Goal: Information Seeking & Learning: Learn about a topic

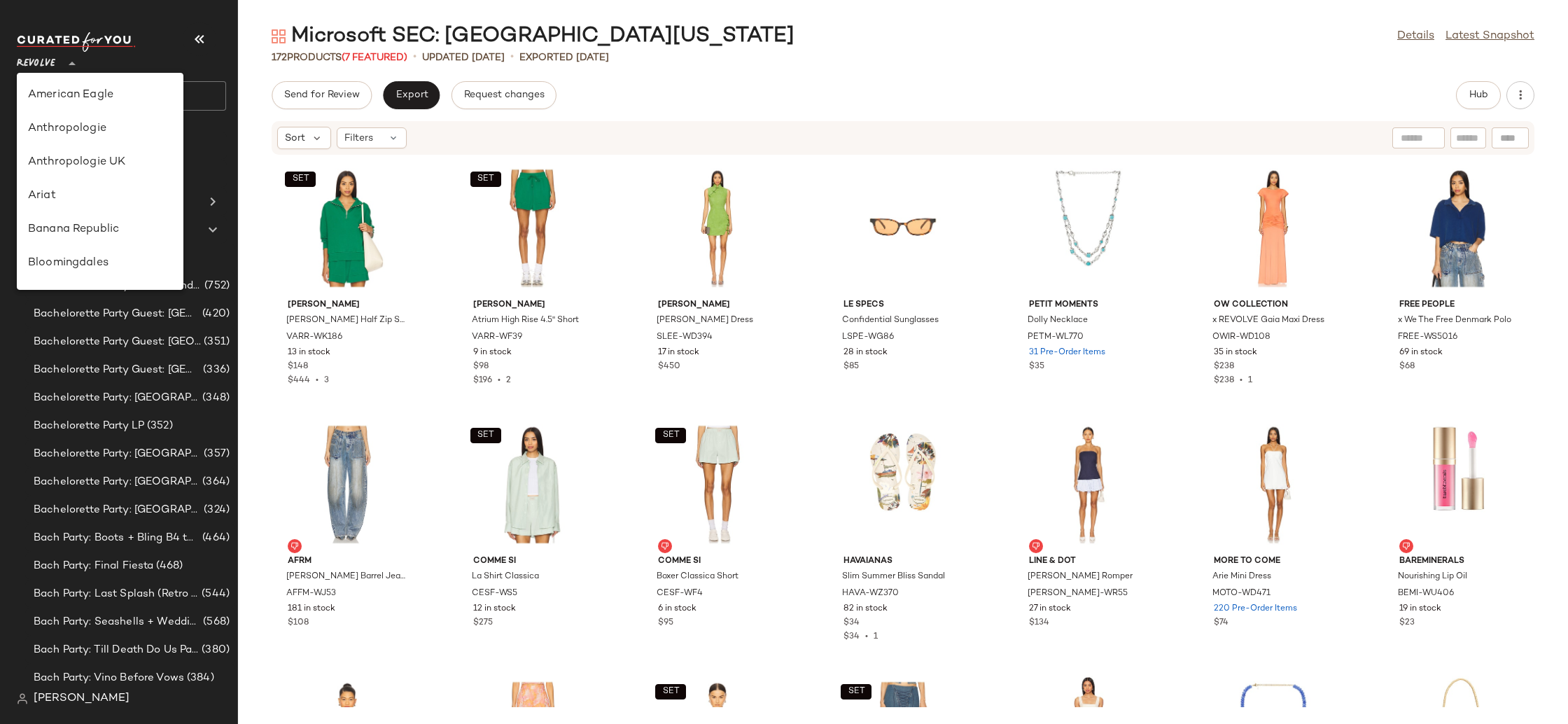
click at [31, 62] on span "Revolve" at bounding box center [36, 60] width 38 height 25
click at [92, 173] on div "Gilt" at bounding box center [100, 178] width 144 height 17
type input "**"
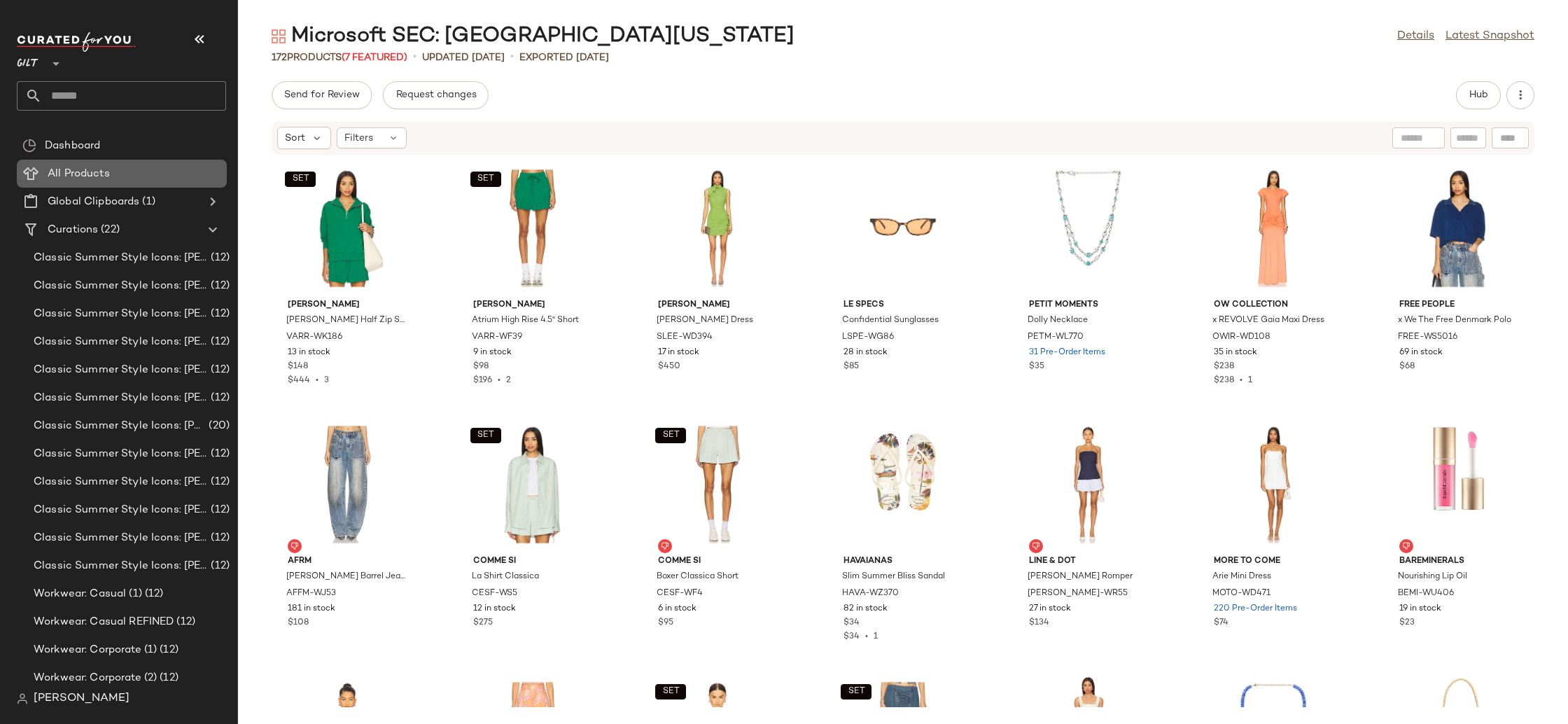
click at [144, 169] on div "All Products" at bounding box center [132, 174] width 177 height 16
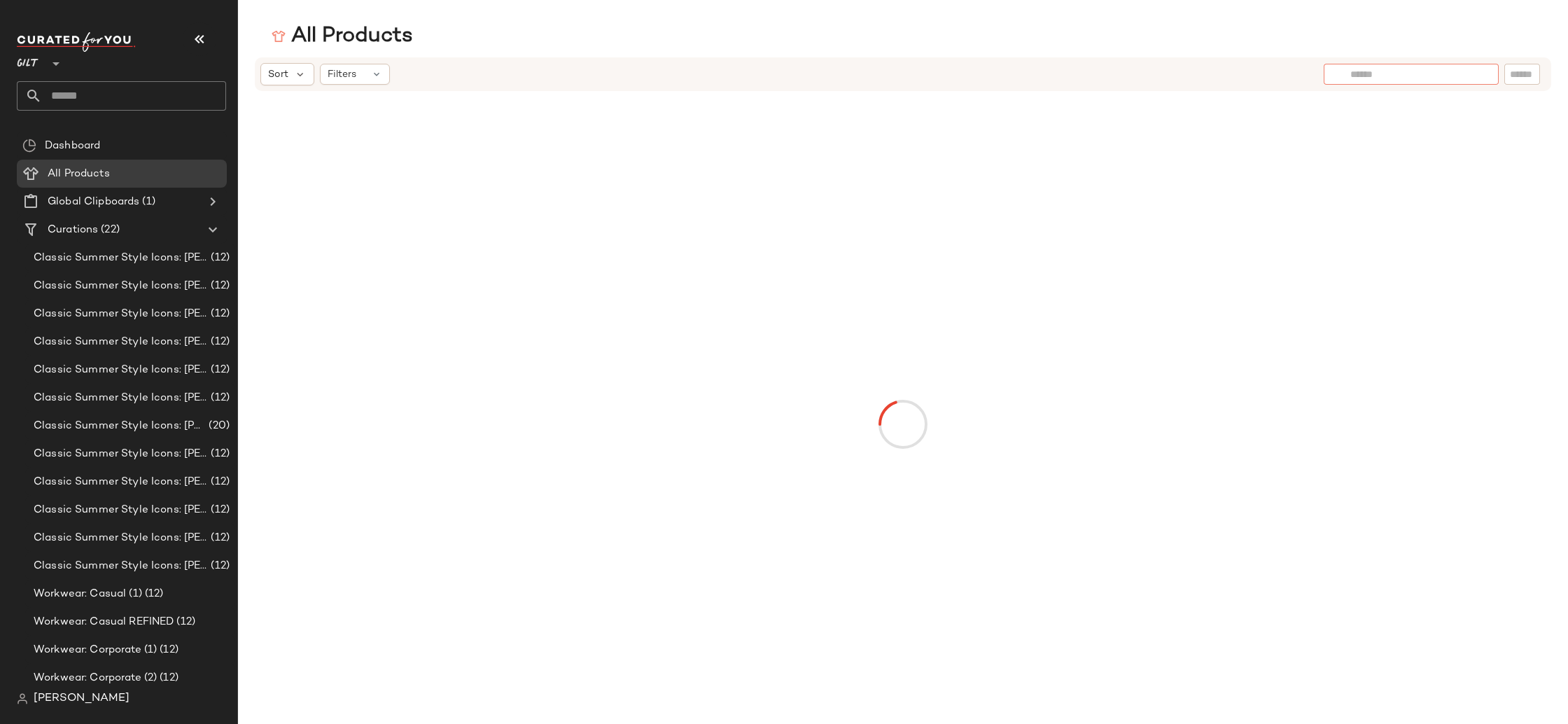
click at [1473, 73] on div at bounding box center [1411, 74] width 175 height 21
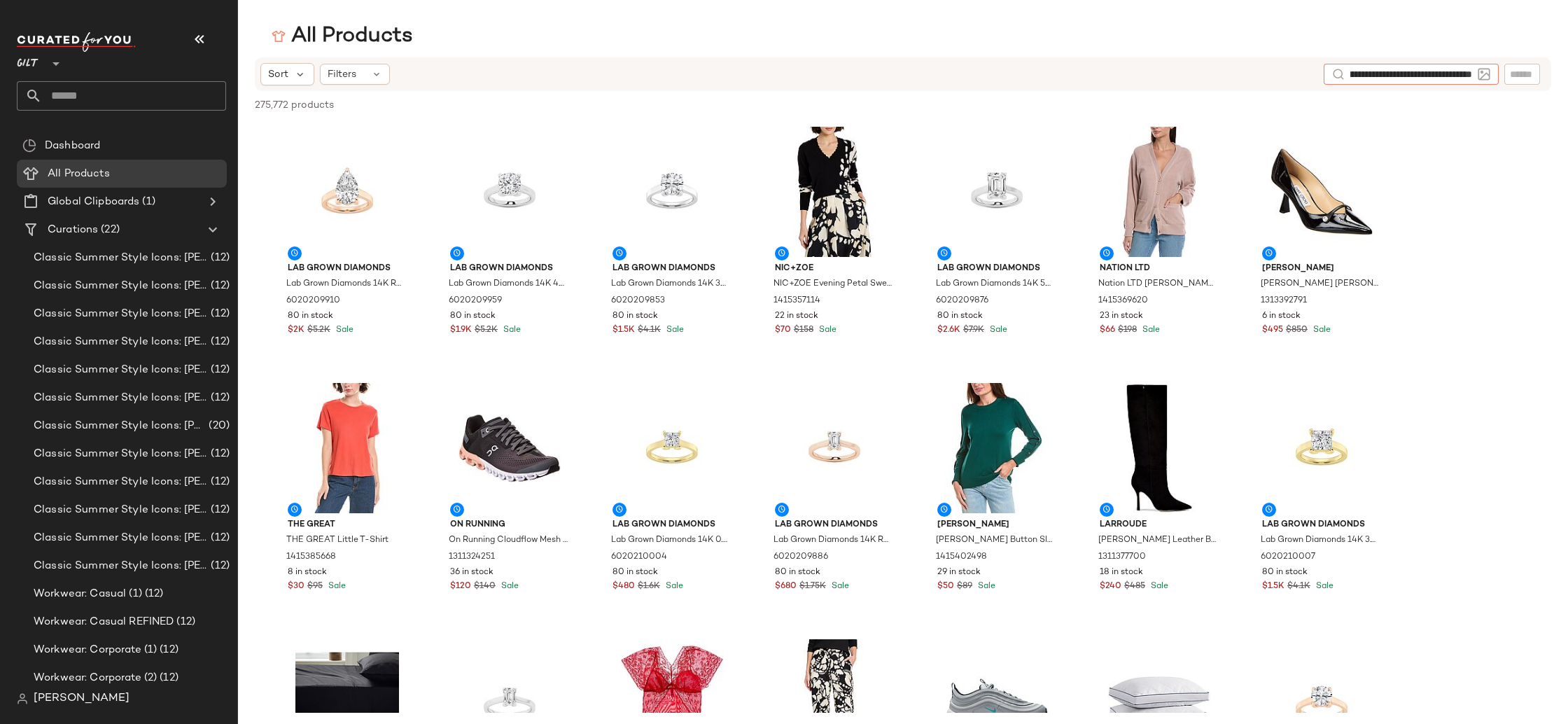
type input "**********"
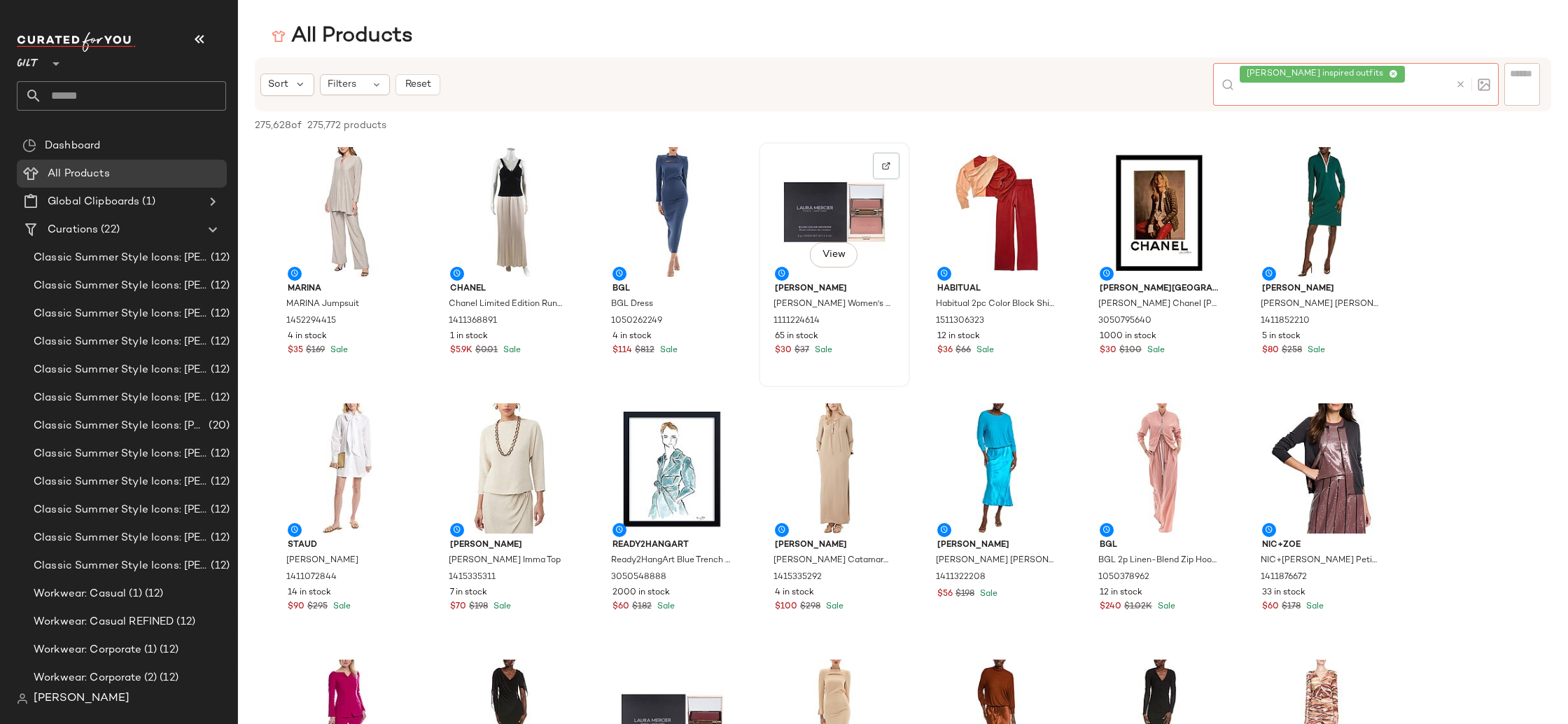
scroll to position [511, 0]
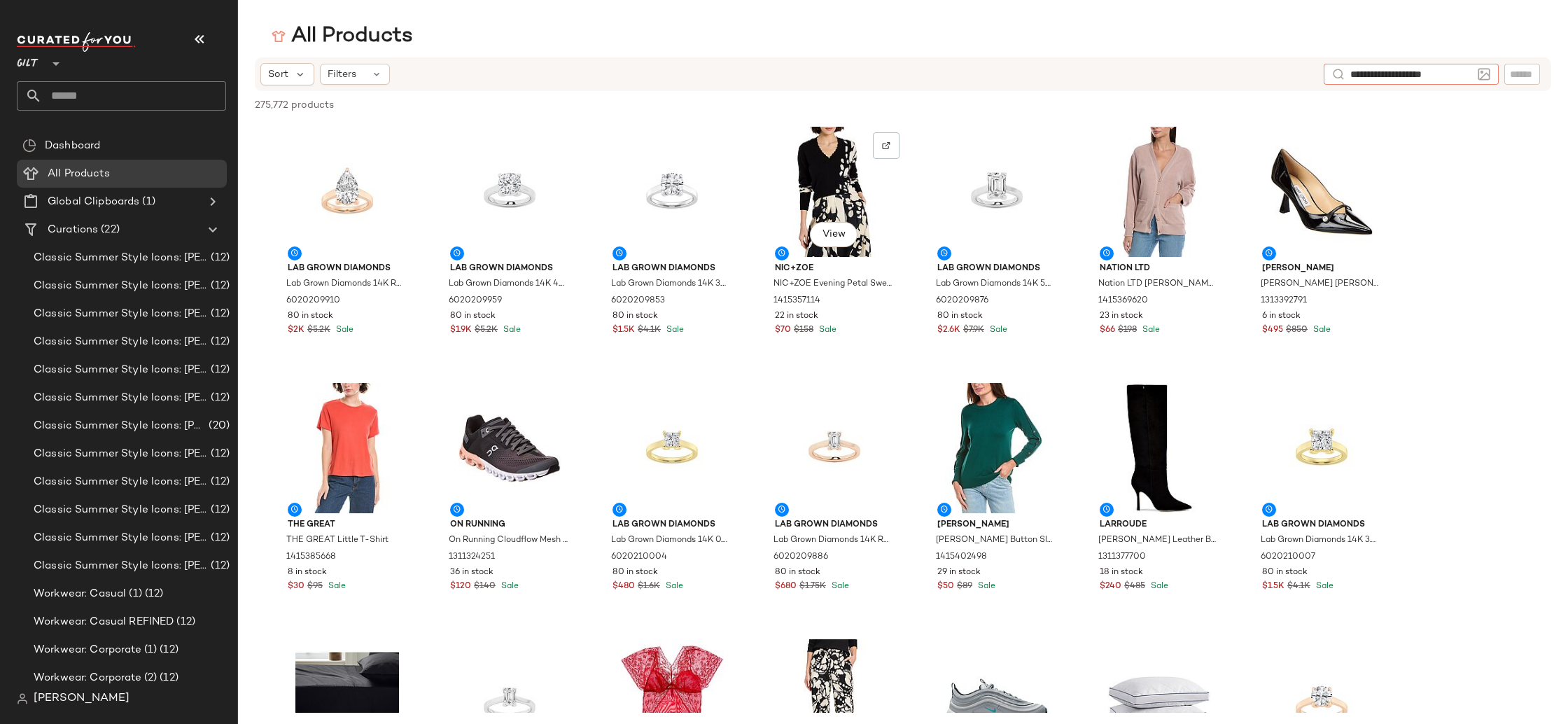
type input "**********"
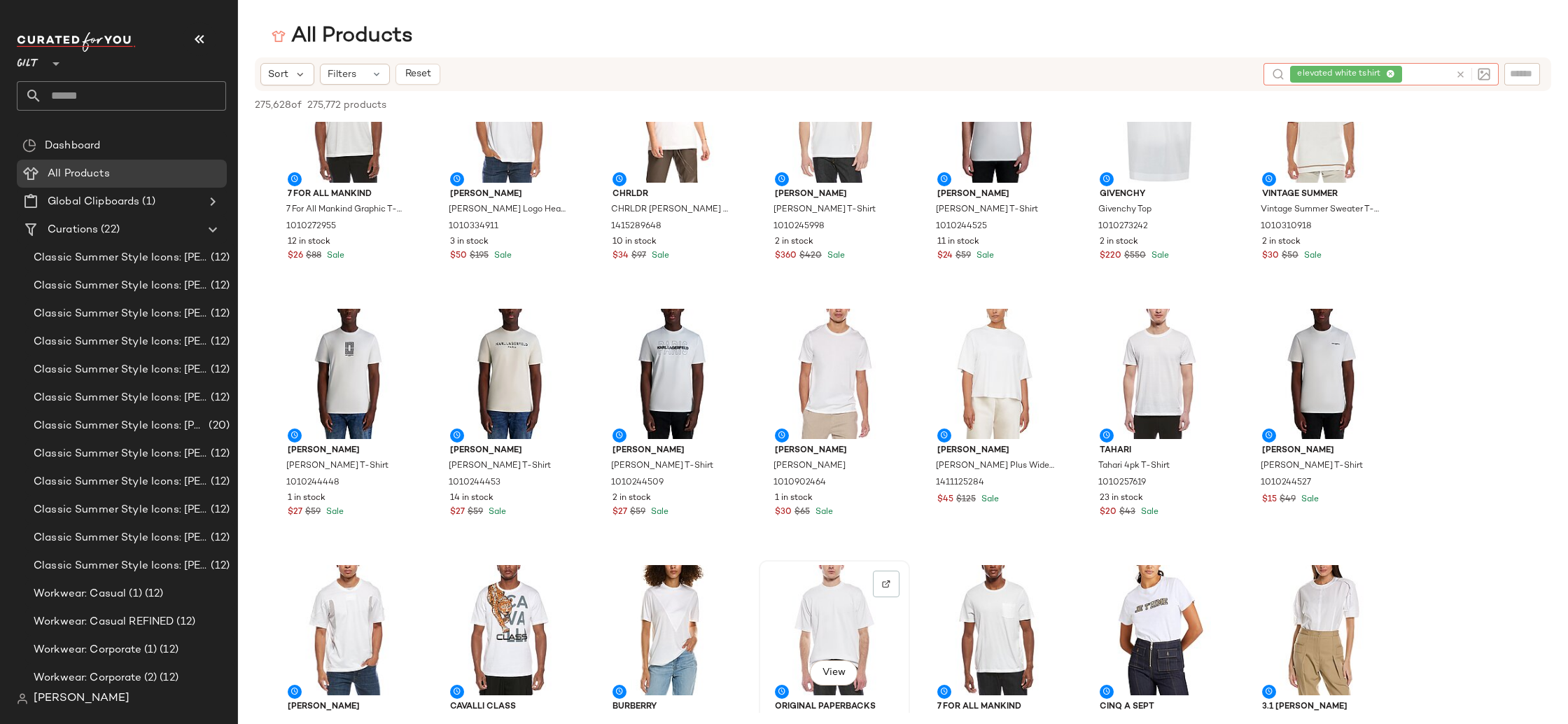
scroll to position [78, 0]
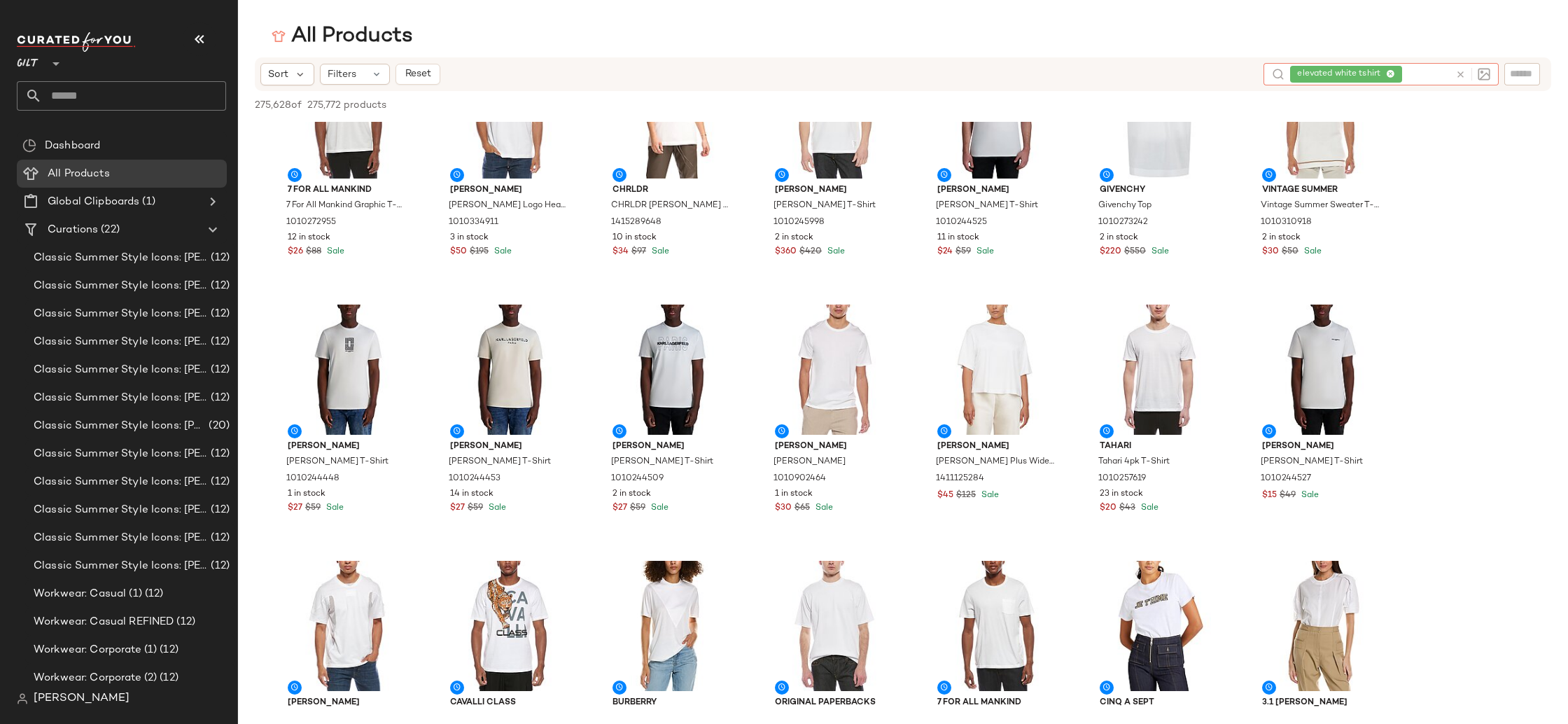
click at [1393, 73] on icon at bounding box center [1390, 75] width 9 height 9
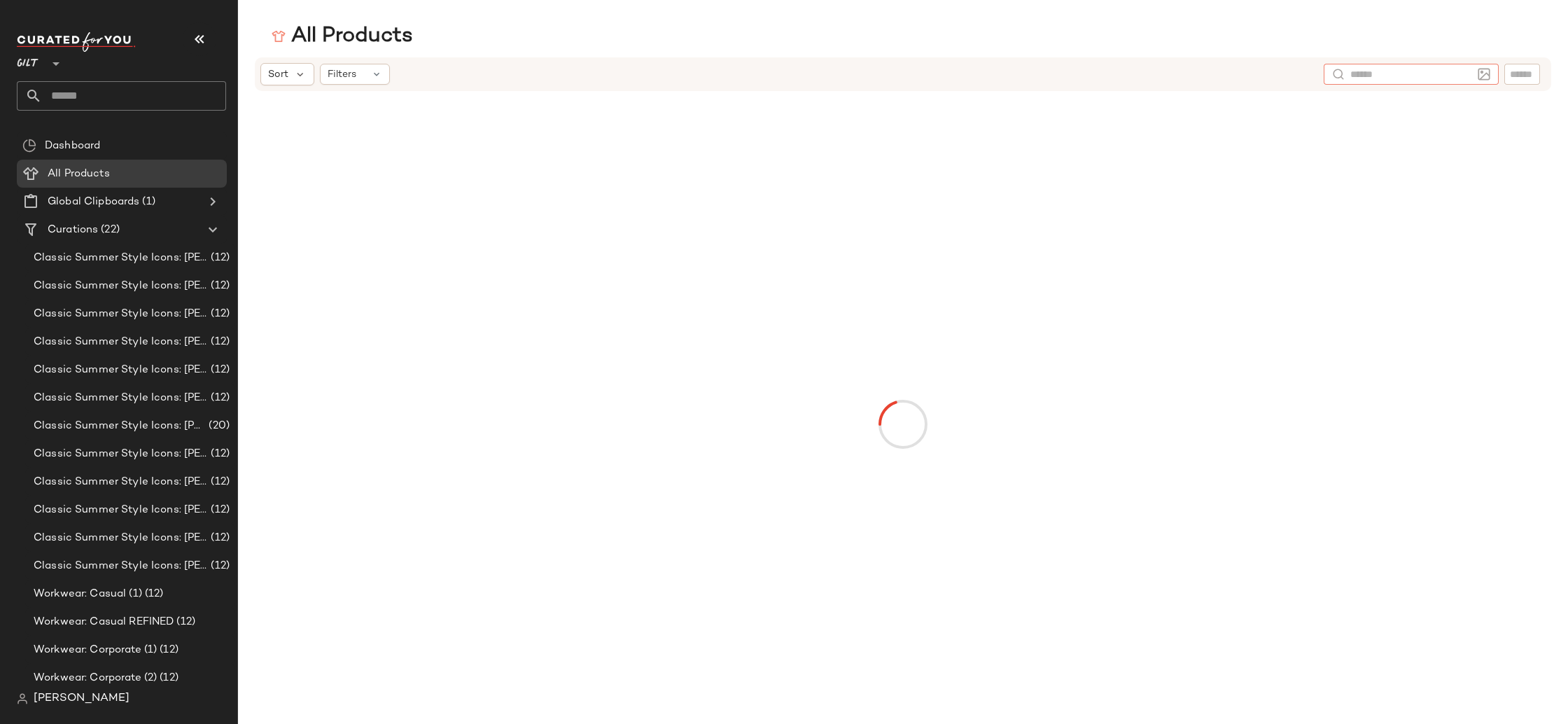
click at [1481, 72] on img at bounding box center [1484, 74] width 13 height 13
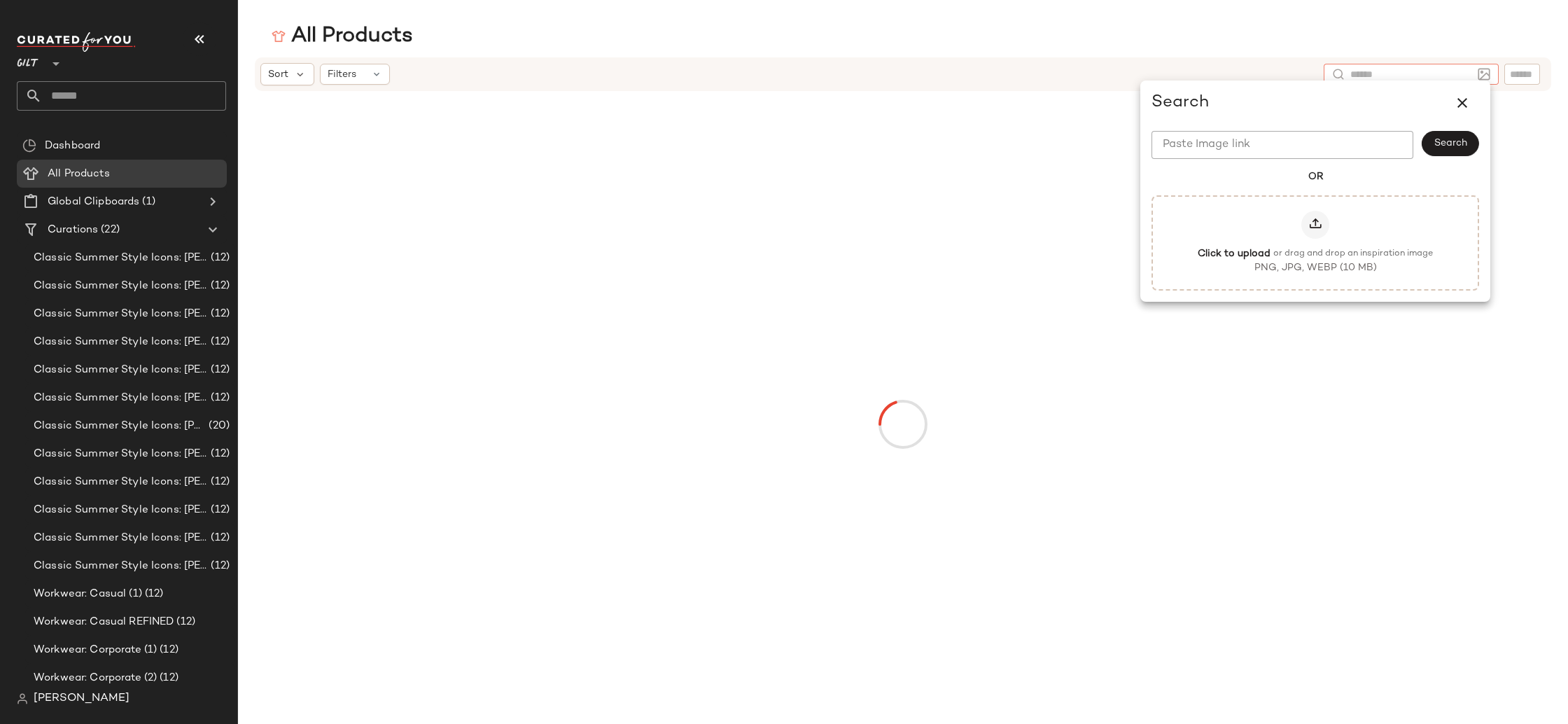
click at [1324, 147] on input "Paste Image link" at bounding box center [1282, 145] width 262 height 28
paste input "**********"
type input "**********"
click at [1448, 149] on span "Search" at bounding box center [1450, 143] width 33 height 11
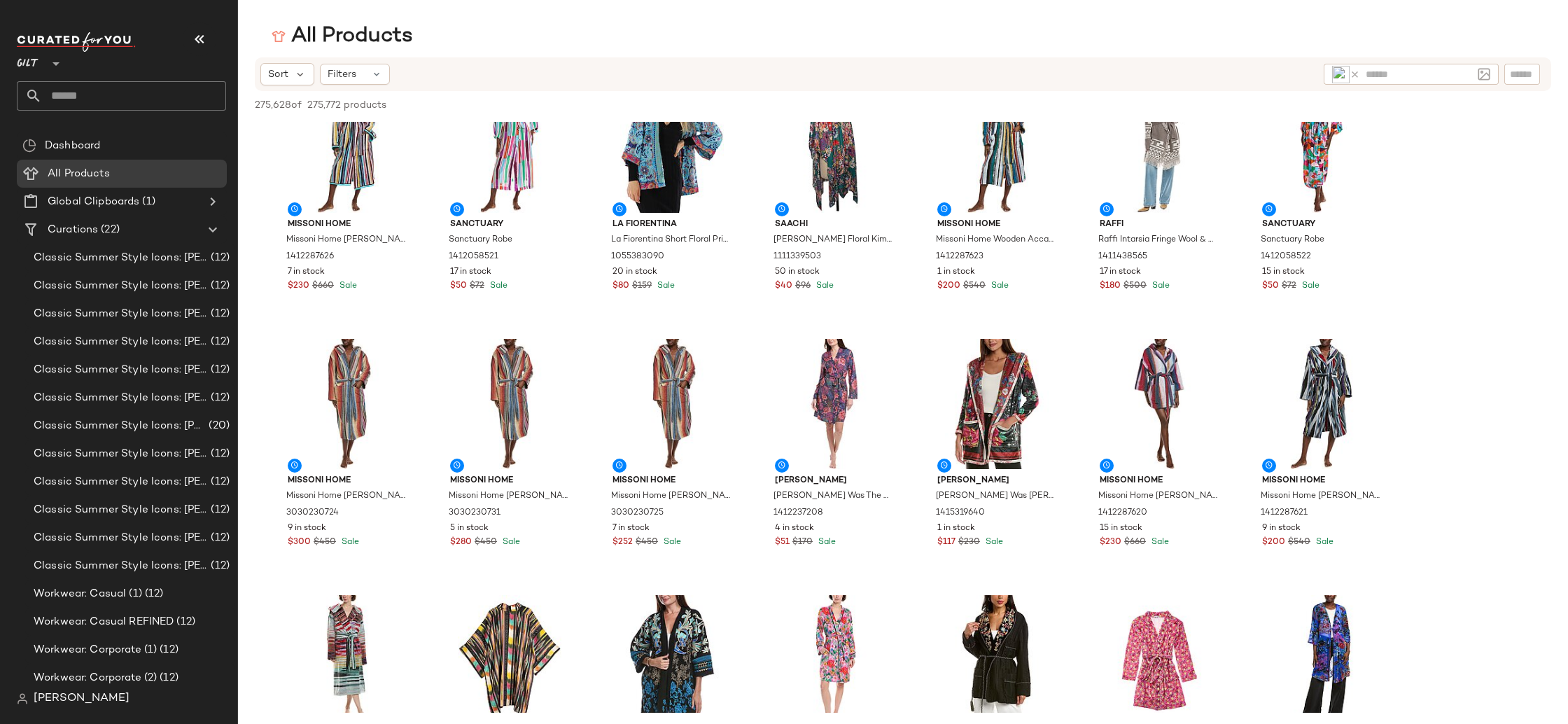
scroll to position [0, 0]
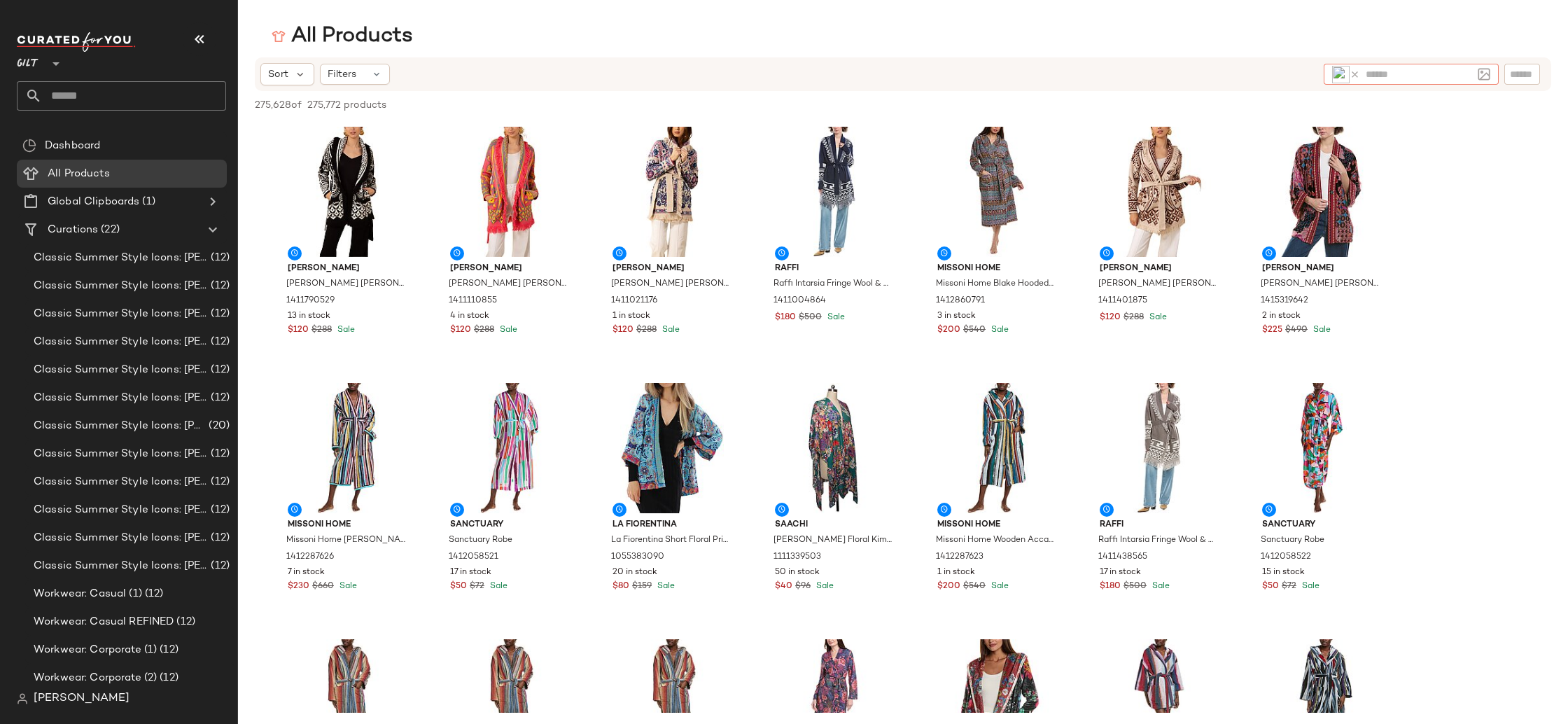
click at [1341, 74] on img at bounding box center [1341, 75] width 18 height 18
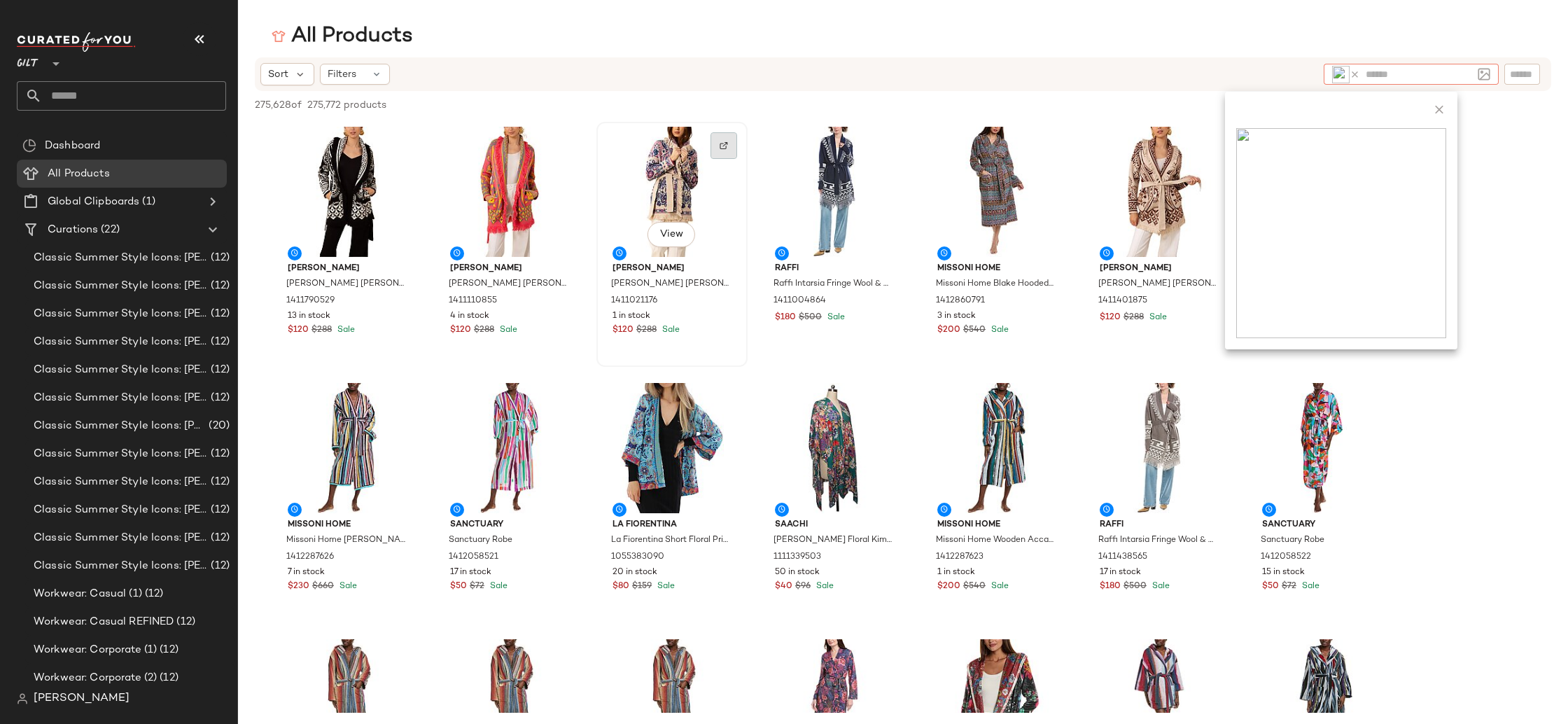
click at [727, 143] on img at bounding box center [723, 145] width 8 height 8
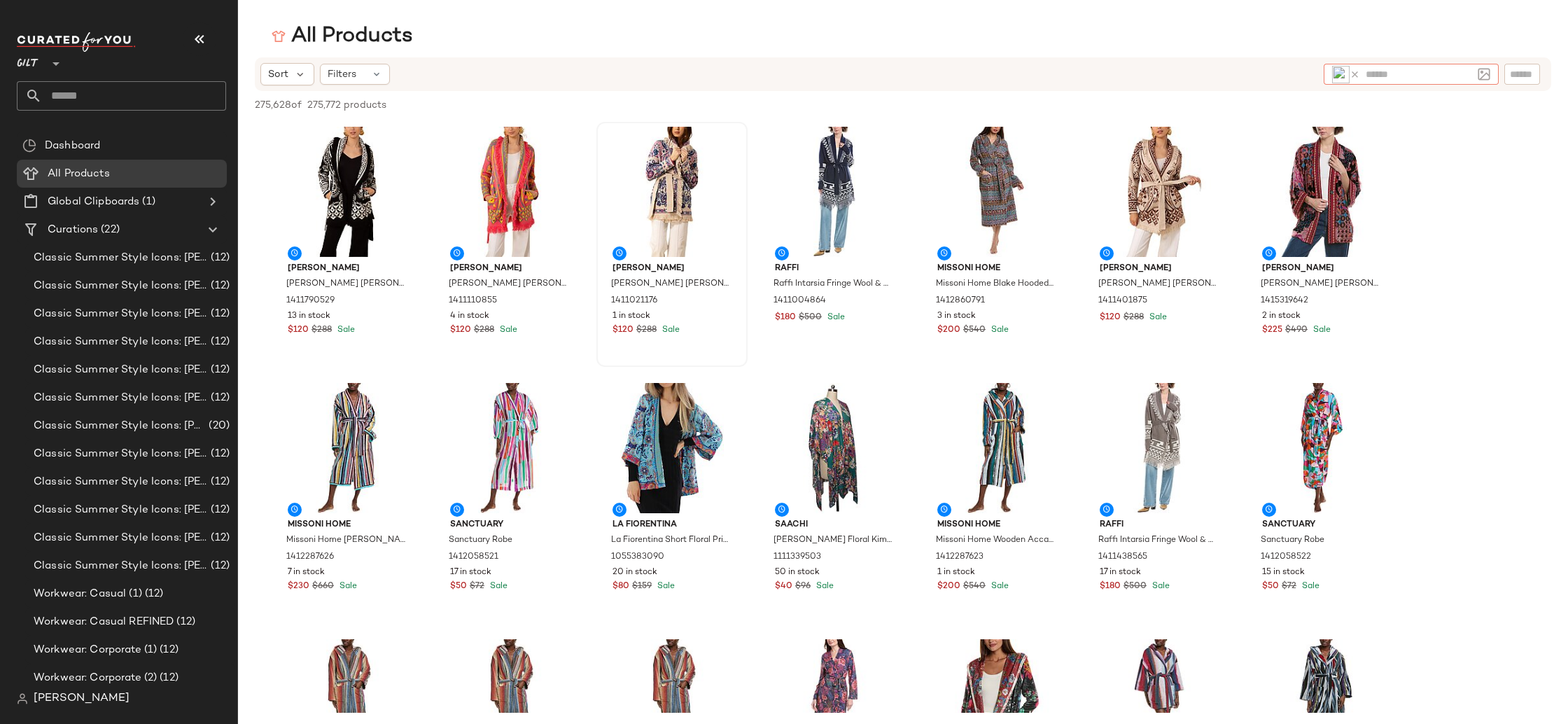
click at [1359, 71] on icon at bounding box center [1354, 75] width 10 height 10
click at [1480, 71] on img at bounding box center [1484, 74] width 13 height 13
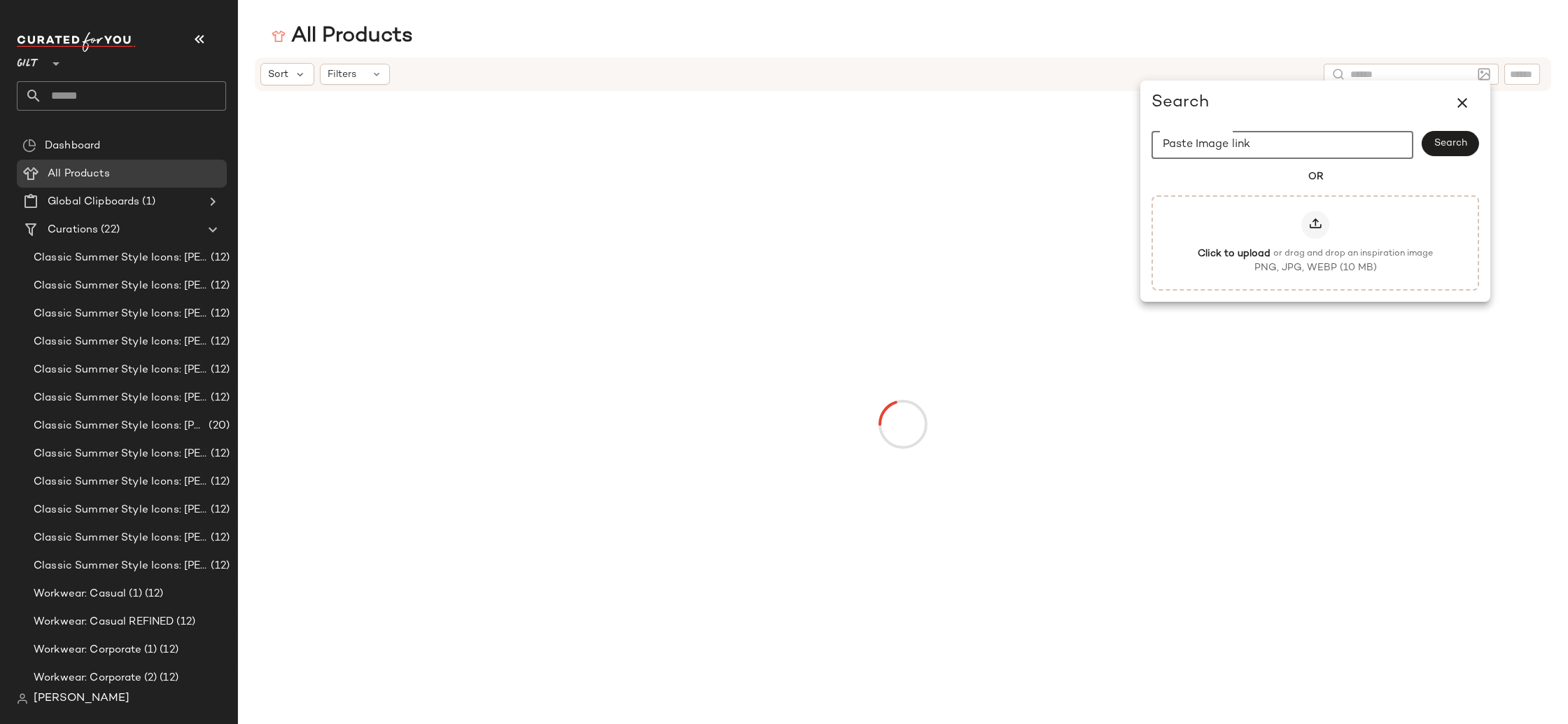
click at [1354, 155] on input "Paste Image link" at bounding box center [1282, 145] width 262 height 28
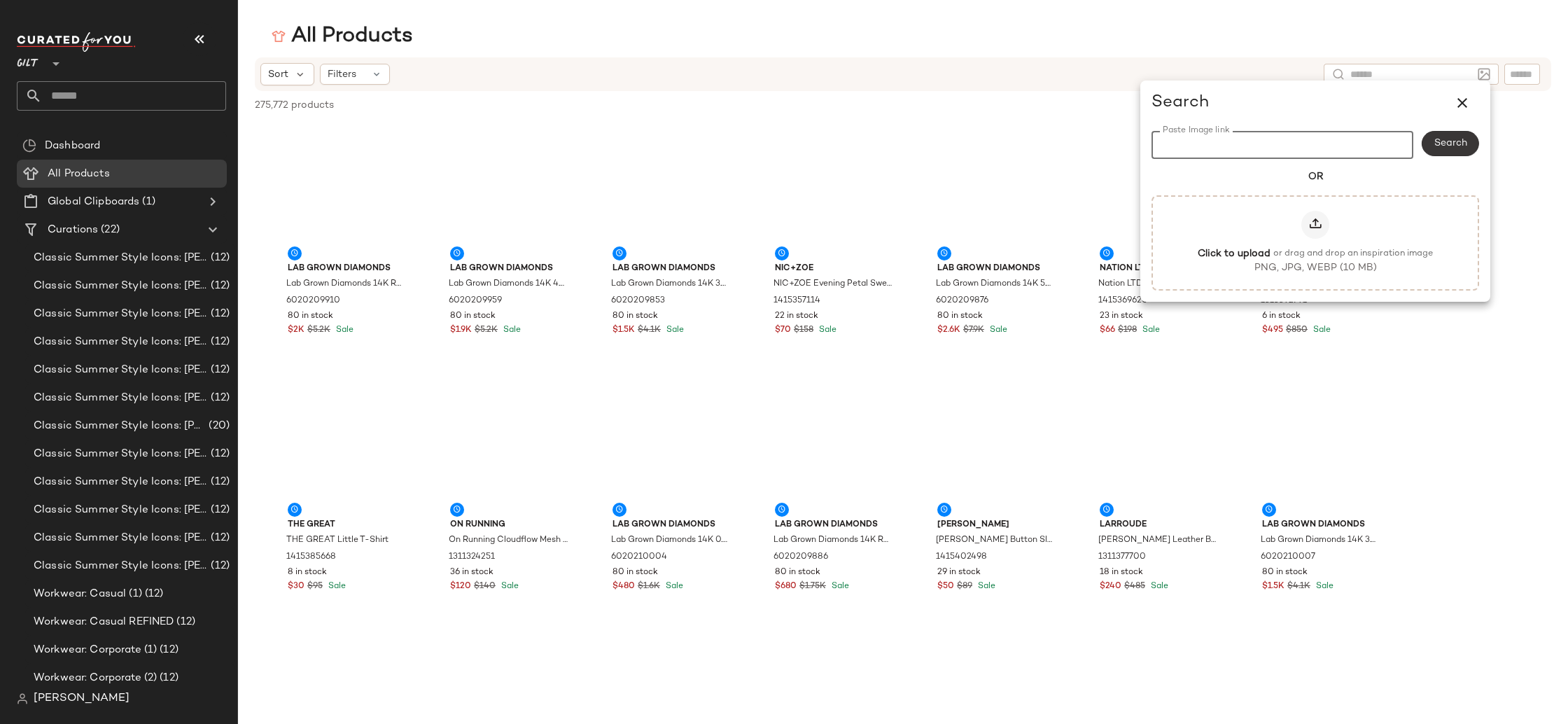
paste input "**********"
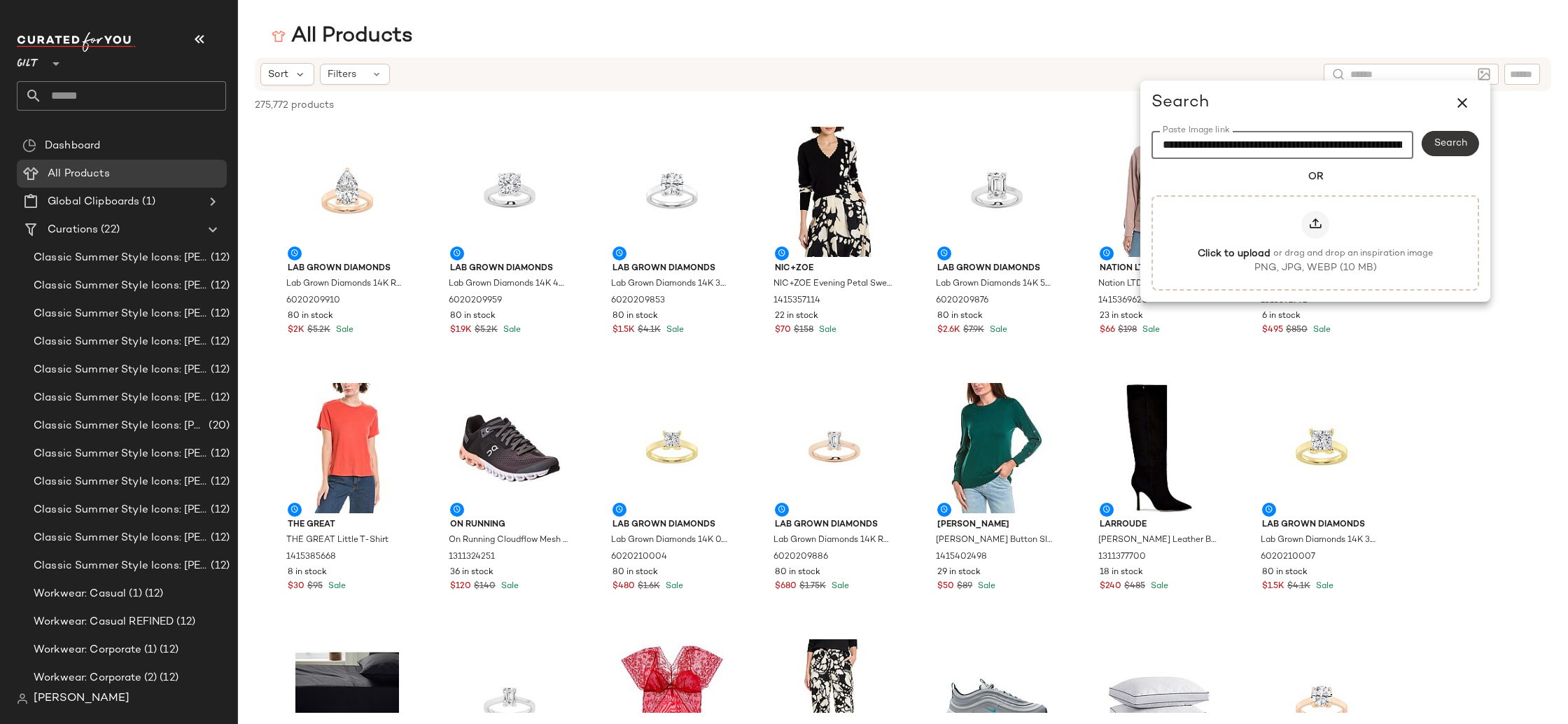
scroll to position [0, 561]
type input "**********"
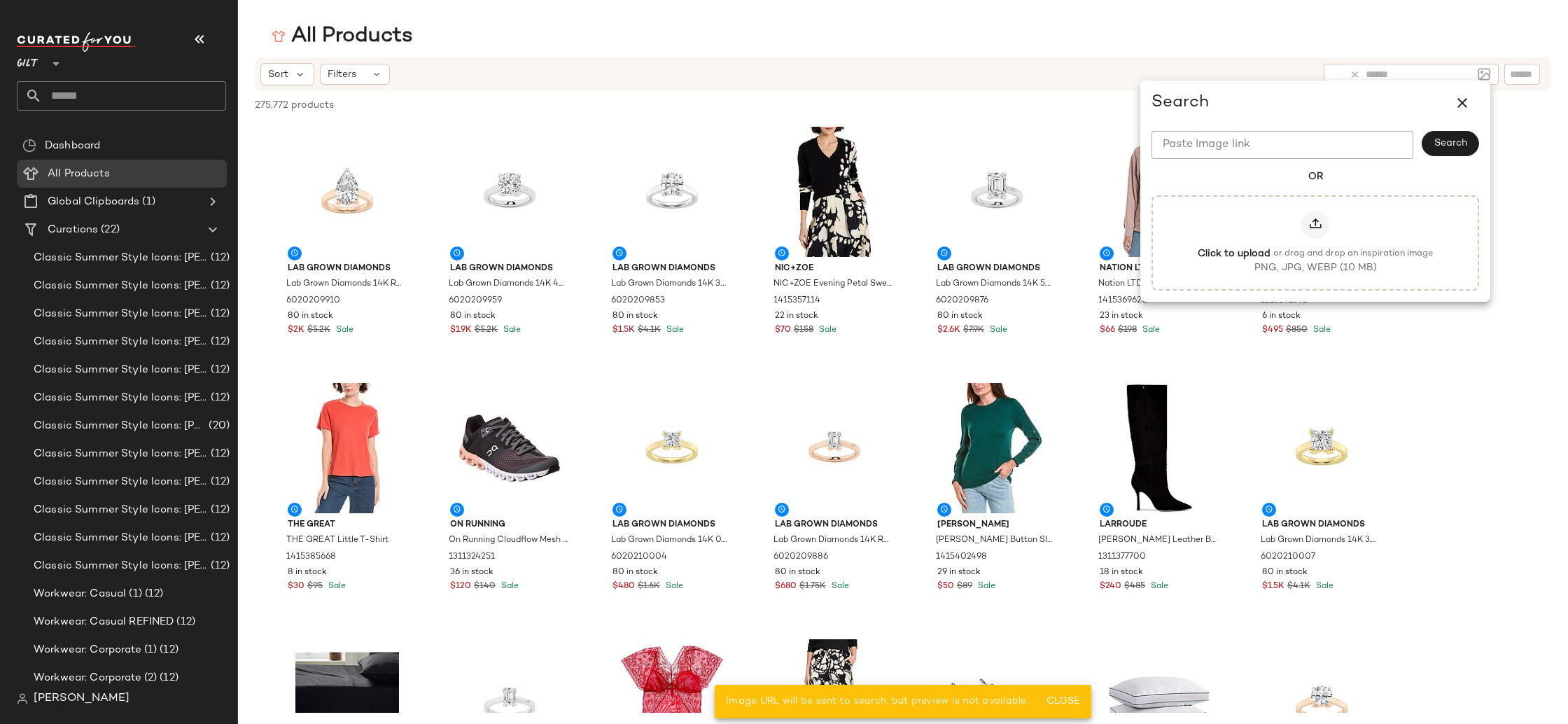
click at [1438, 145] on div "Search" at bounding box center [1450, 145] width 58 height 28
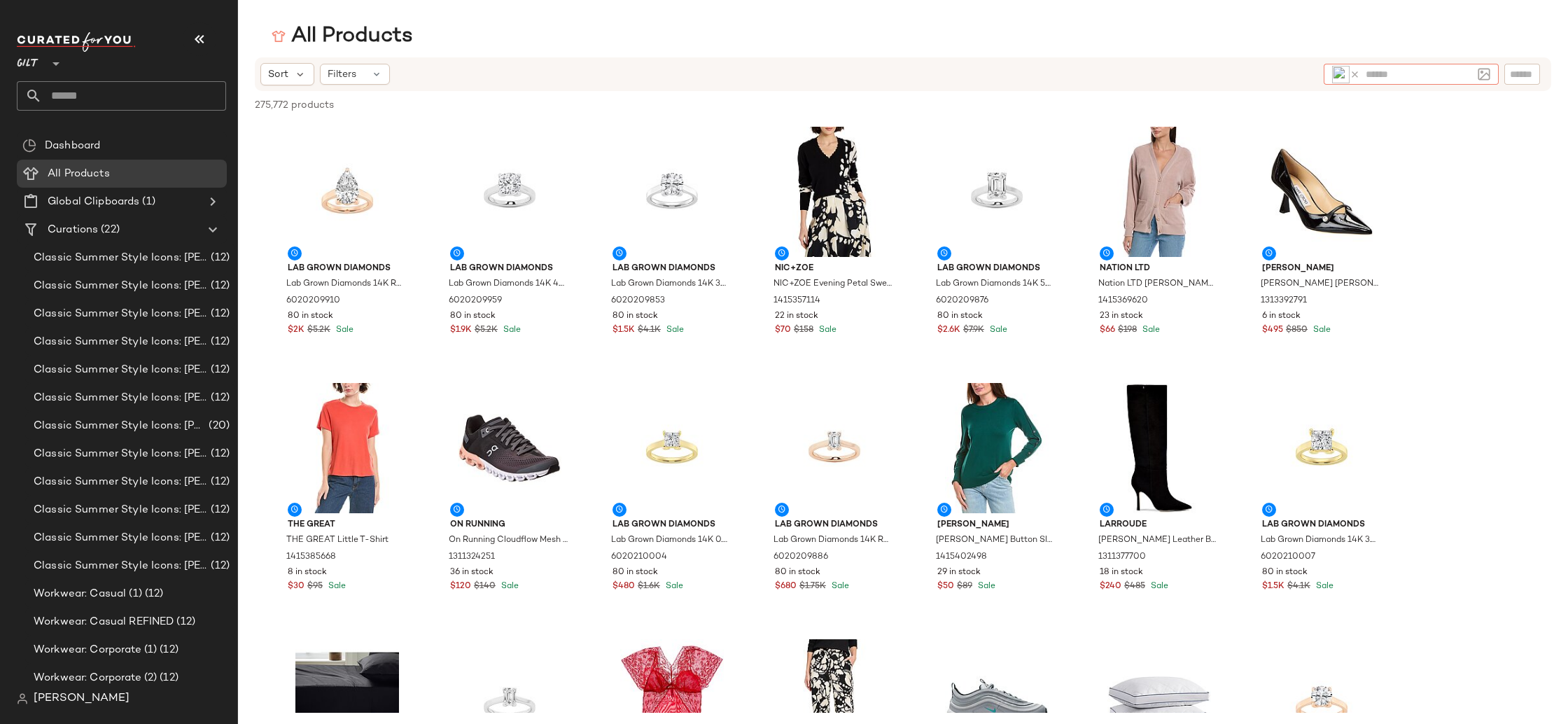
click at [1354, 71] on icon at bounding box center [1354, 75] width 10 height 10
click at [1487, 73] on img at bounding box center [1484, 74] width 13 height 13
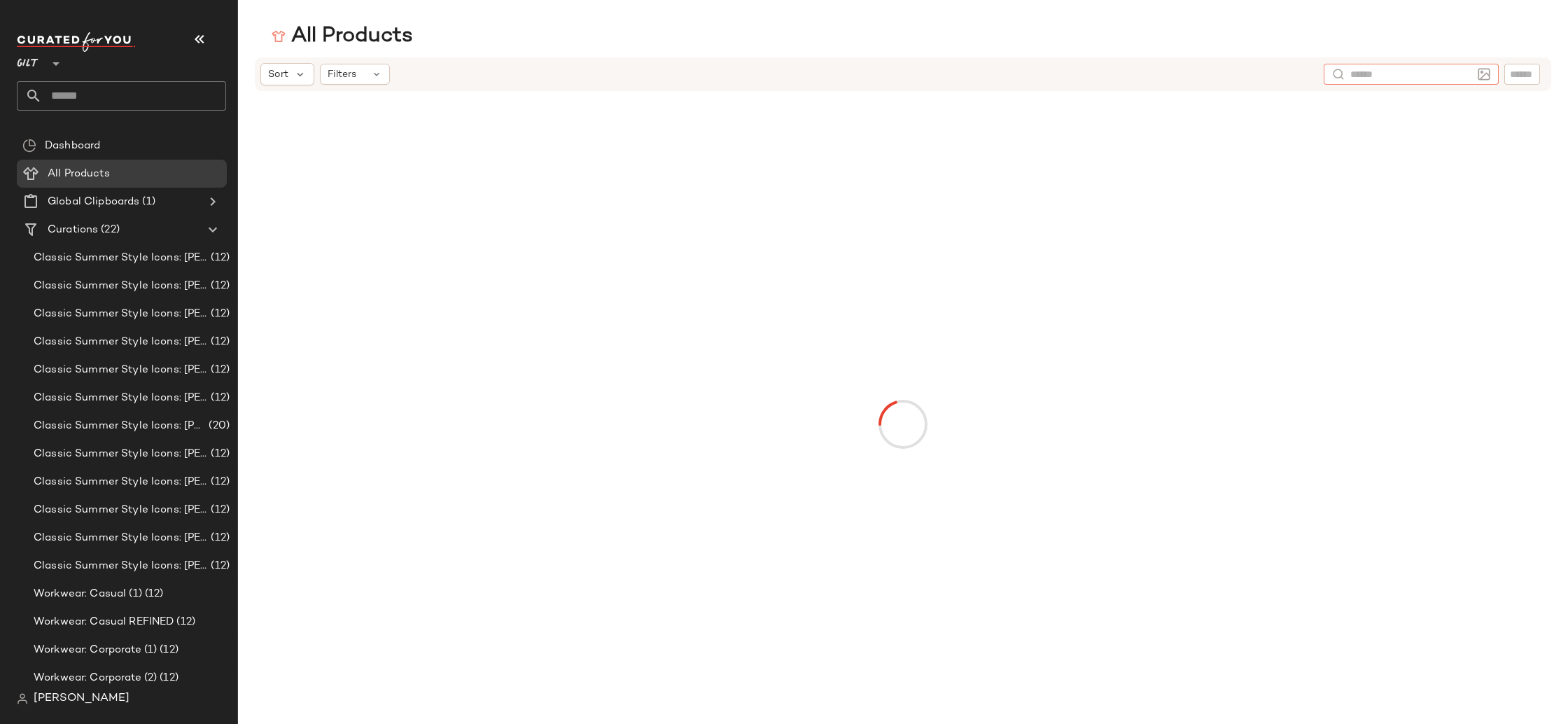
click at [1478, 75] on img at bounding box center [1484, 74] width 13 height 13
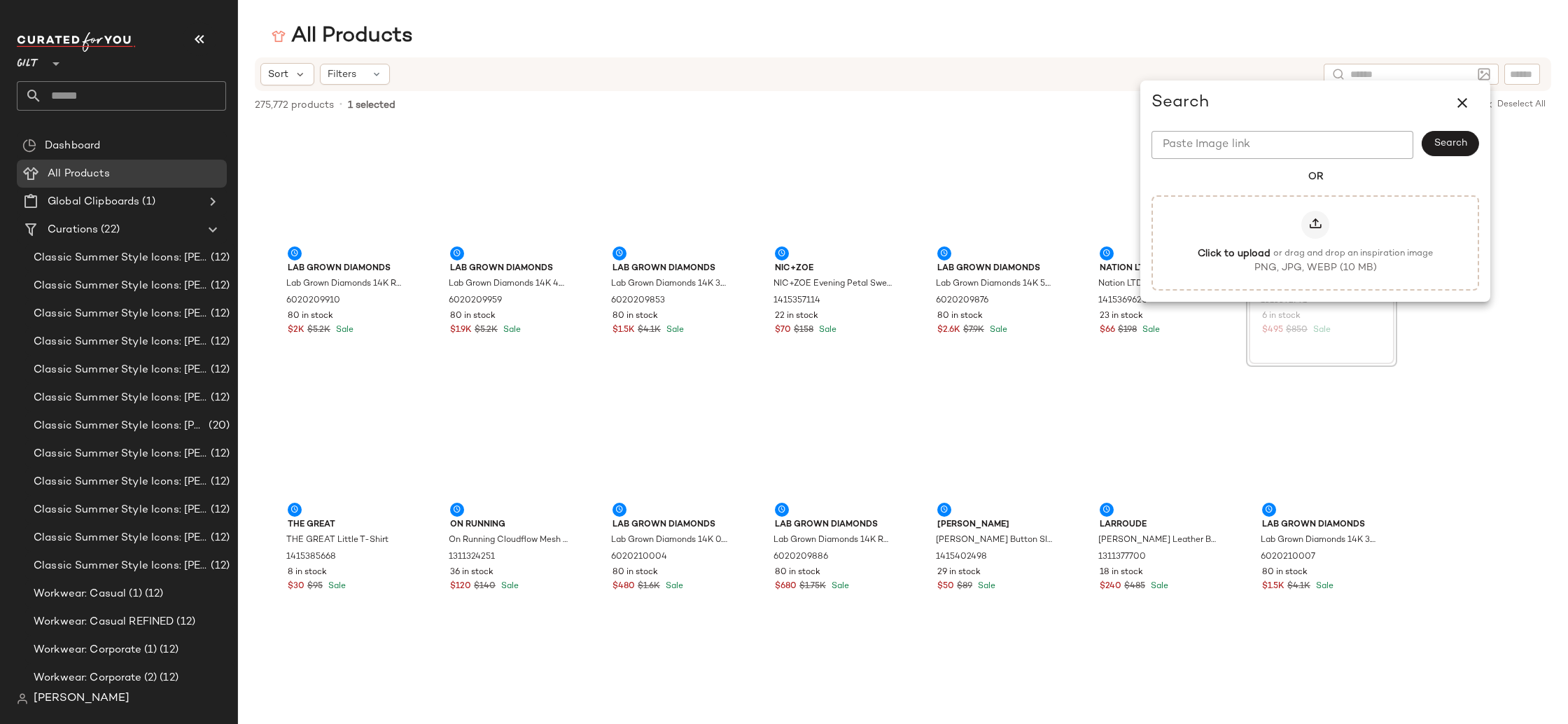
click at [1374, 143] on input "Paste Image link" at bounding box center [1282, 145] width 262 height 28
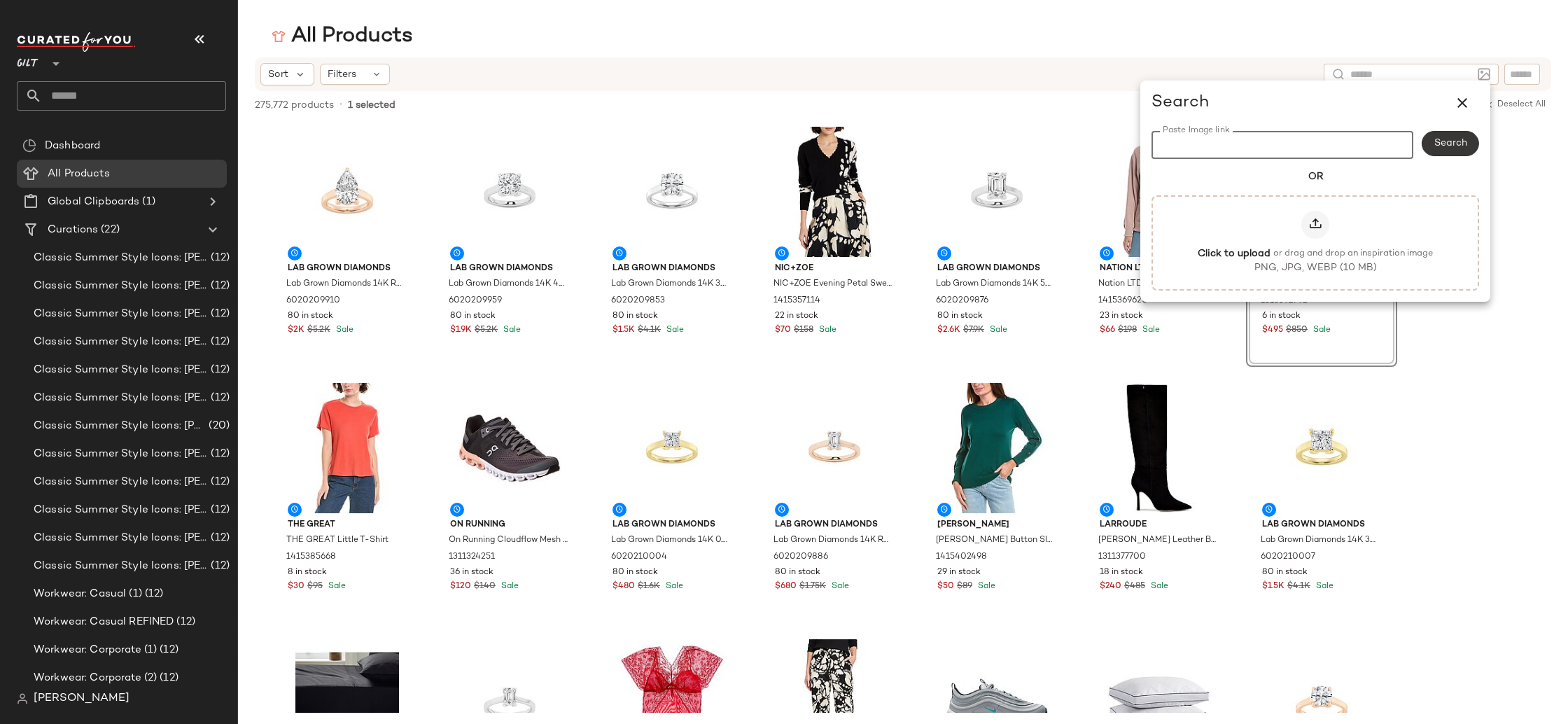
paste input "**********"
type input "**********"
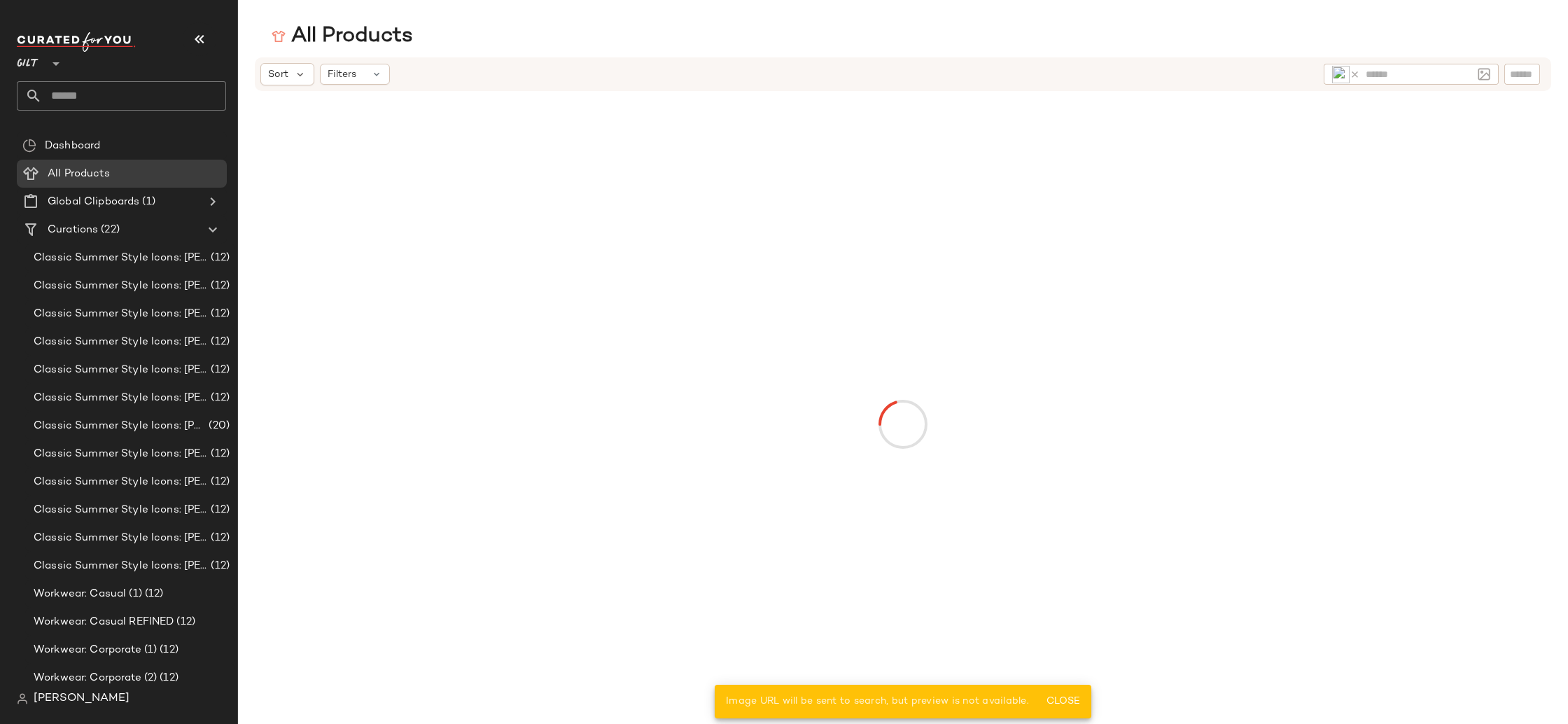
click at [1448, 142] on div at bounding box center [903, 424] width 1255 height 661
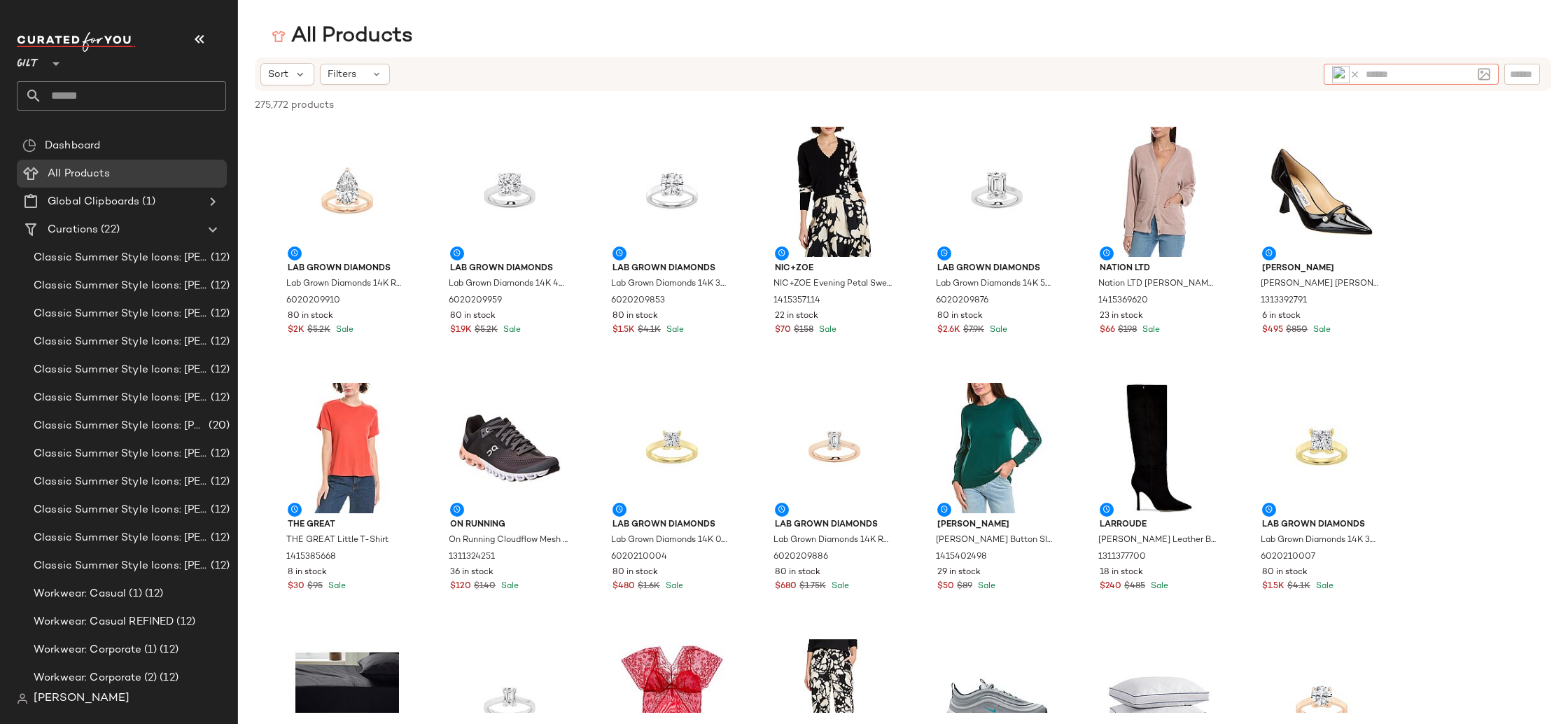
click at [1398, 75] on input "text" at bounding box center [1419, 75] width 106 height 15
click at [1337, 74] on img at bounding box center [1341, 75] width 18 height 18
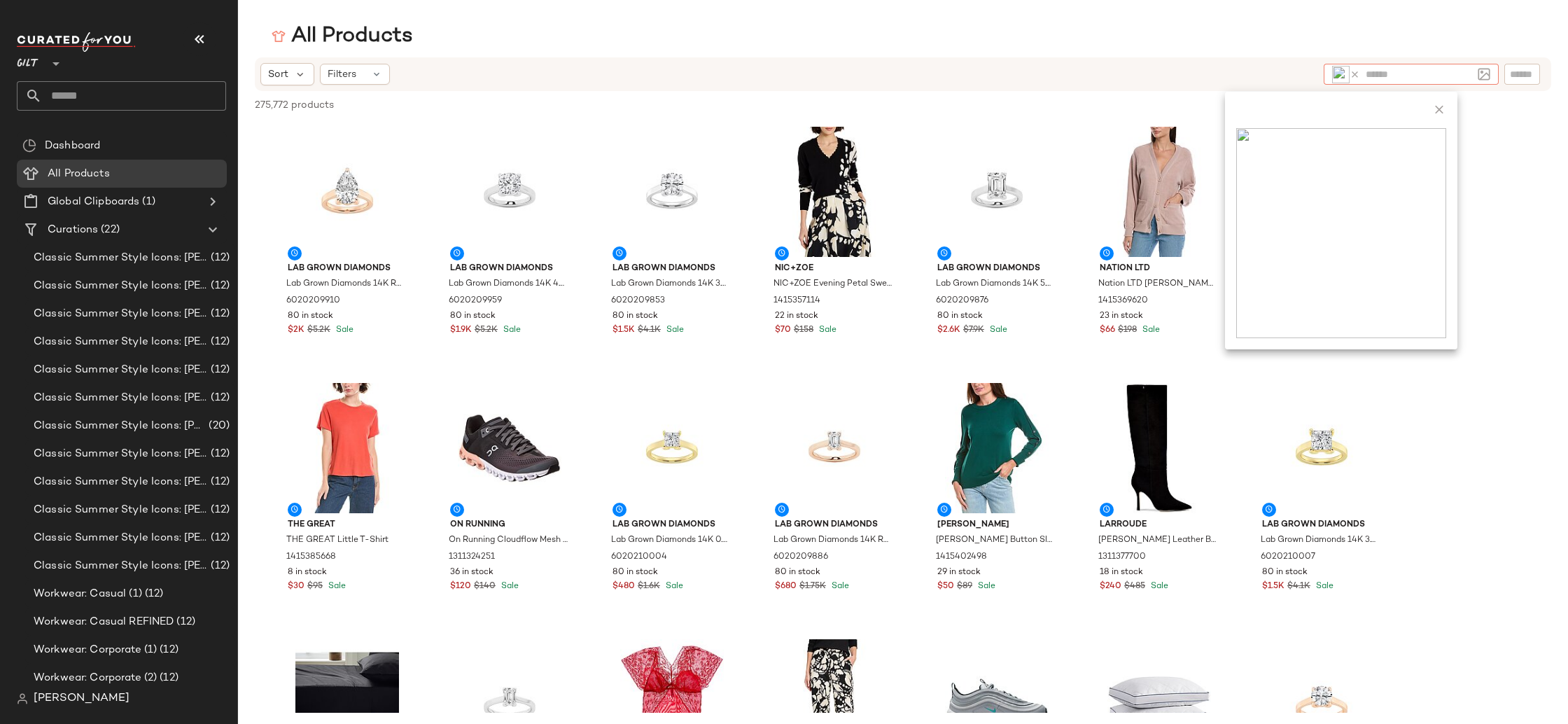
click at [1380, 75] on input "text" at bounding box center [1419, 75] width 106 height 15
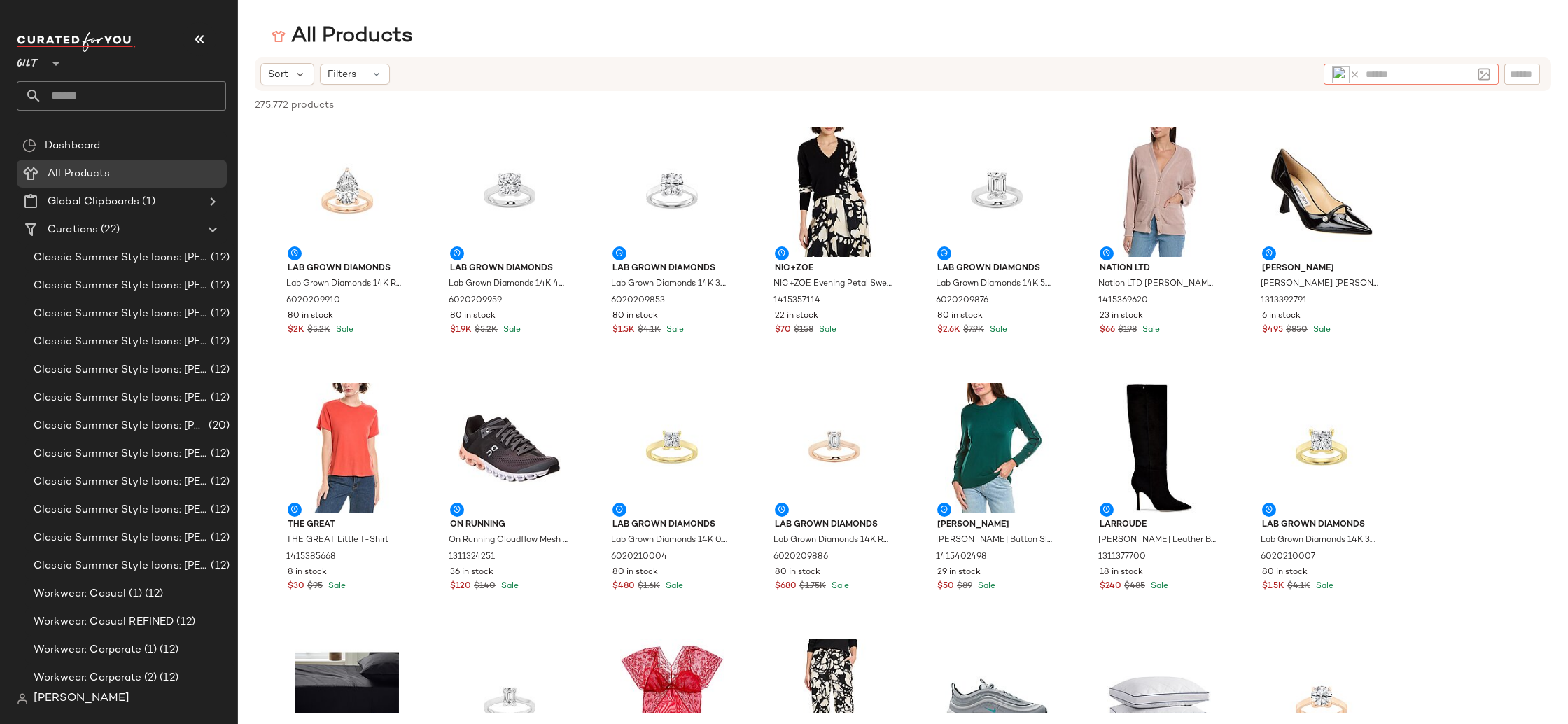
click at [1358, 77] on icon at bounding box center [1354, 75] width 10 height 10
type input "**********"
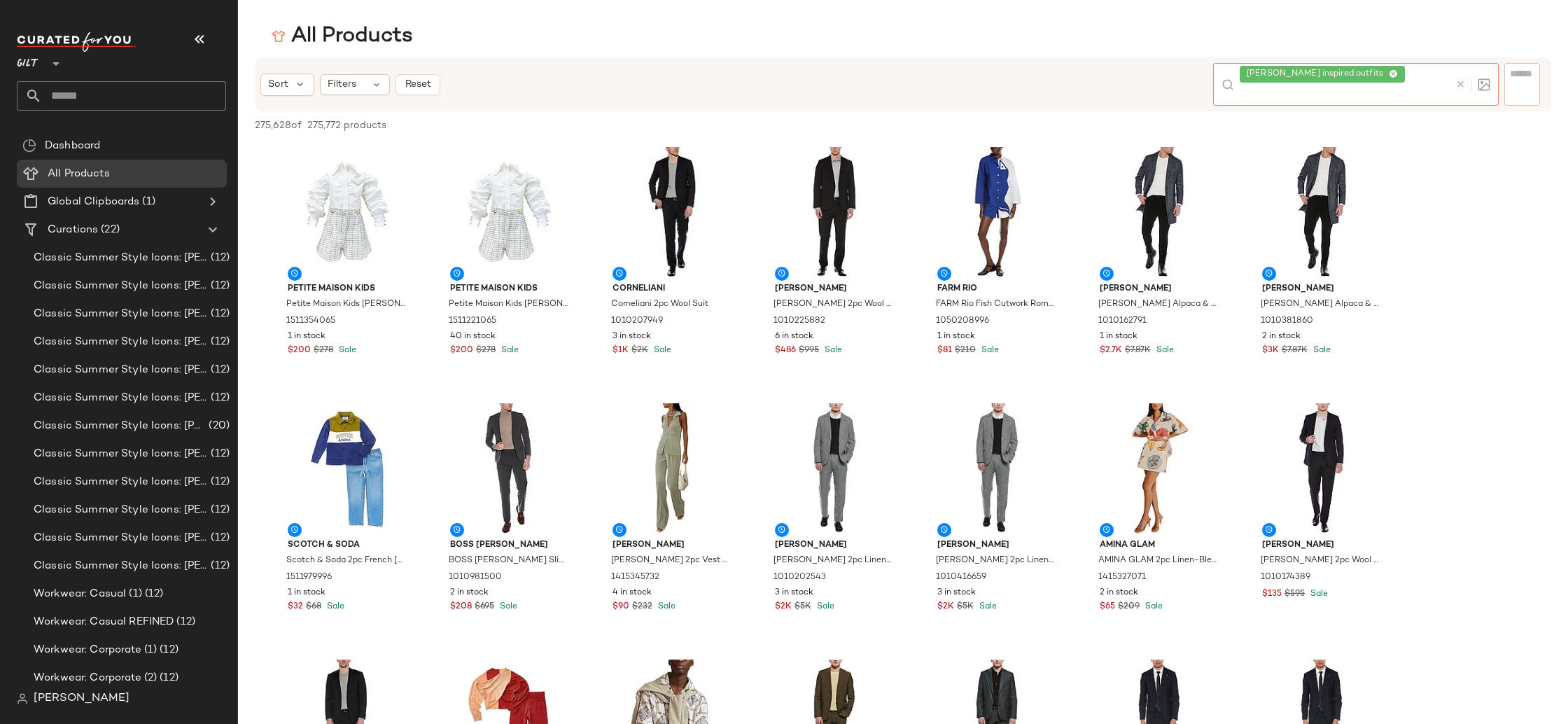
click at [1388, 72] on icon at bounding box center [1393, 75] width 9 height 9
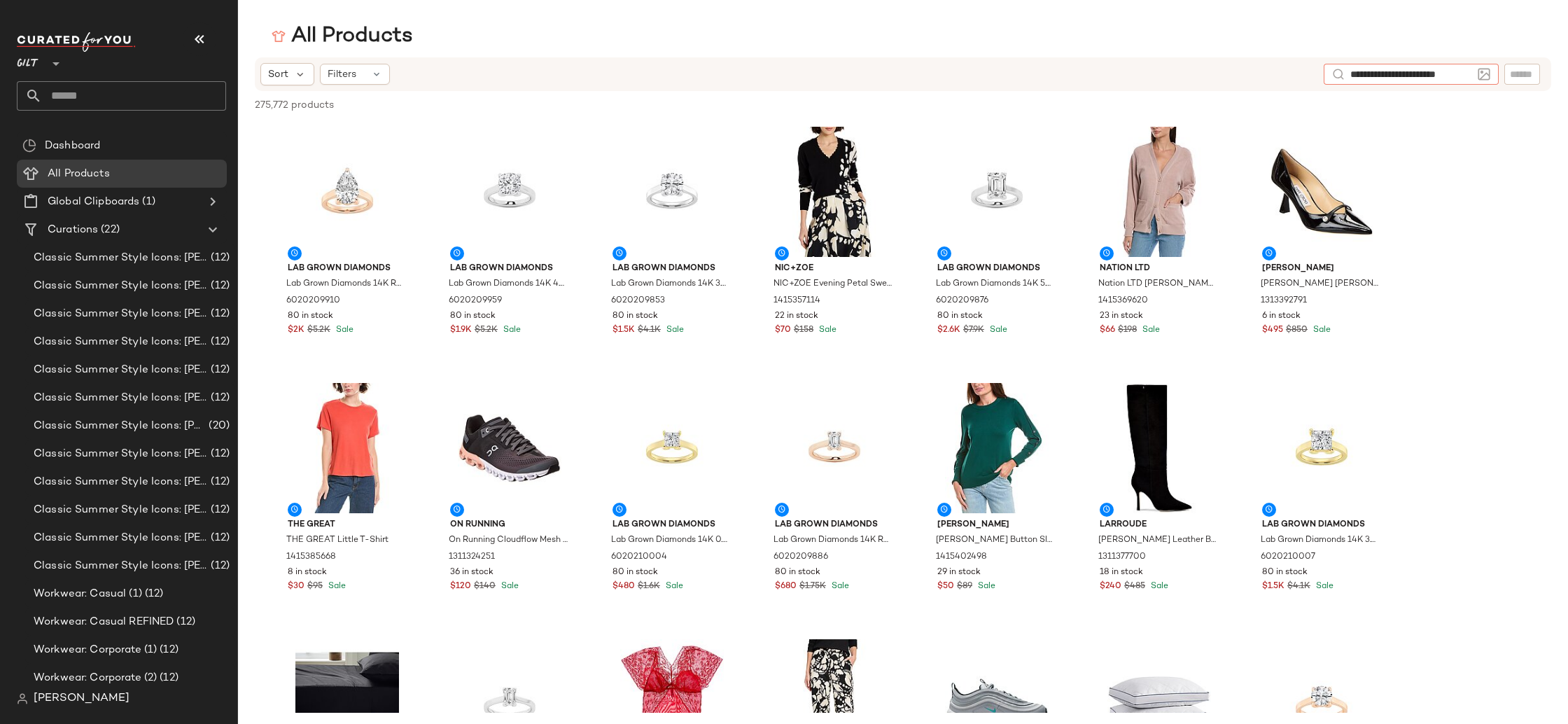
type input "**********"
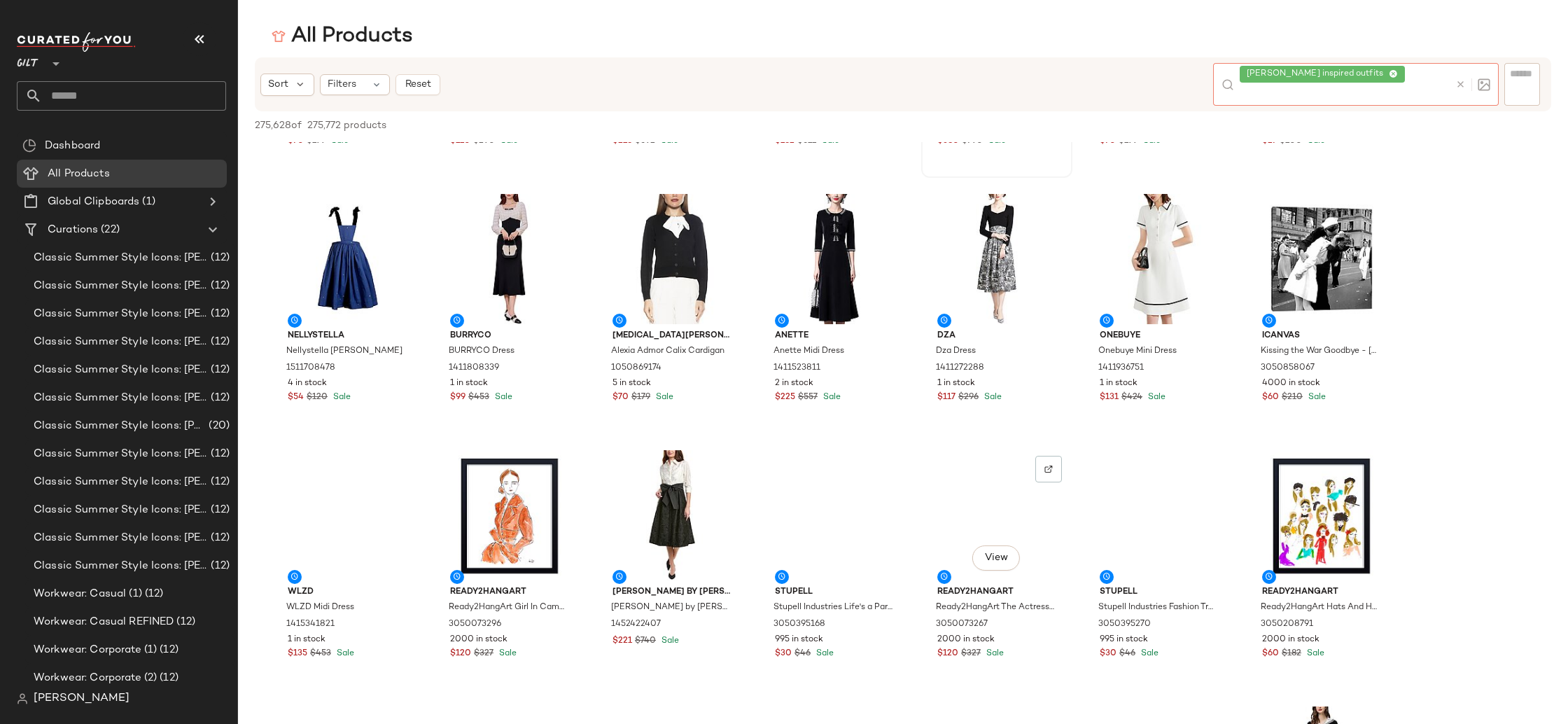
scroll to position [1145, 0]
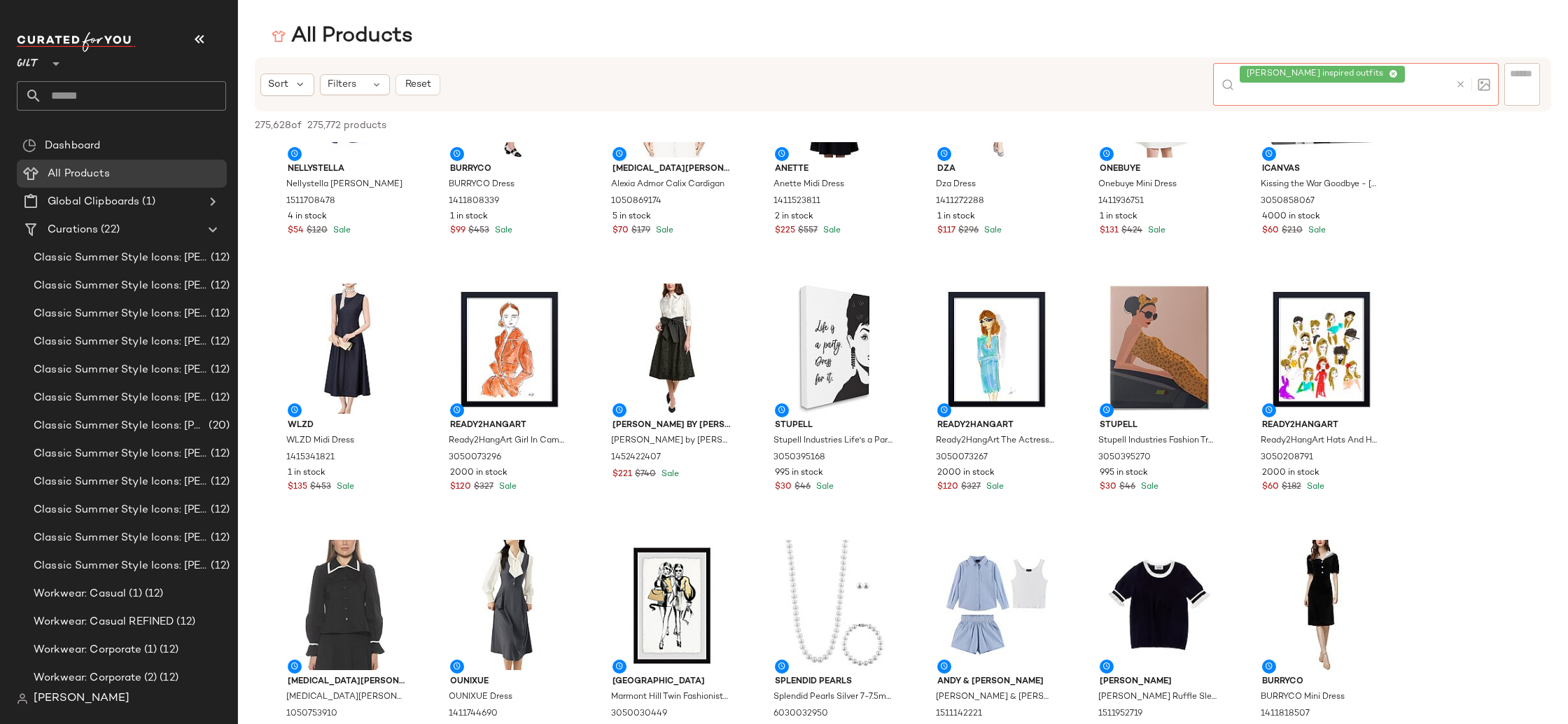
click at [1391, 75] on icon at bounding box center [1393, 75] width 9 height 9
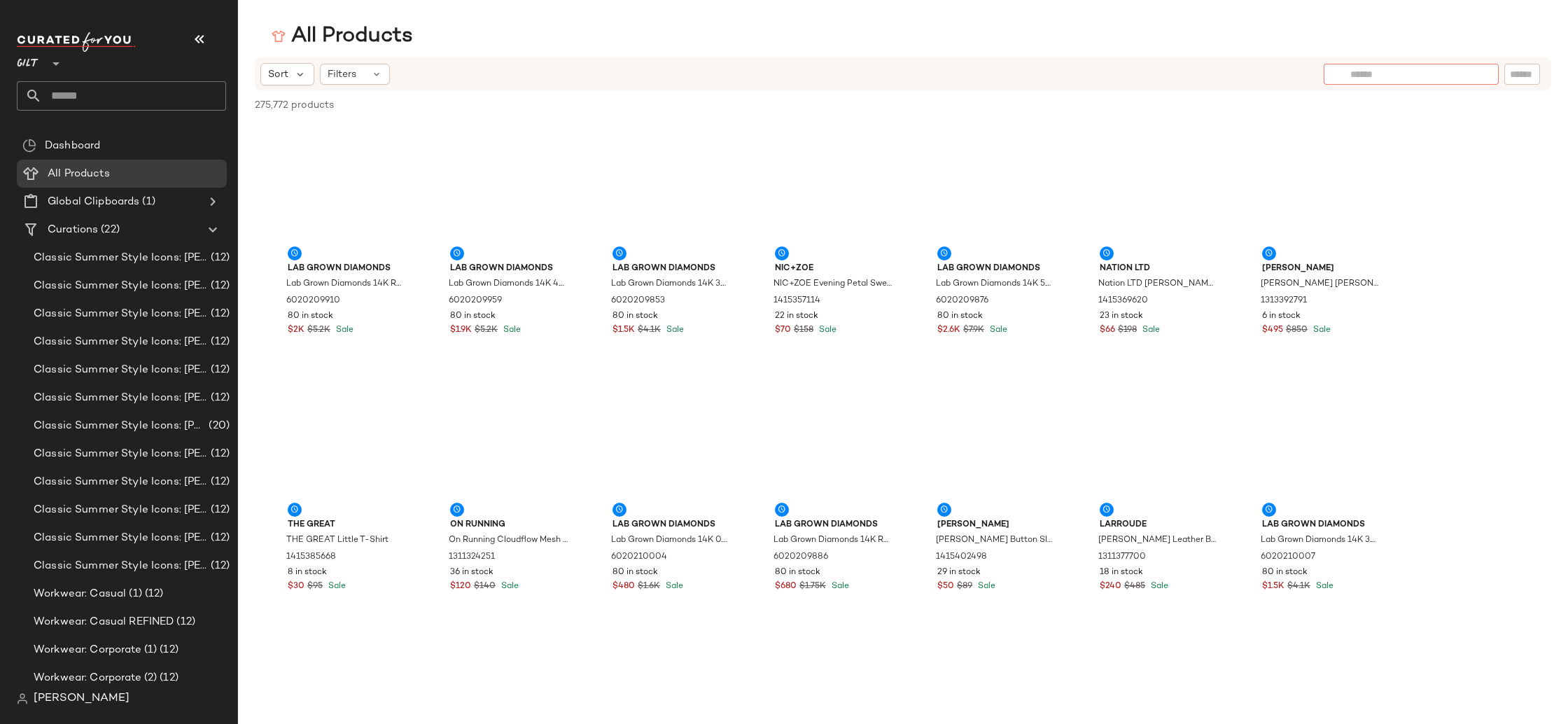
click at [1360, 75] on input "text" at bounding box center [1411, 75] width 122 height 15
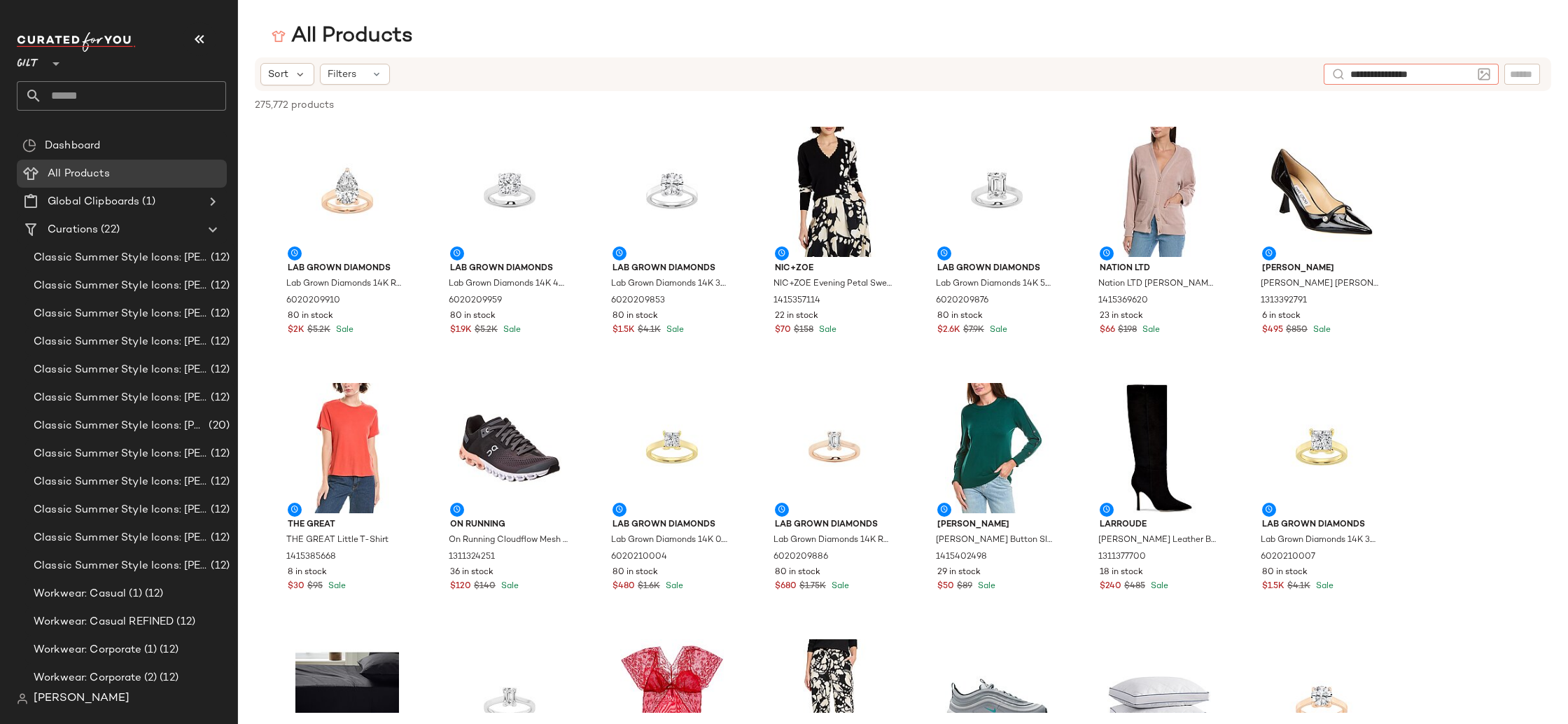
type input "**********"
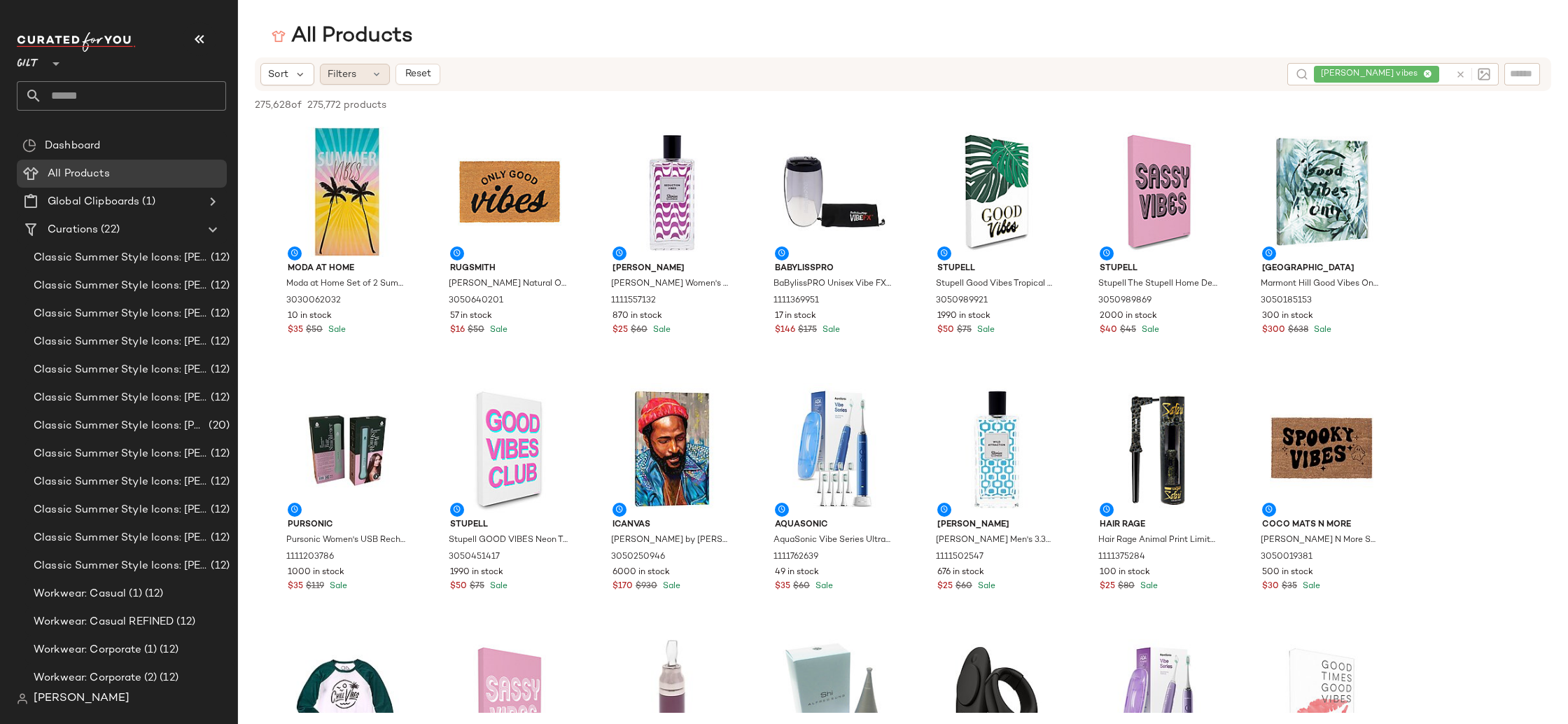
click at [373, 73] on icon at bounding box center [376, 74] width 11 height 11
click at [716, 113] on div "275,628 of 275,772 products • 0 selected Deselect All" at bounding box center [903, 106] width 1330 height 31
click at [365, 72] on div "Filters" at bounding box center [355, 74] width 70 height 21
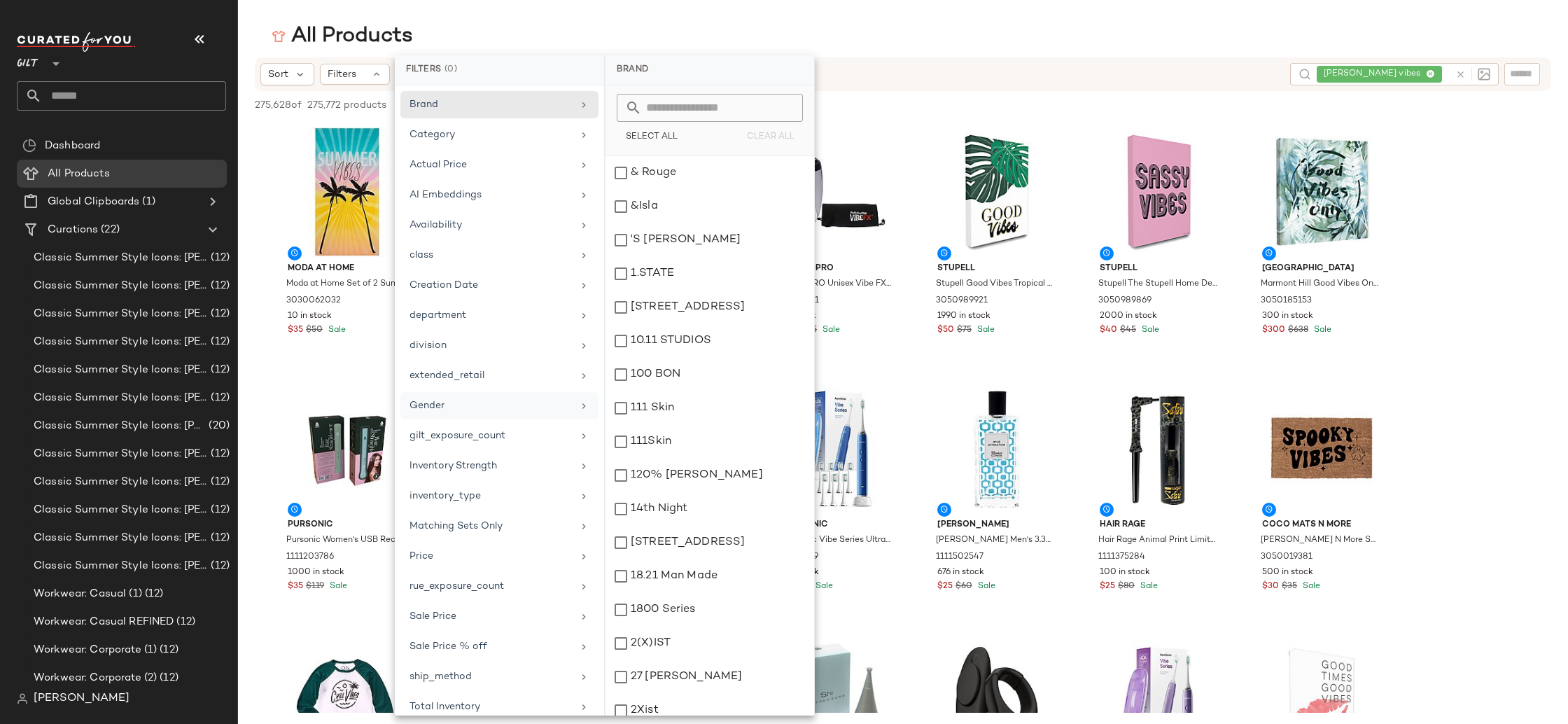
click at [512, 412] on div "Gender" at bounding box center [491, 406] width 163 height 15
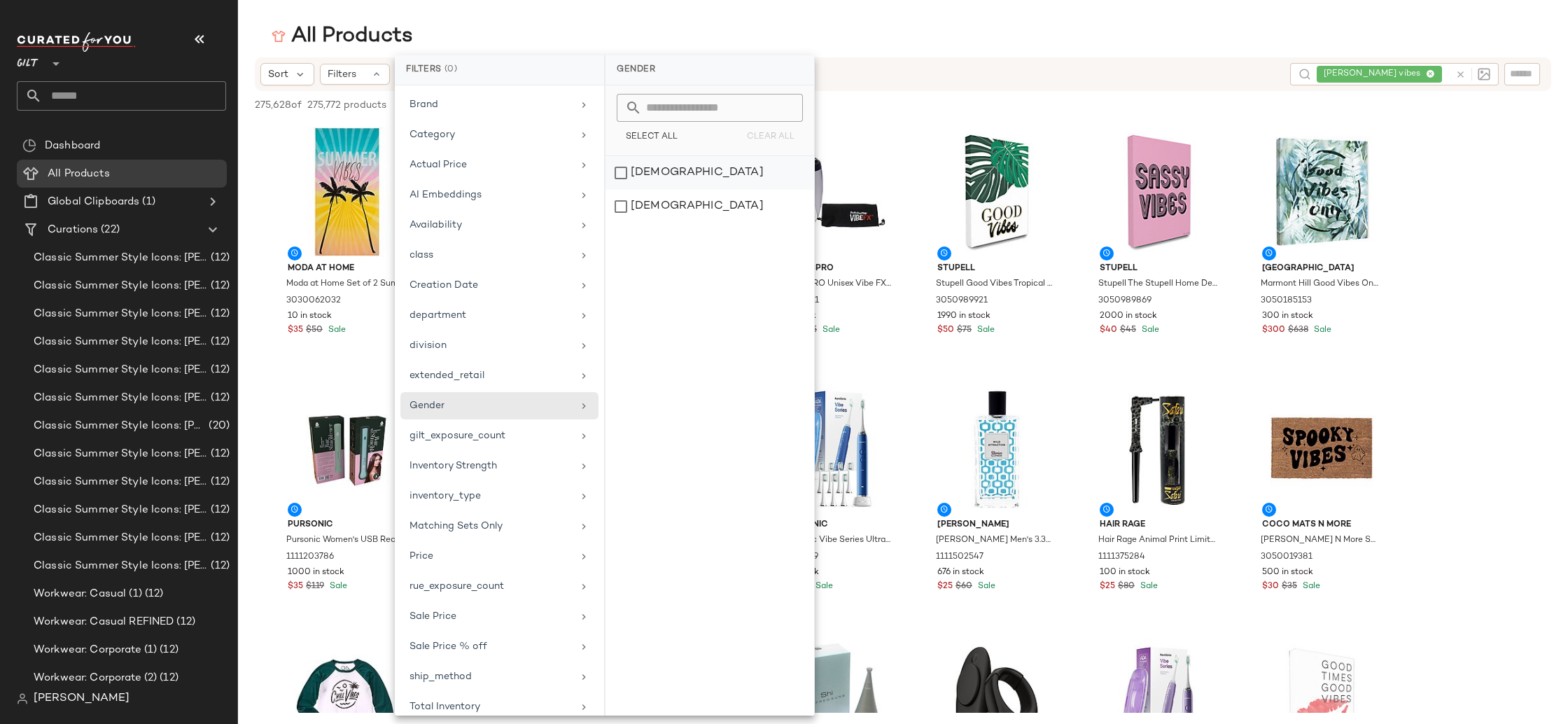
click at [661, 190] on div "[DEMOGRAPHIC_DATA]" at bounding box center [710, 206] width 208 height 33
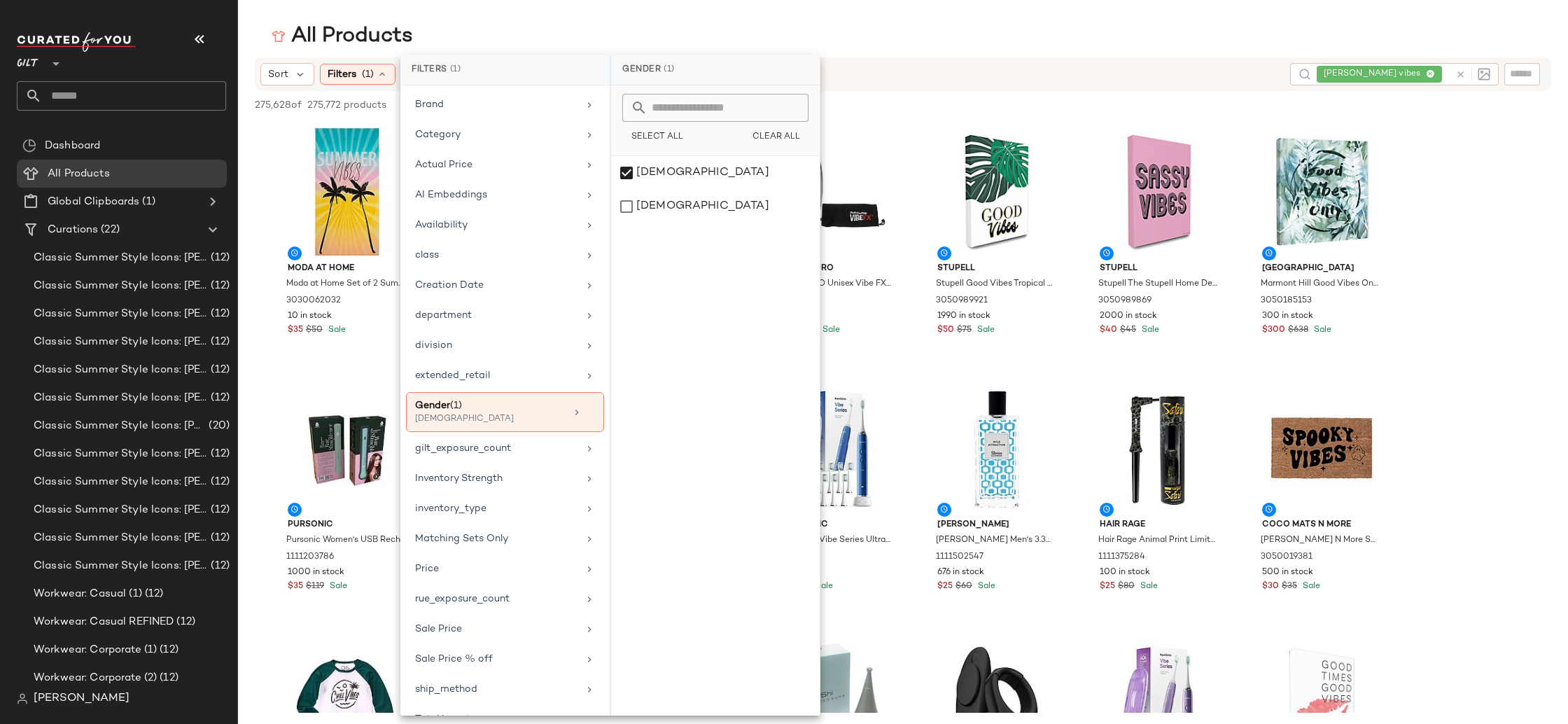
click at [963, 34] on div "All Products" at bounding box center [903, 36] width 1330 height 28
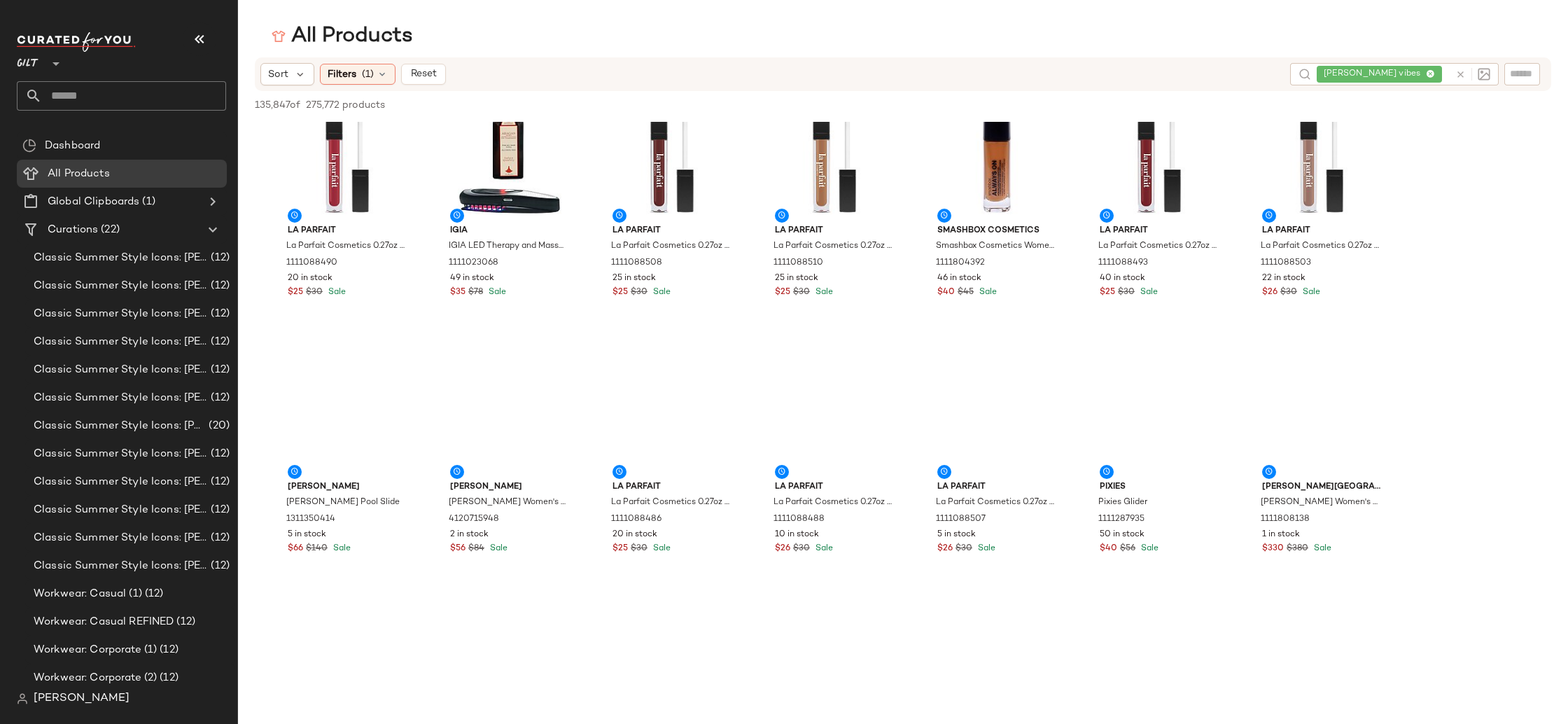
scroll to position [1537, 0]
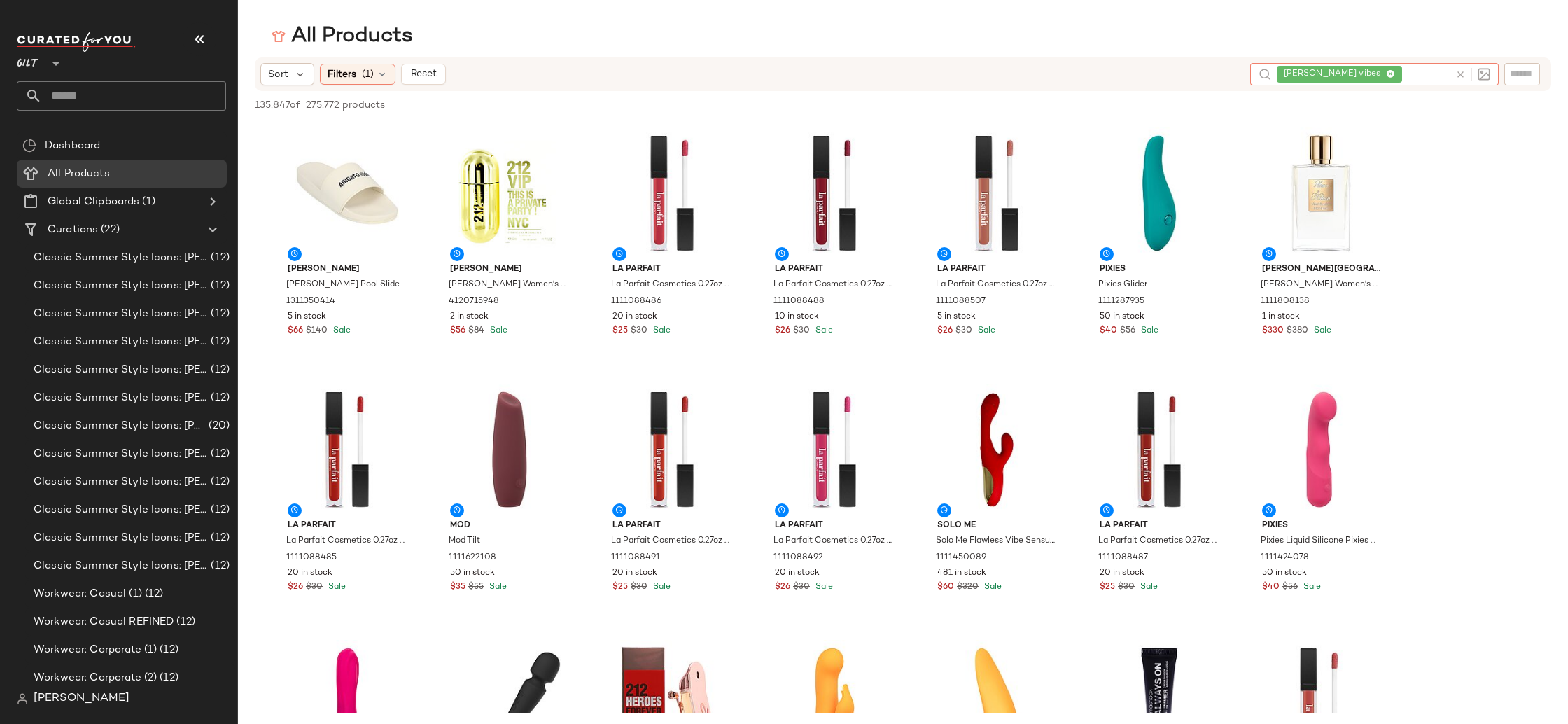
click at [1428, 71] on div "[PERSON_NAME] vibes" at bounding box center [1363, 74] width 173 height 22
click at [1394, 72] on icon at bounding box center [1390, 75] width 9 height 9
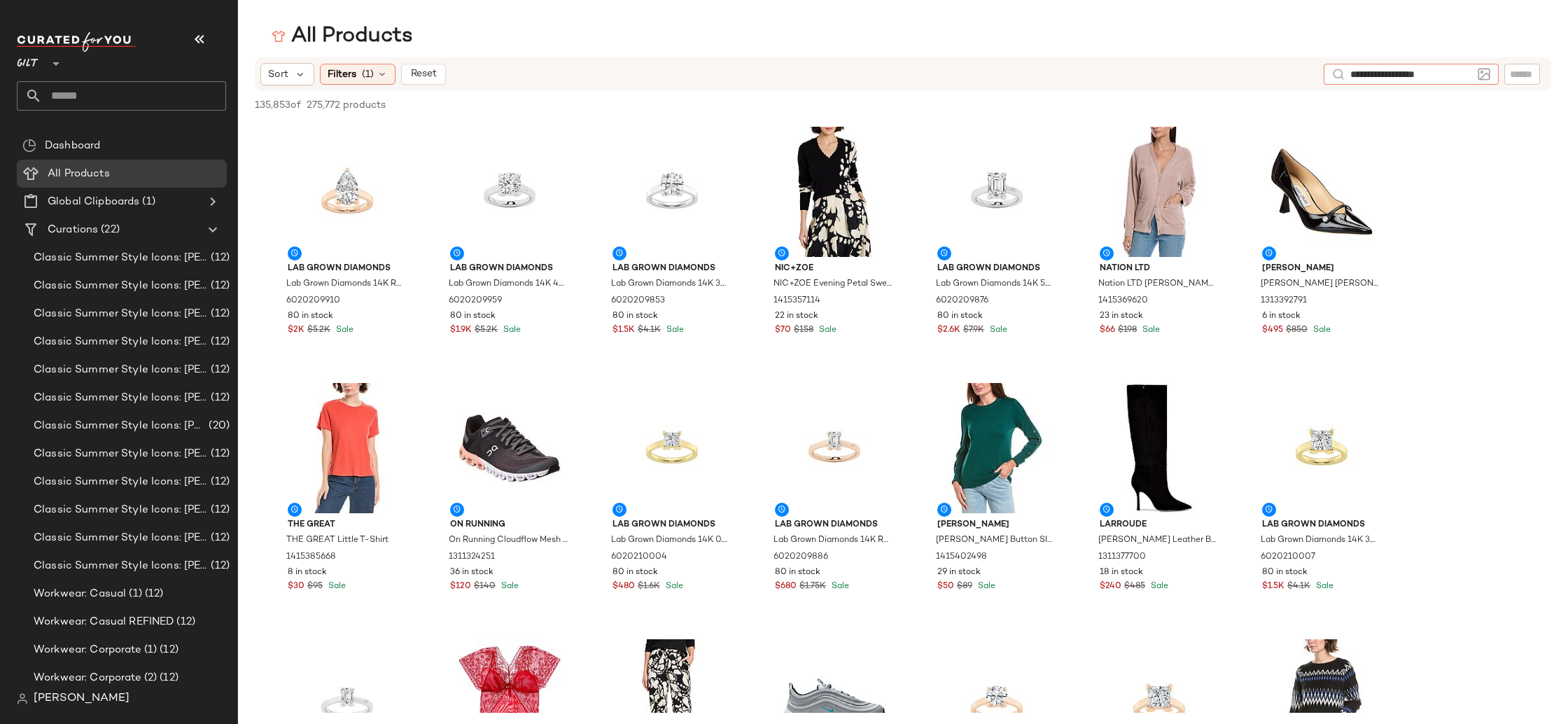
type input "**********"
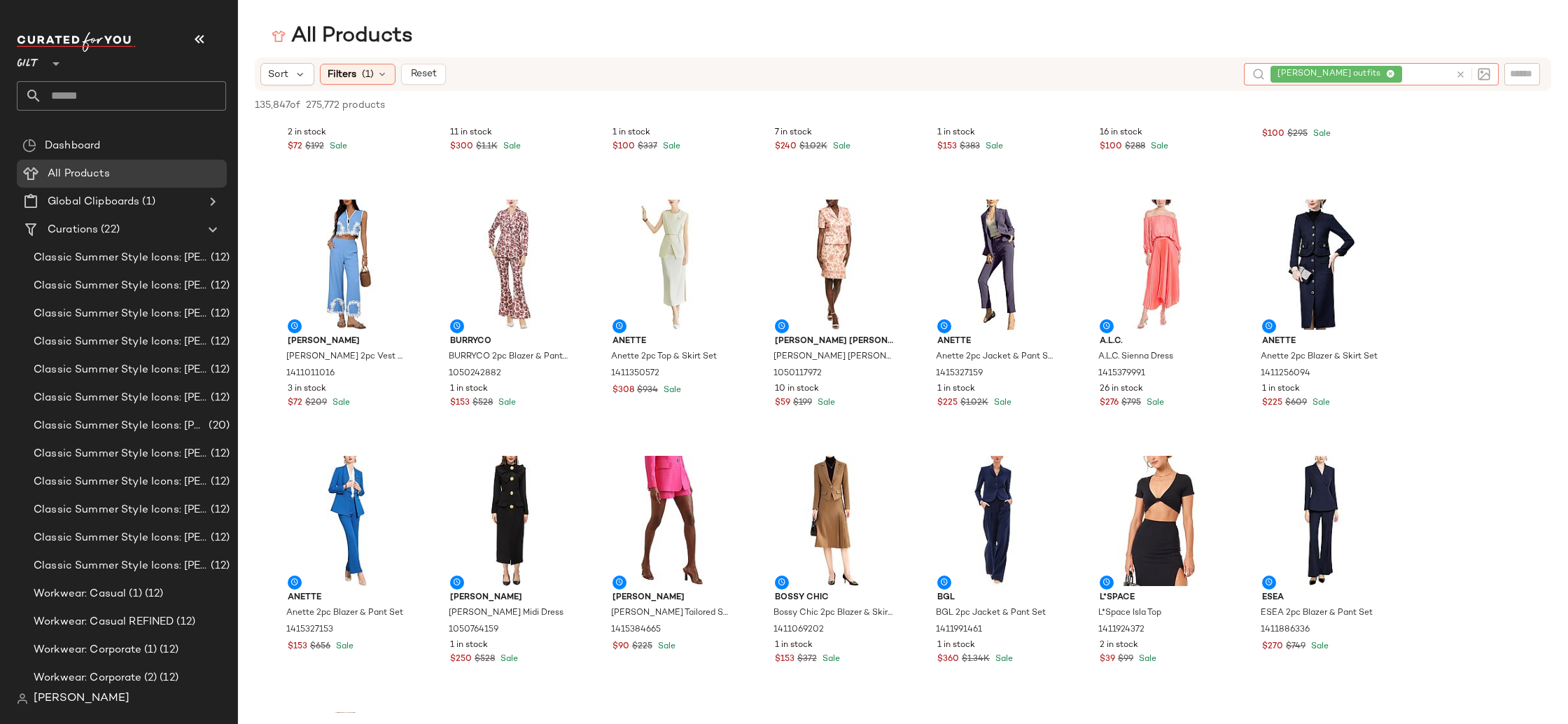
scroll to position [2684, 0]
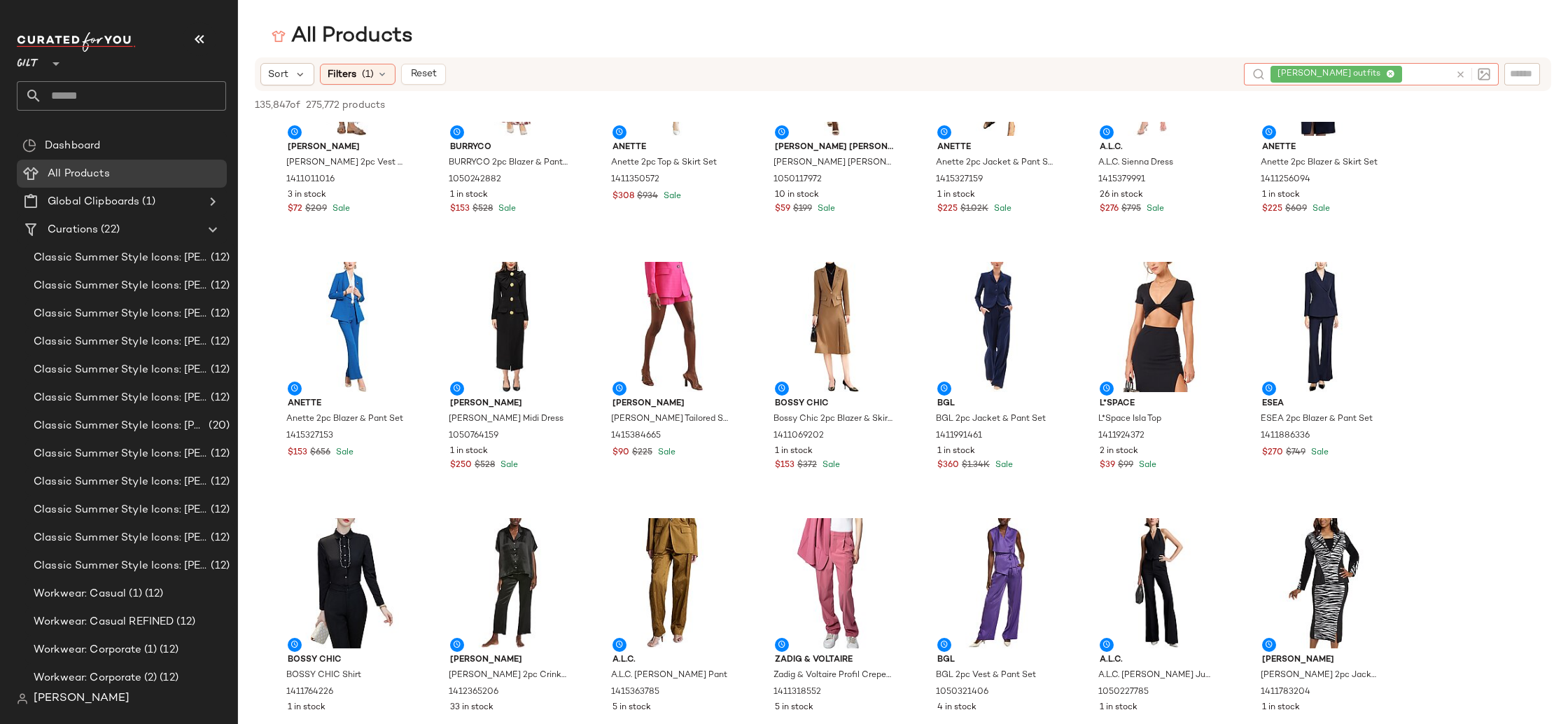
click at [1389, 70] on icon at bounding box center [1390, 75] width 9 height 9
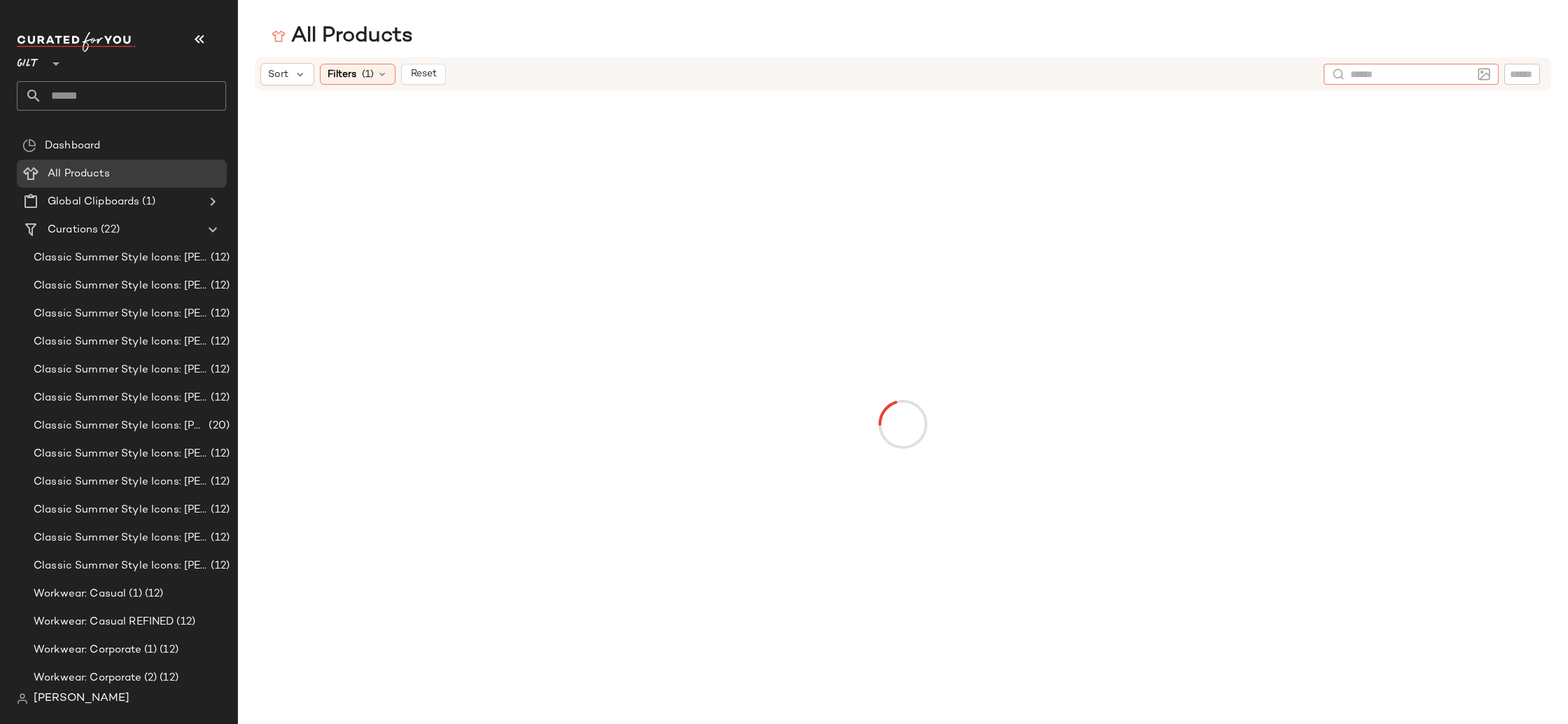
click at [1487, 76] on img at bounding box center [1484, 74] width 13 height 13
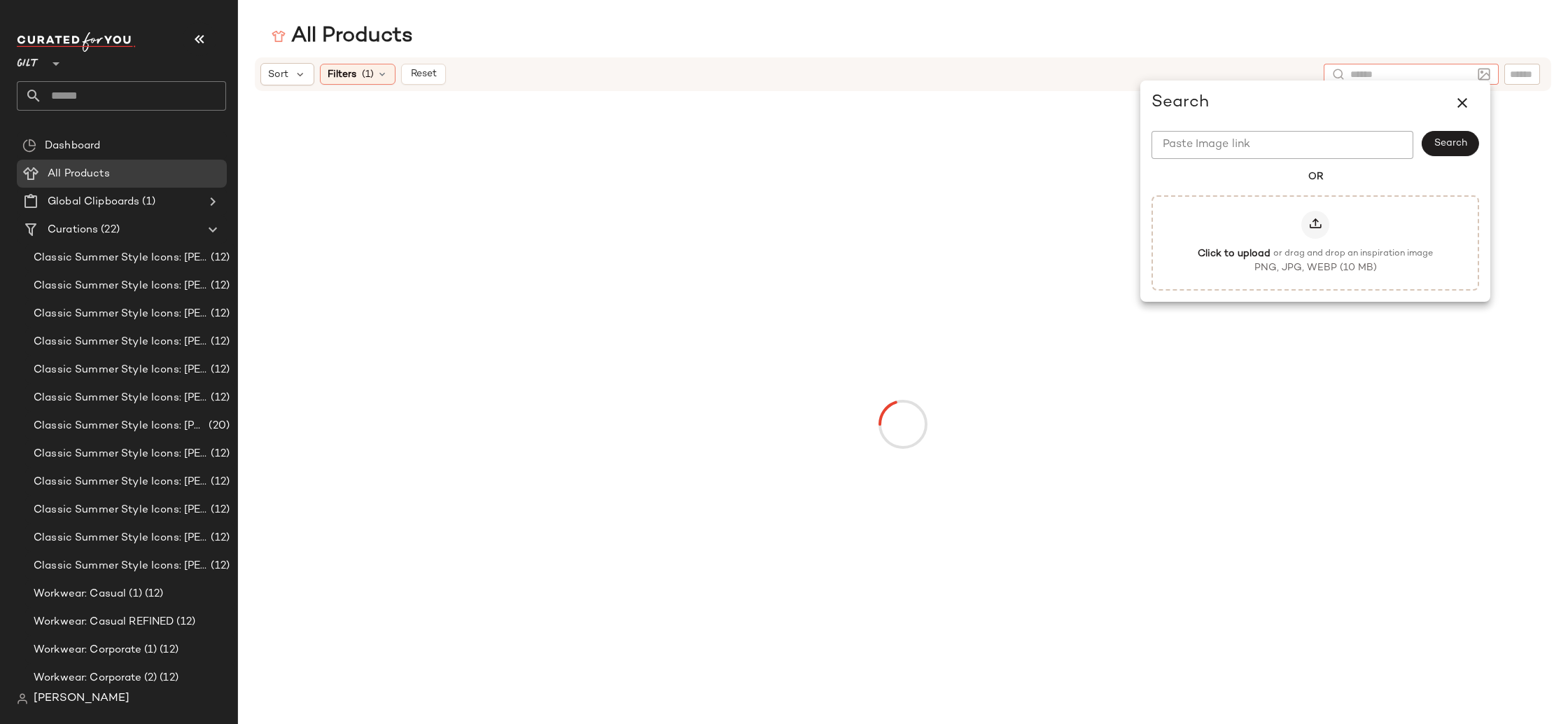
click at [1387, 143] on input "Paste Image link" at bounding box center [1282, 145] width 262 height 28
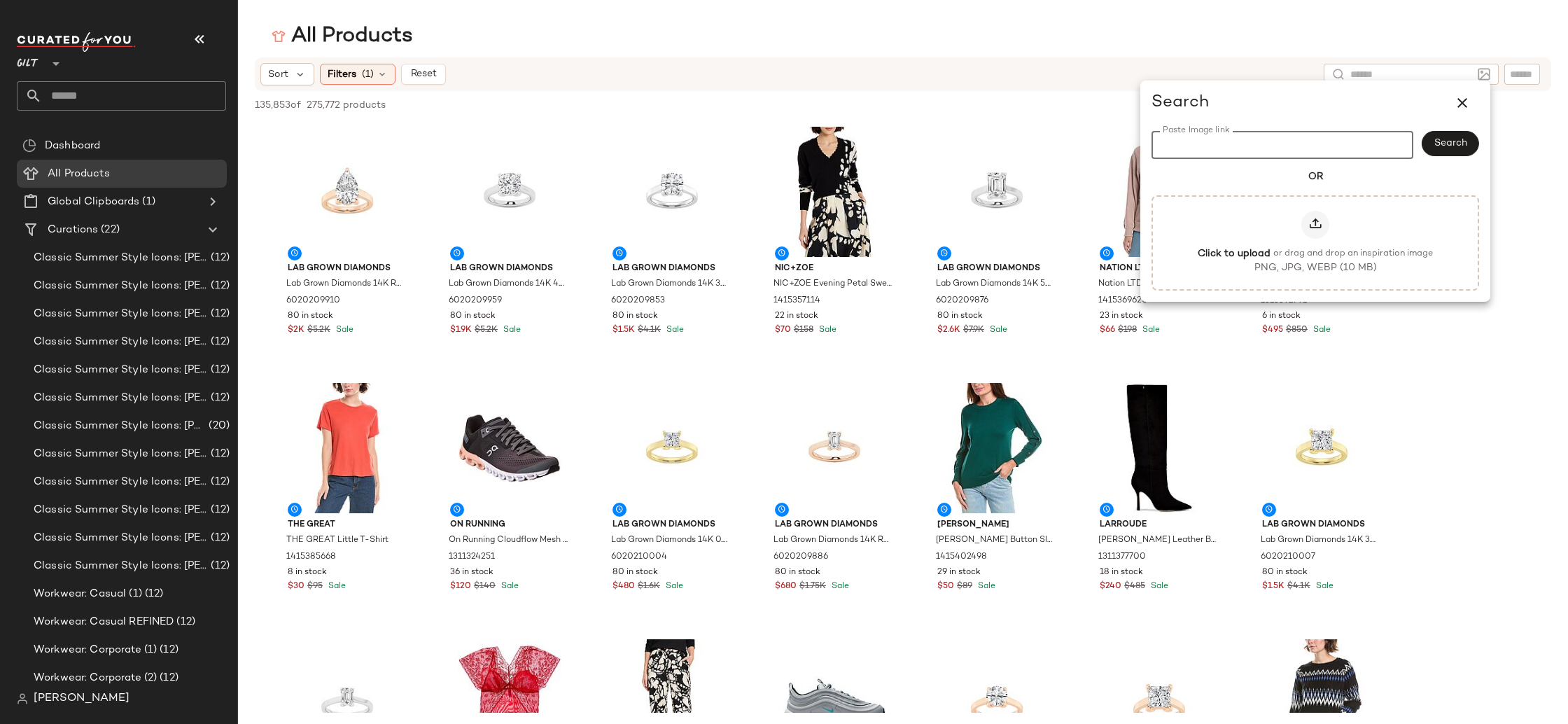
paste input "**********"
type input "**********"
click at [1451, 138] on div "Search" at bounding box center [1450, 145] width 58 height 28
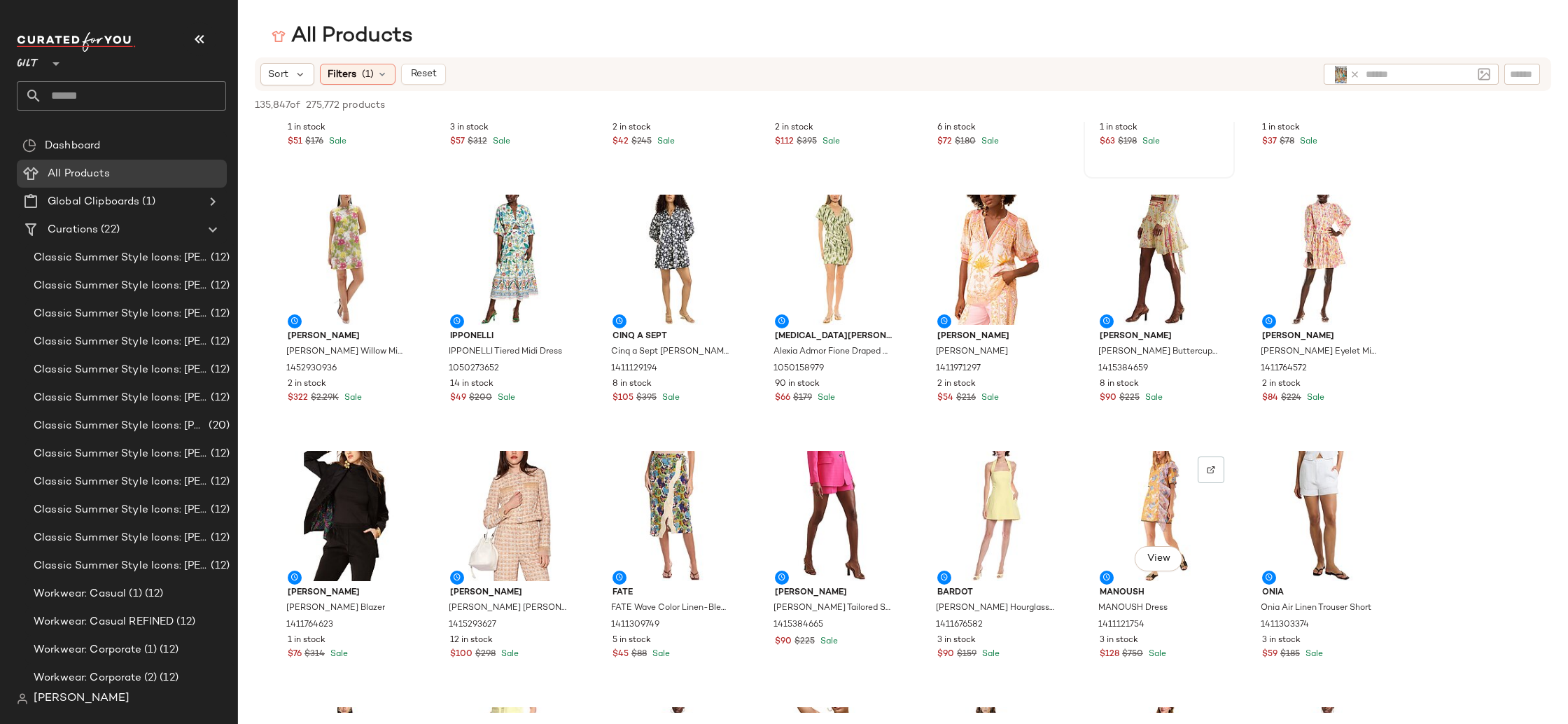
scroll to position [4457, 0]
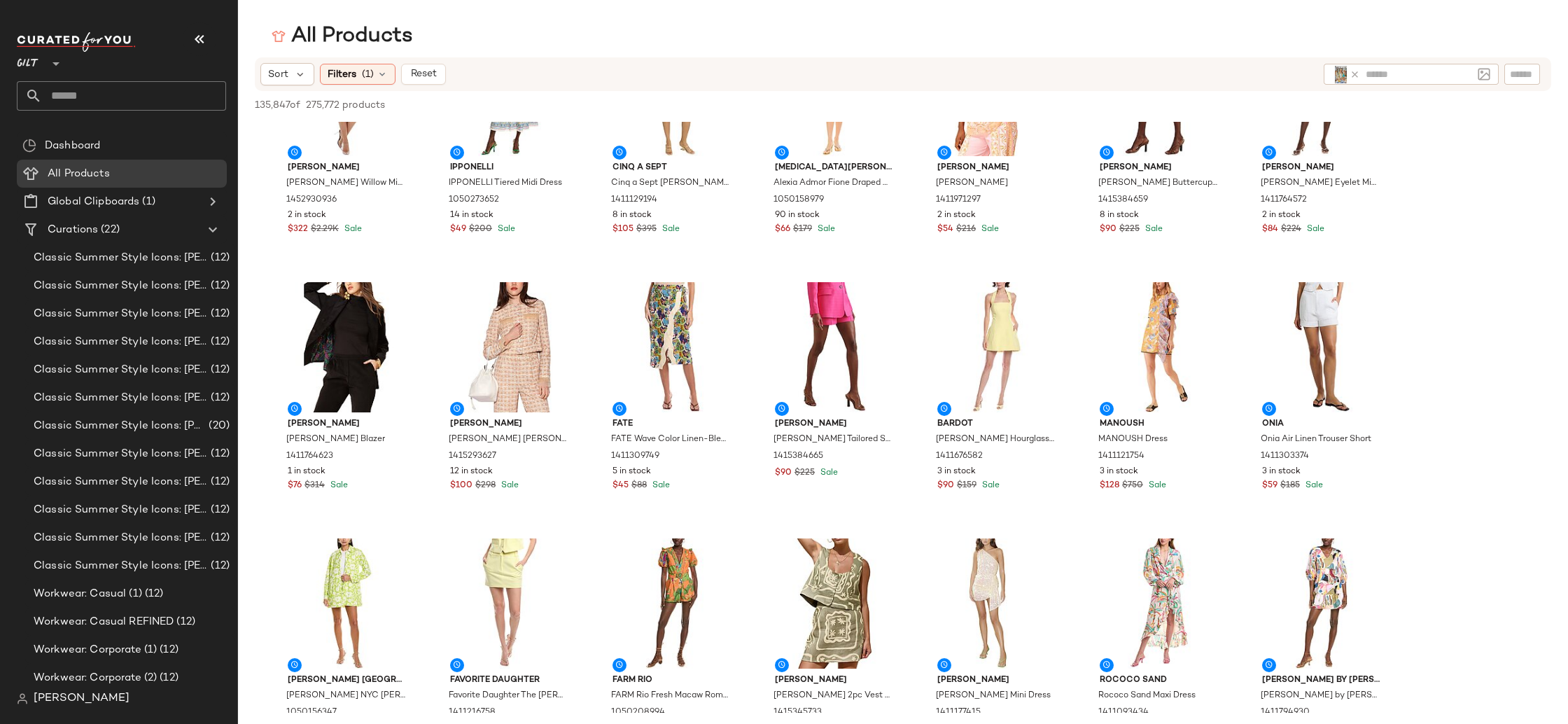
click at [1353, 71] on icon at bounding box center [1354, 75] width 10 height 10
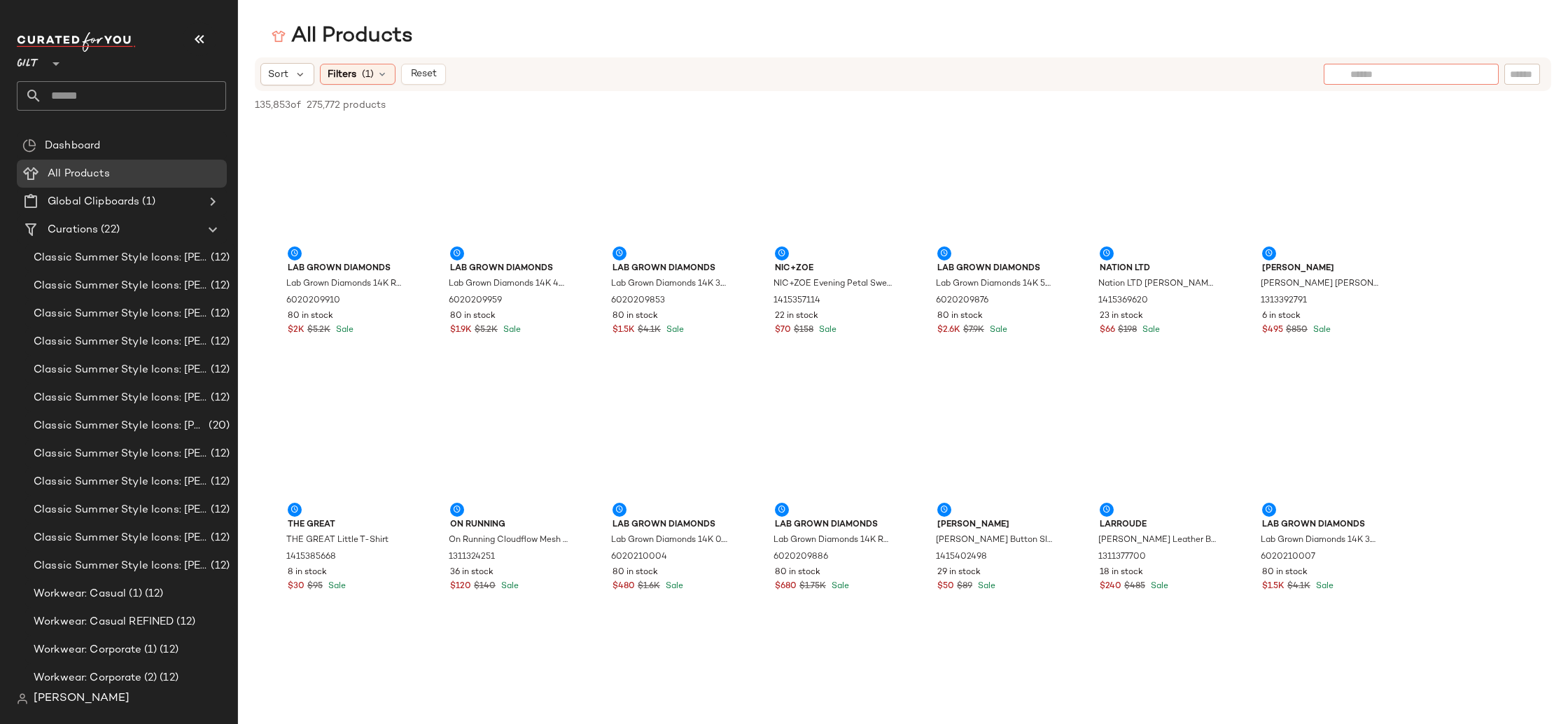
click at [1466, 78] on input "text" at bounding box center [1411, 75] width 122 height 15
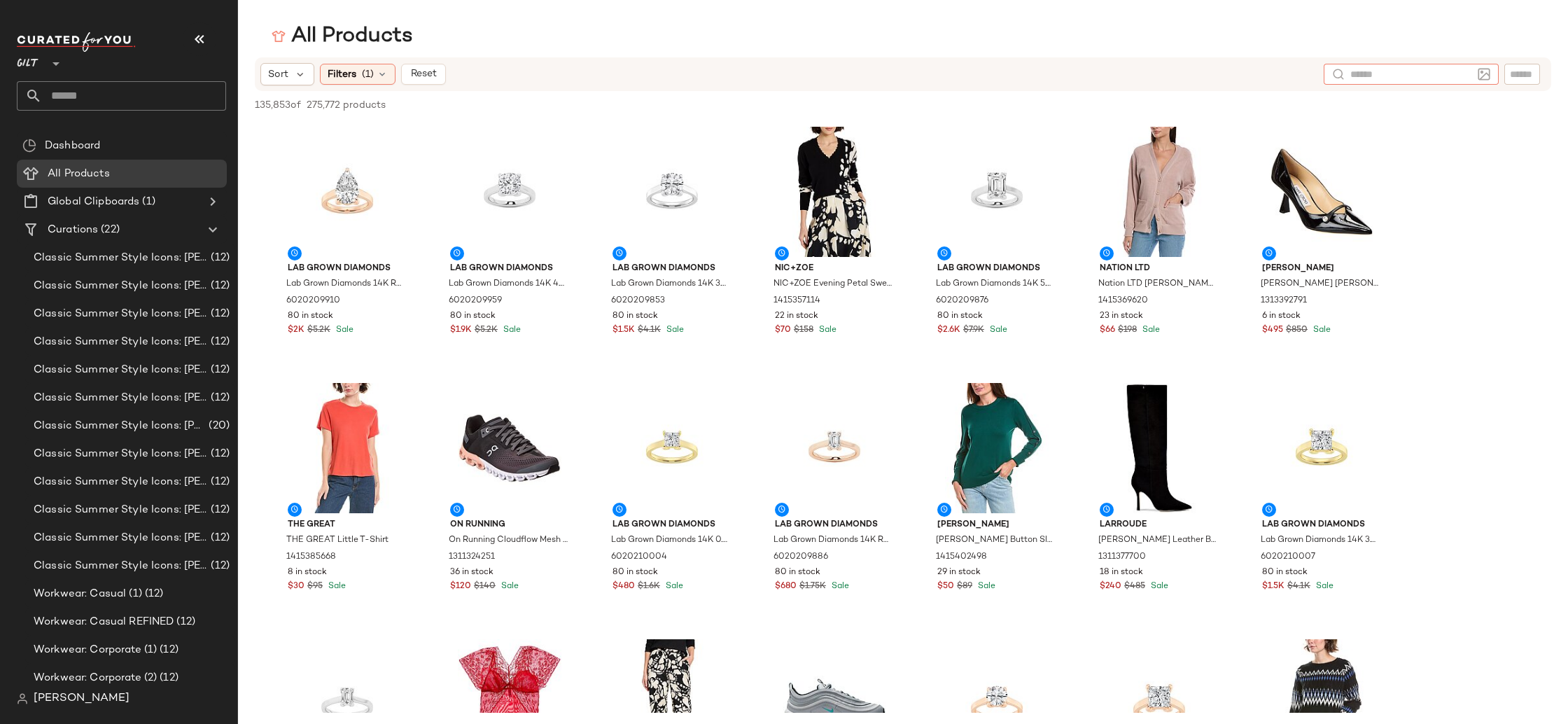
click at [1340, 72] on img at bounding box center [1338, 74] width 13 height 13
click at [1487, 72] on img at bounding box center [1484, 74] width 13 height 13
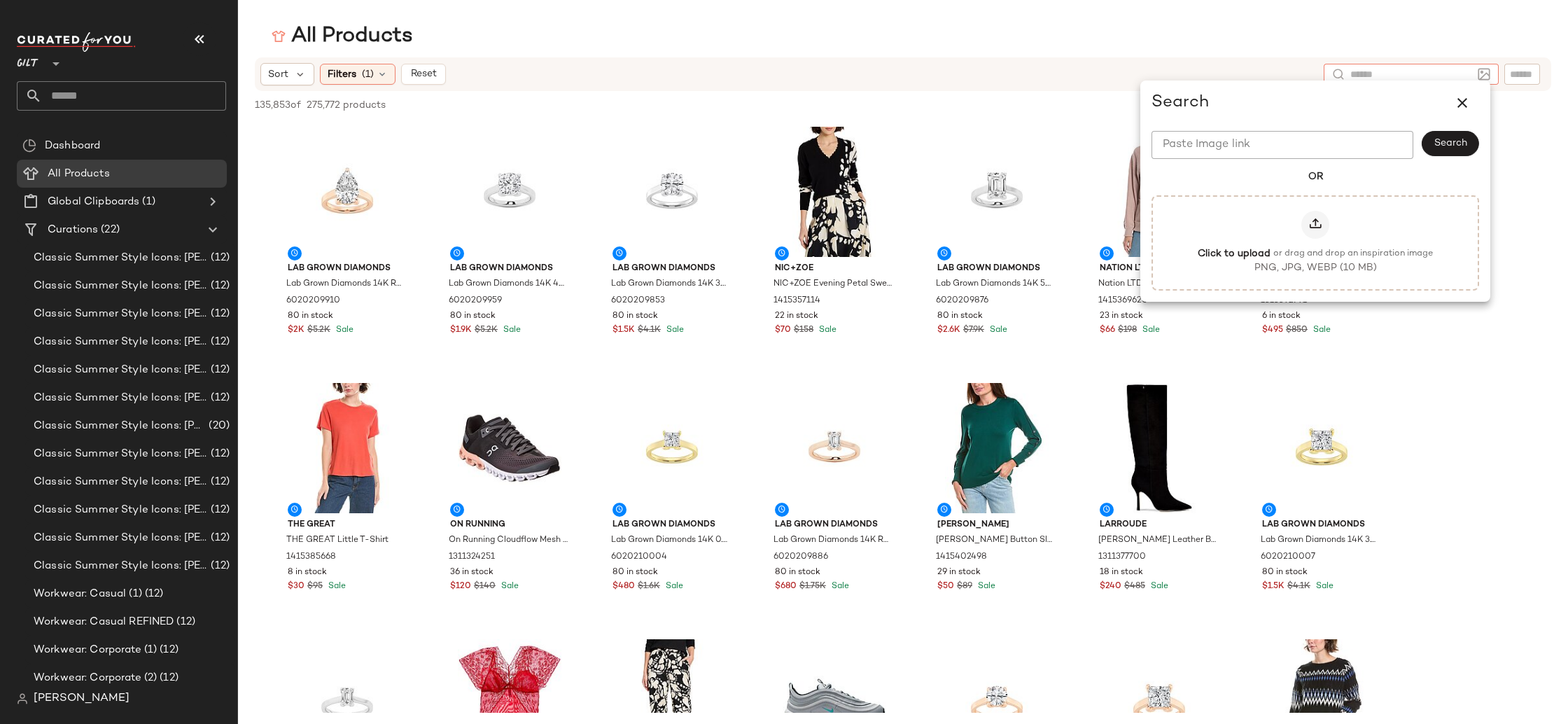
click at [1371, 144] on input "Paste Image link" at bounding box center [1282, 145] width 262 height 28
click at [1381, 143] on input "Paste Image link" at bounding box center [1282, 145] width 262 height 28
click at [1381, 143] on input "Paste Image link" at bounding box center [1282, 145] width 262 height 28
click at [1312, 151] on input "Paste Image link" at bounding box center [1282, 145] width 262 height 28
click at [1212, 149] on input "Paste Image link" at bounding box center [1282, 145] width 262 height 28
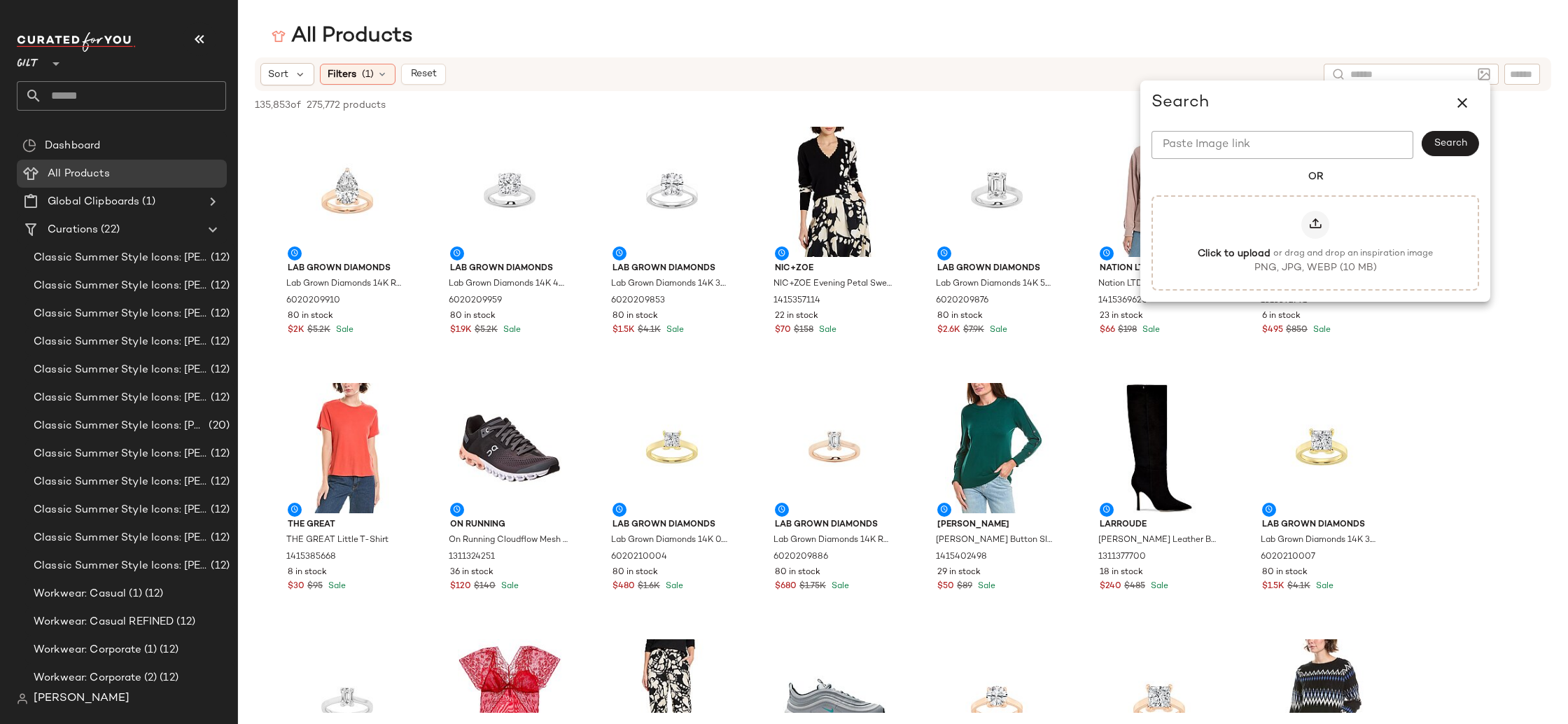
click at [1215, 55] on div "All Products Sort Filters (1) Reset 135,853 of 275,772 products • 0 selected De…" at bounding box center [784, 373] width 1568 height 702
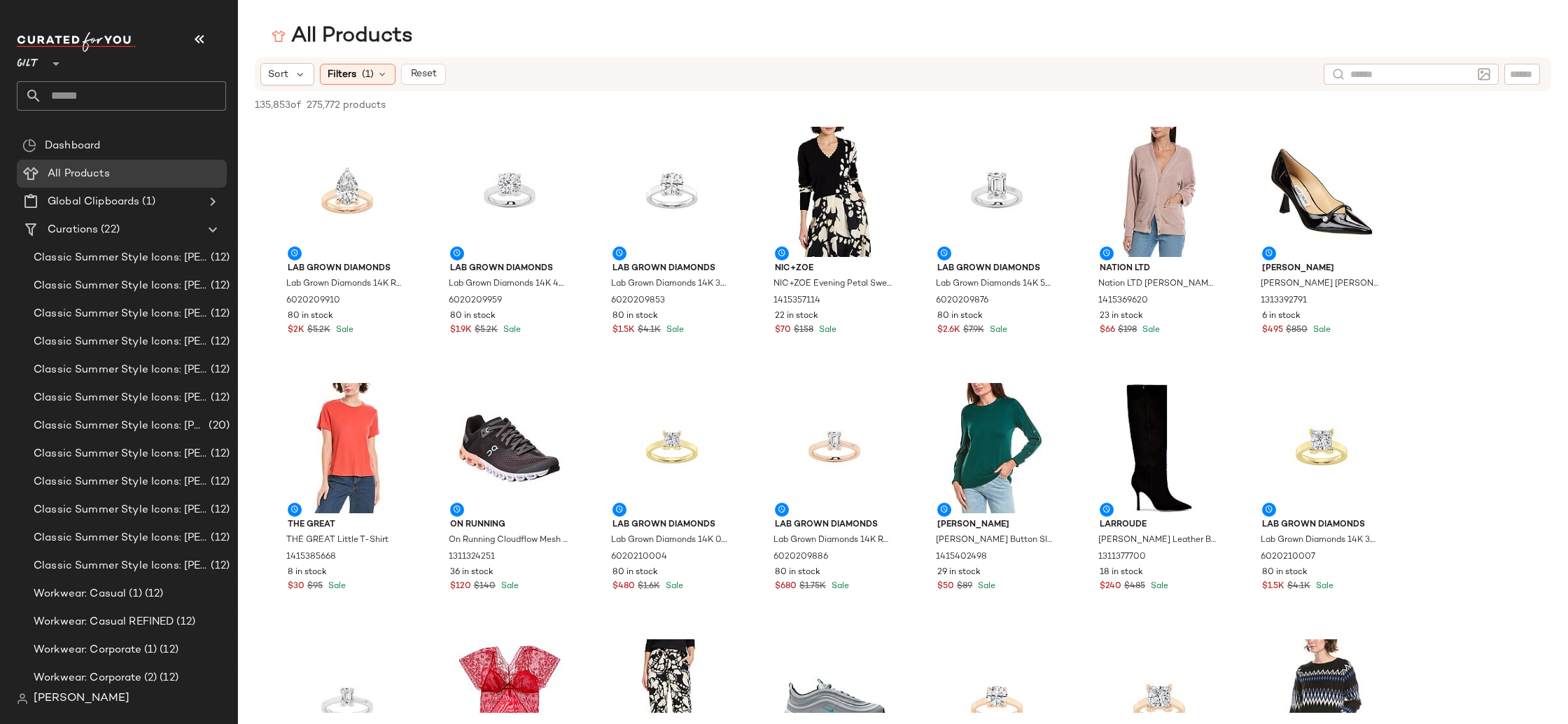
click at [1374, 70] on input "text" at bounding box center [1411, 75] width 122 height 15
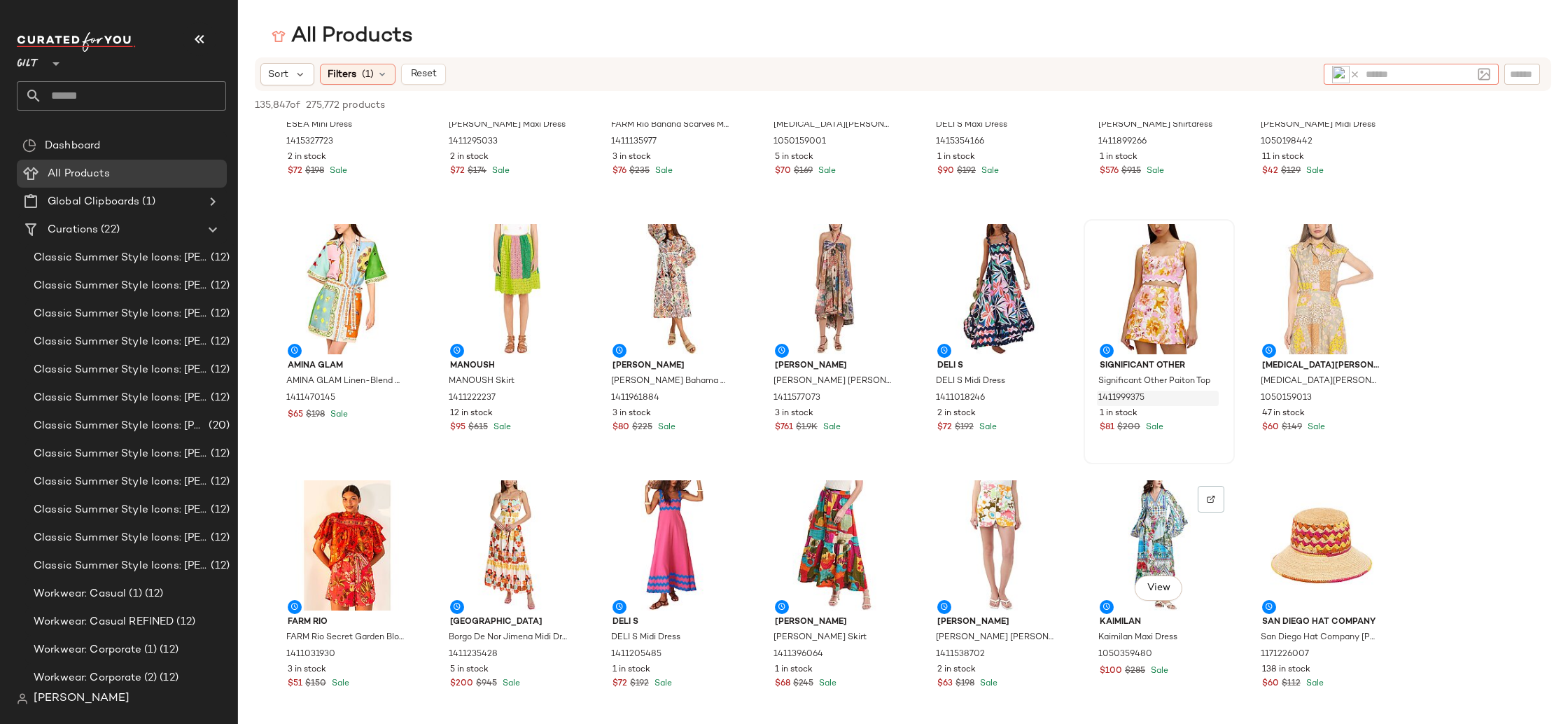
scroll to position [662, 0]
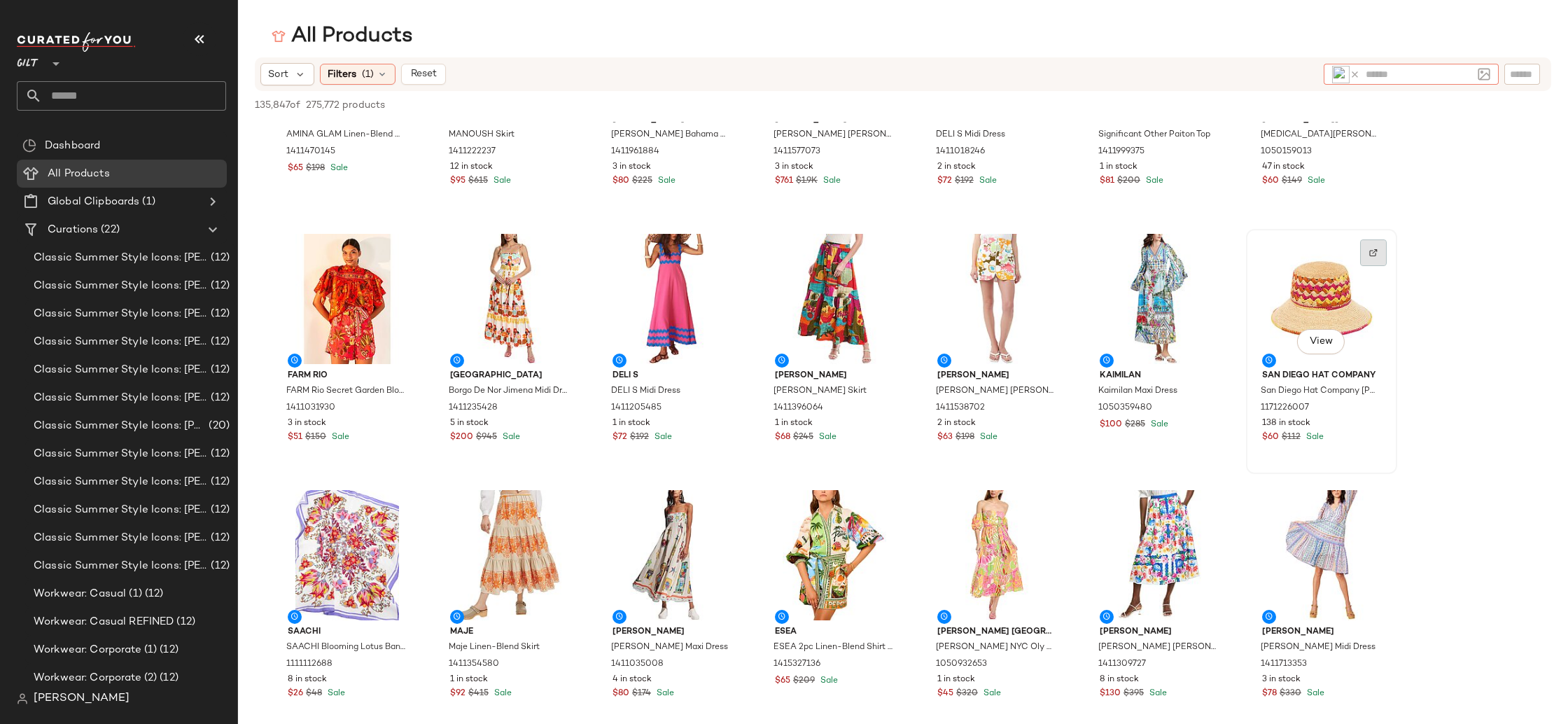
click at [1376, 248] on img at bounding box center [1373, 252] width 8 height 8
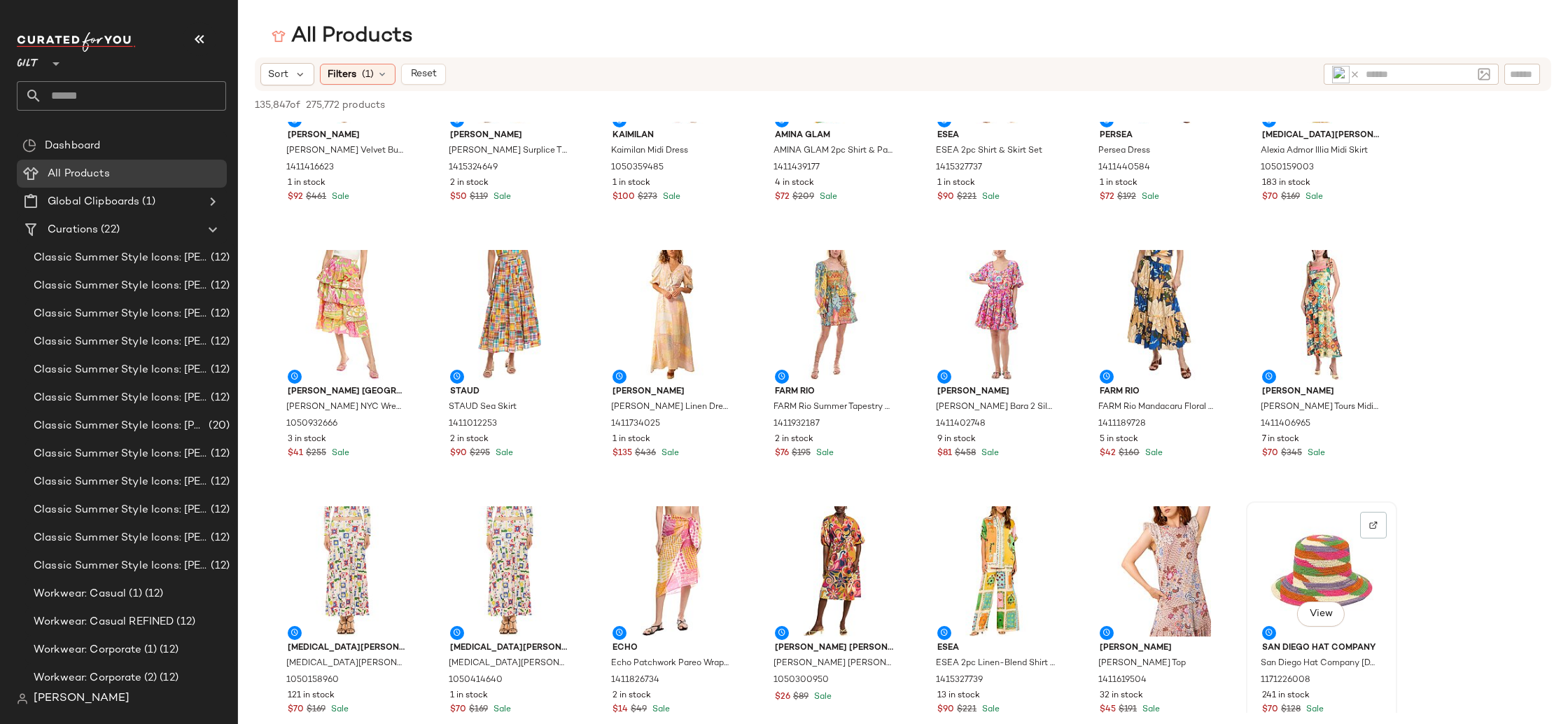
scroll to position [1540, 0]
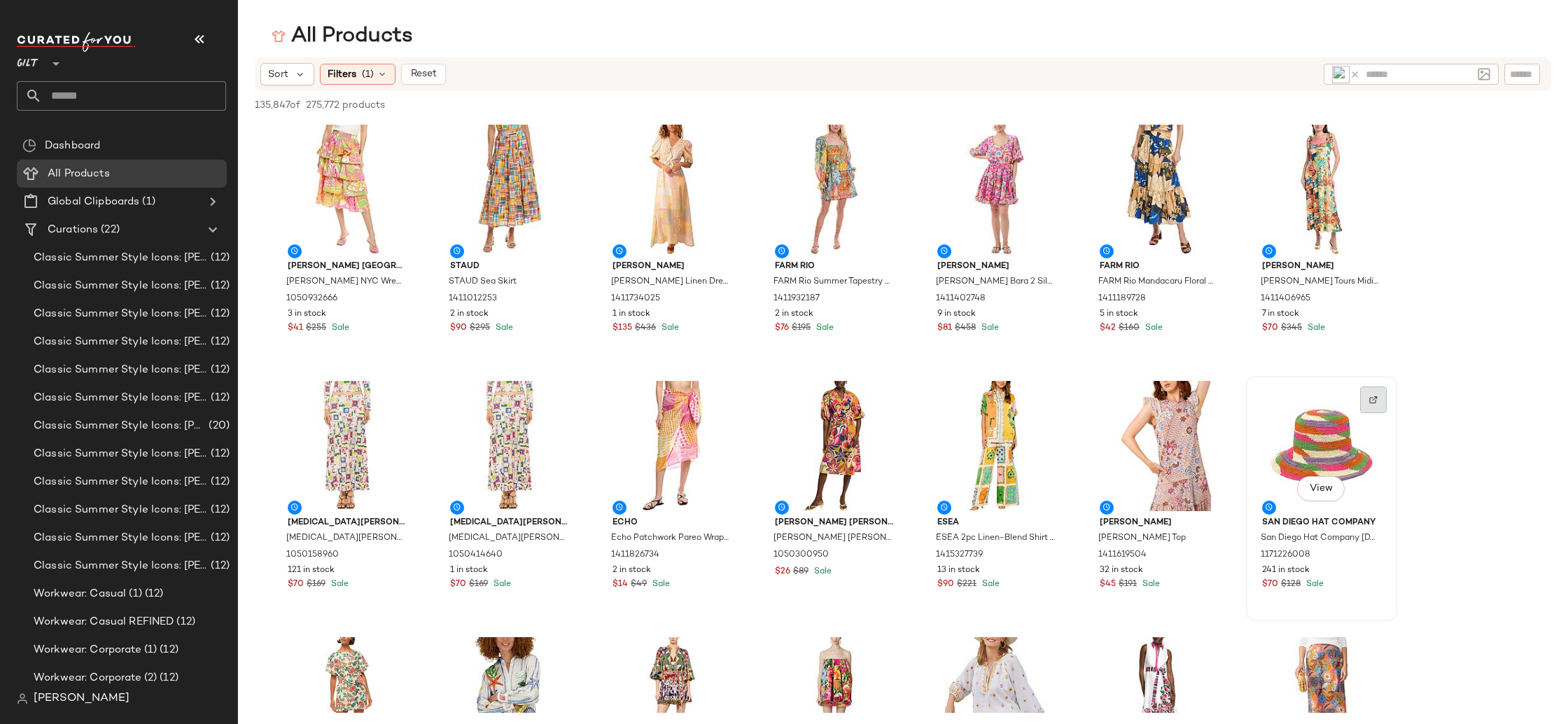
click at [1373, 401] on img at bounding box center [1373, 399] width 8 height 8
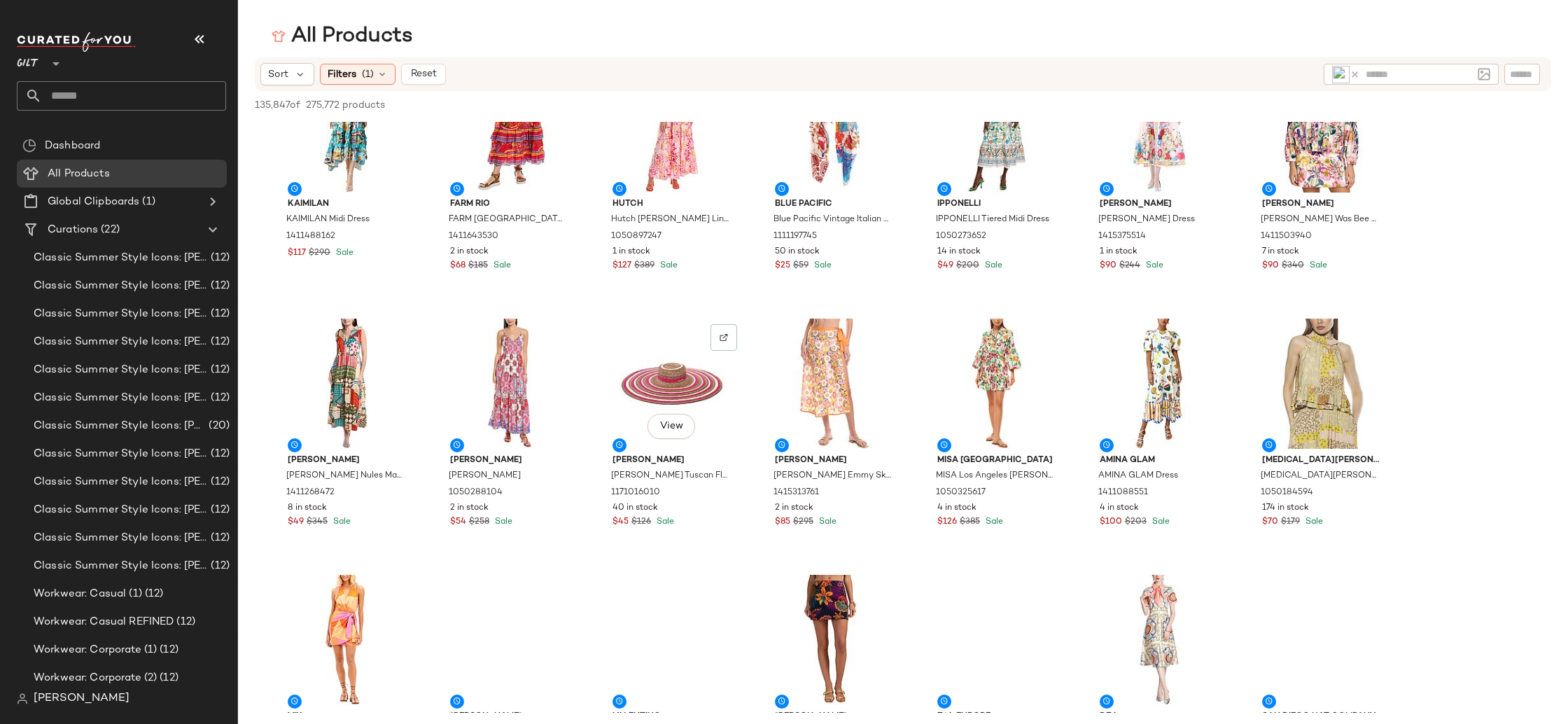
scroll to position [3755, 0]
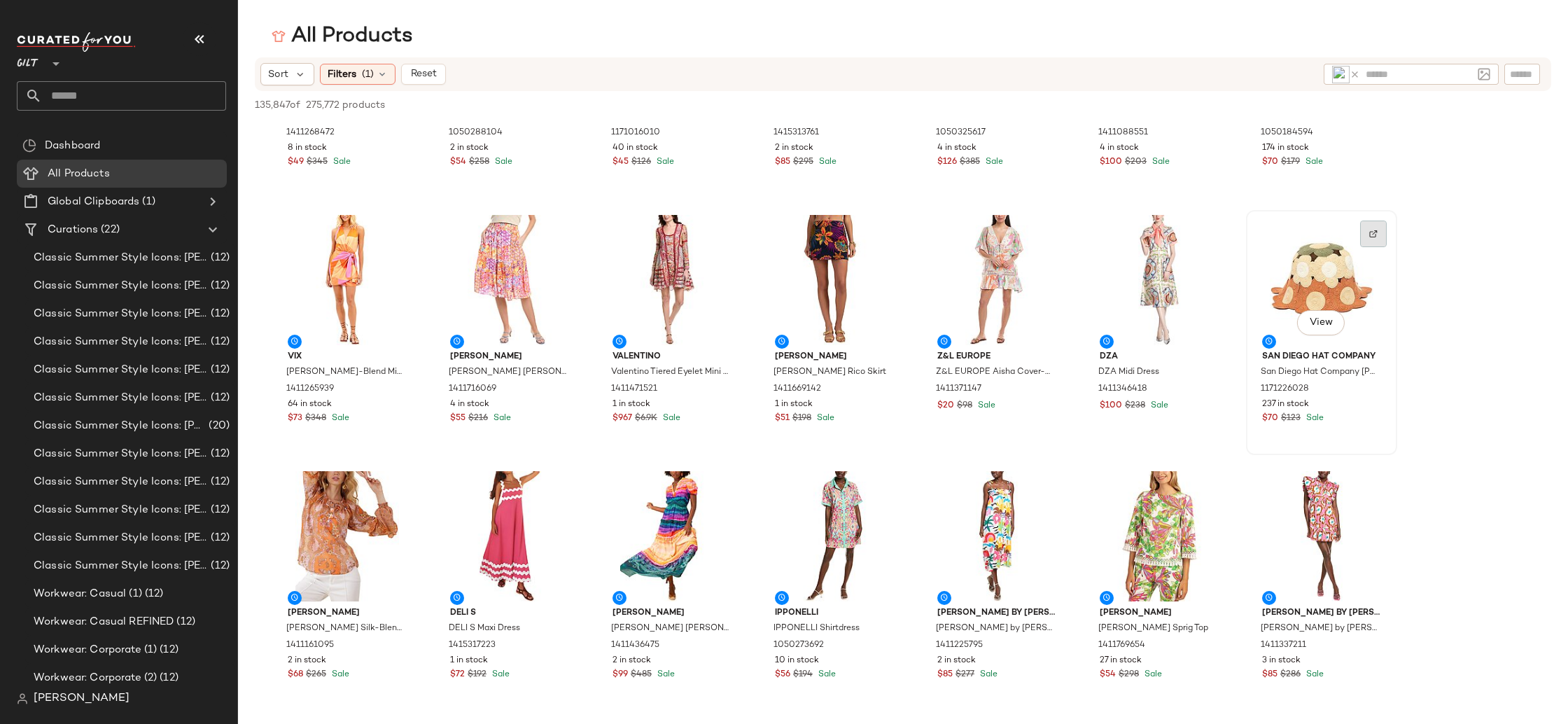
click at [1368, 237] on div at bounding box center [1373, 234] width 27 height 27
click at [1353, 72] on icon at bounding box center [1354, 75] width 10 height 10
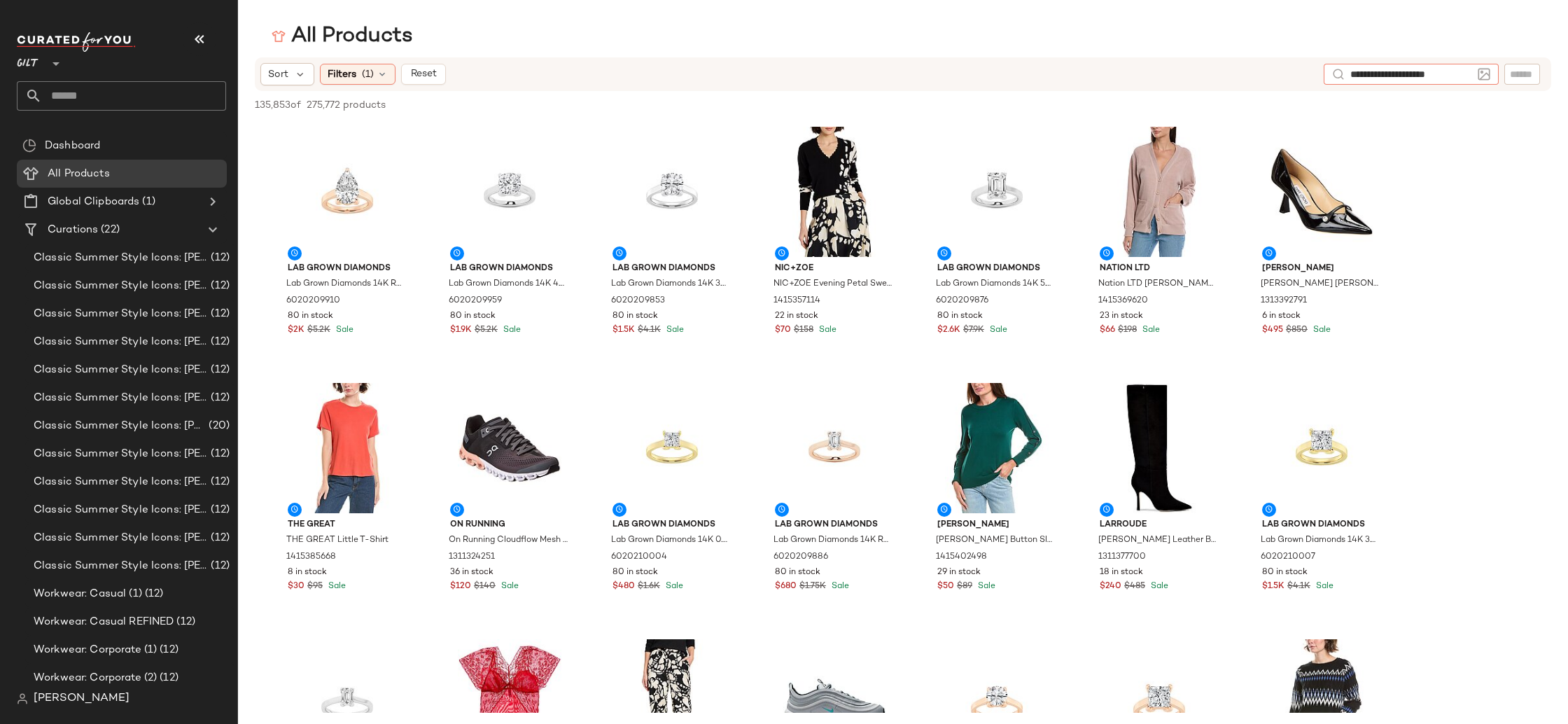
type input "**********"
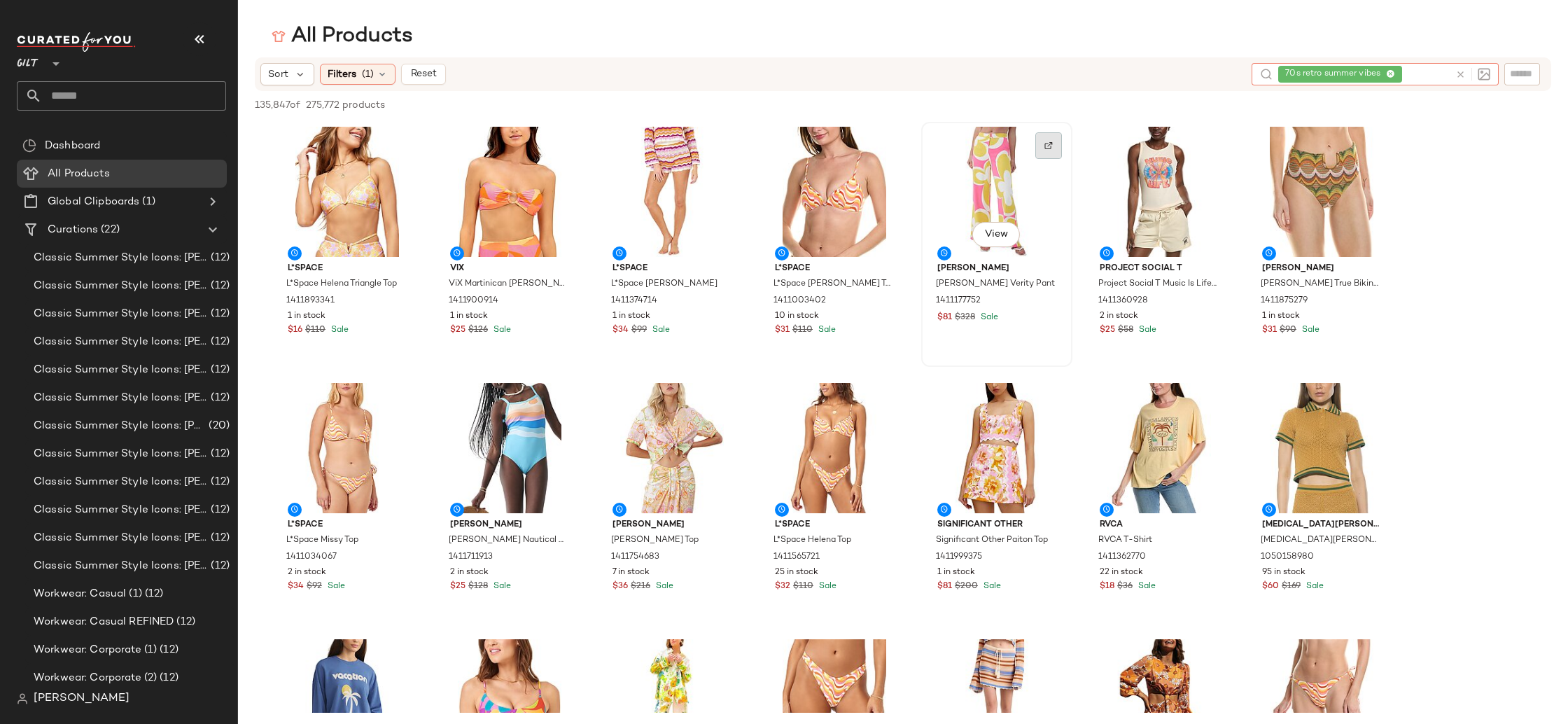
click at [1047, 148] on img at bounding box center [1048, 145] width 8 height 8
click at [1373, 144] on img at bounding box center [1373, 145] width 8 height 8
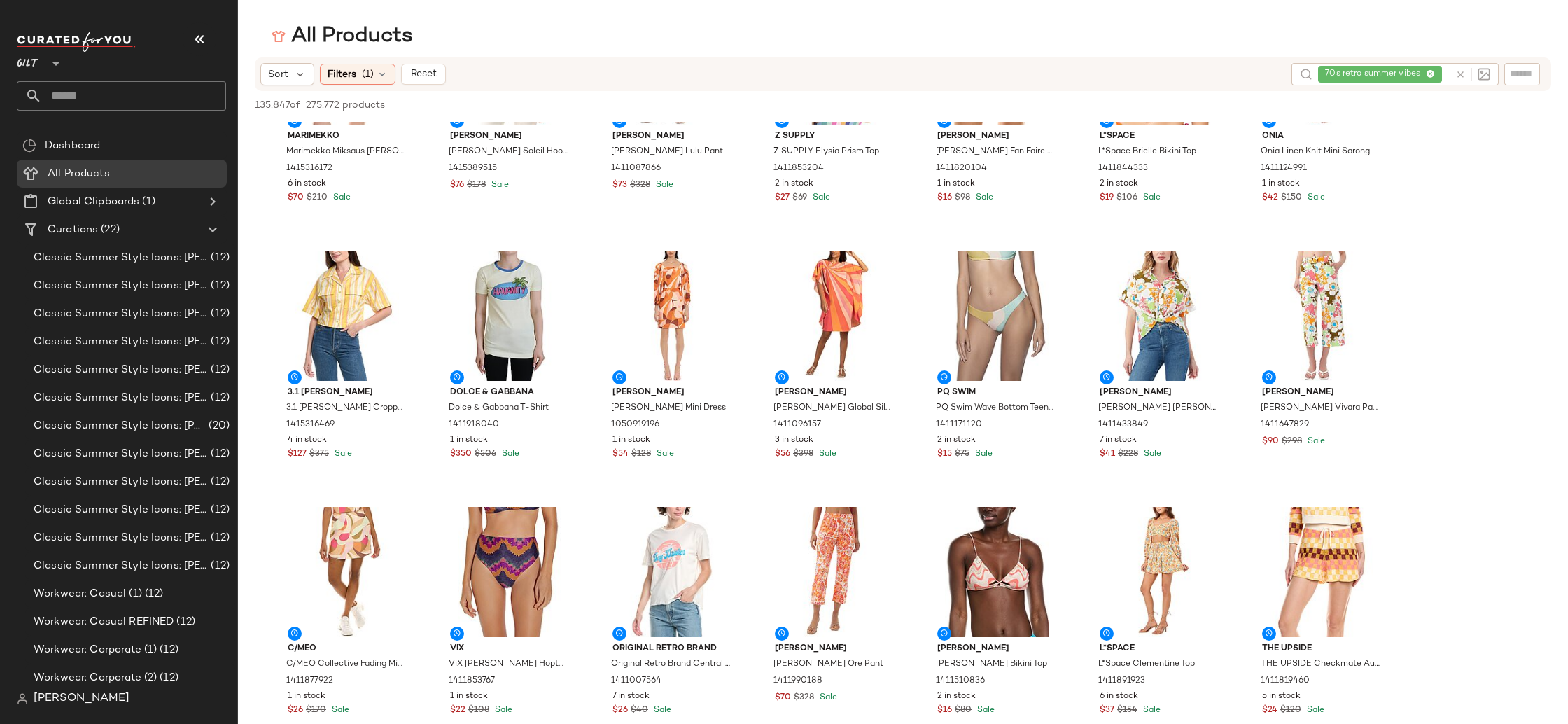
scroll to position [1671, 0]
click at [1204, 269] on div at bounding box center [1211, 269] width 27 height 27
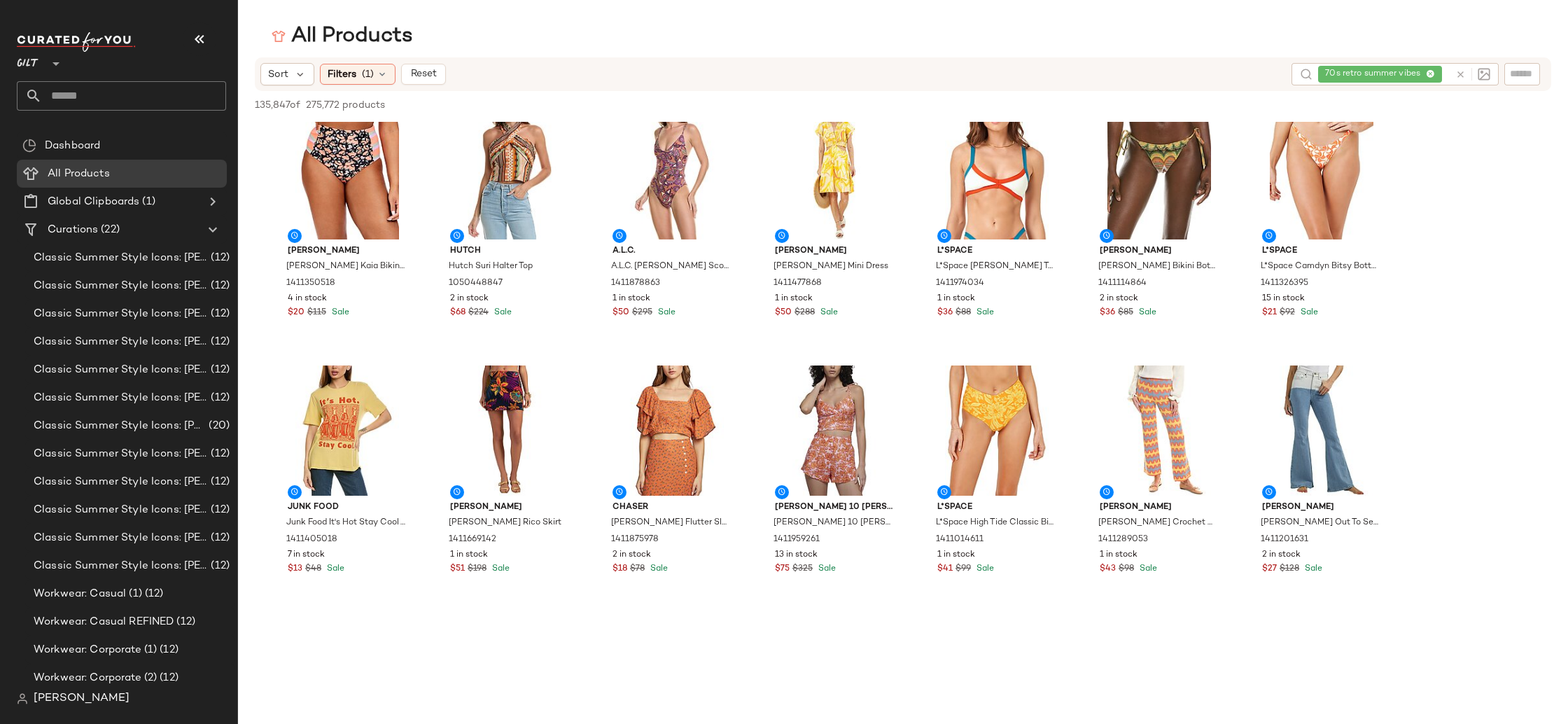
scroll to position [3097, 0]
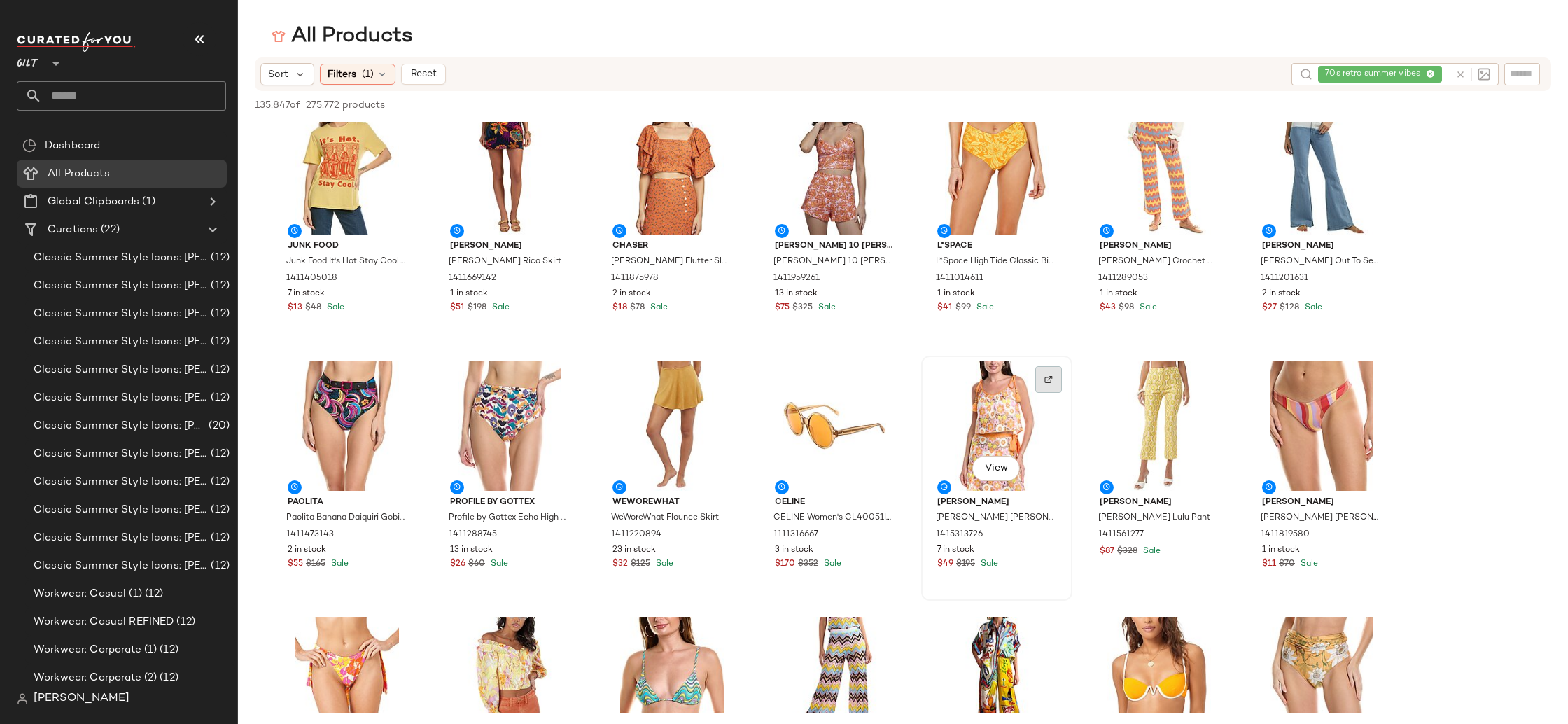
click at [1048, 379] on img at bounding box center [1048, 379] width 8 height 8
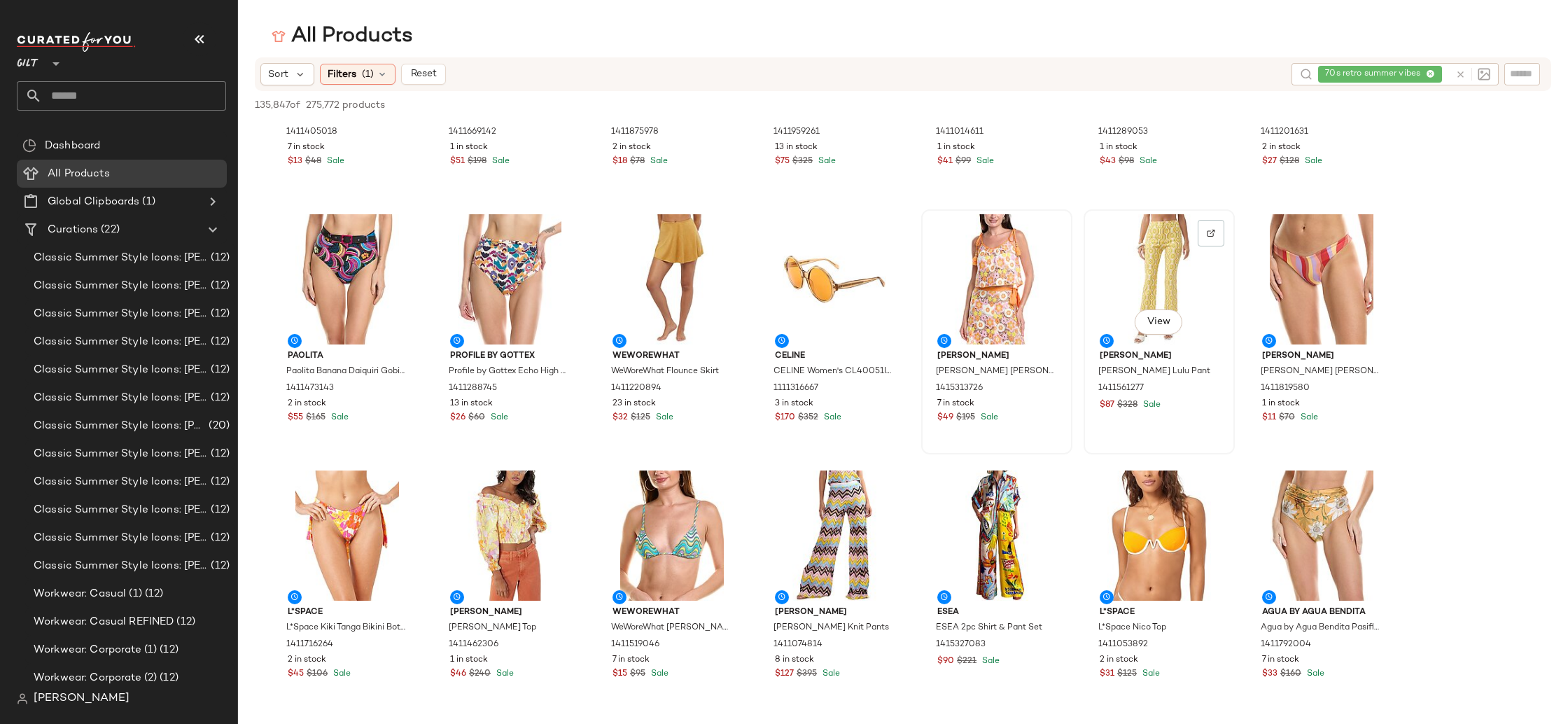
scroll to position [3278, 0]
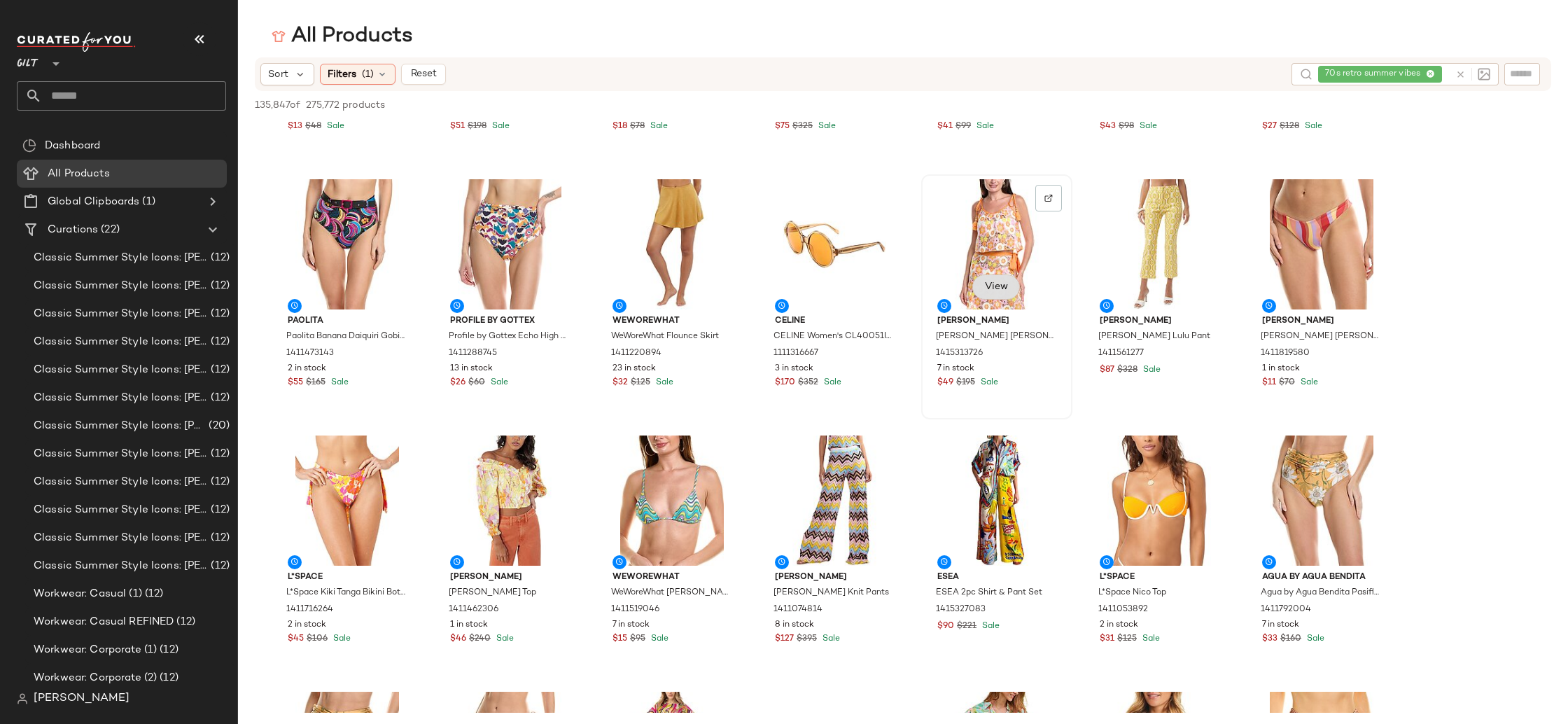
click at [998, 289] on span "View" at bounding box center [996, 287] width 24 height 11
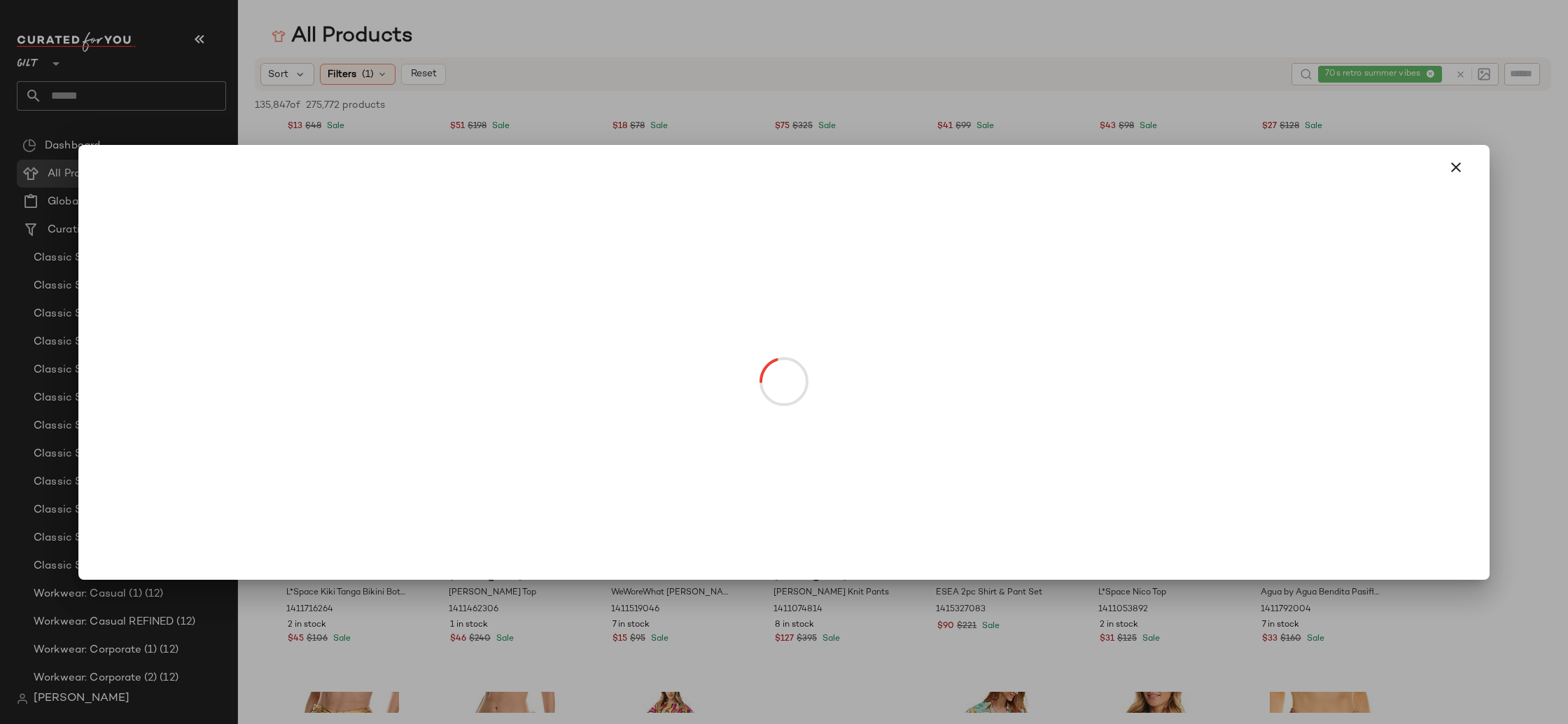
click at [1456, 168] on icon "button" at bounding box center [1456, 167] width 17 height 17
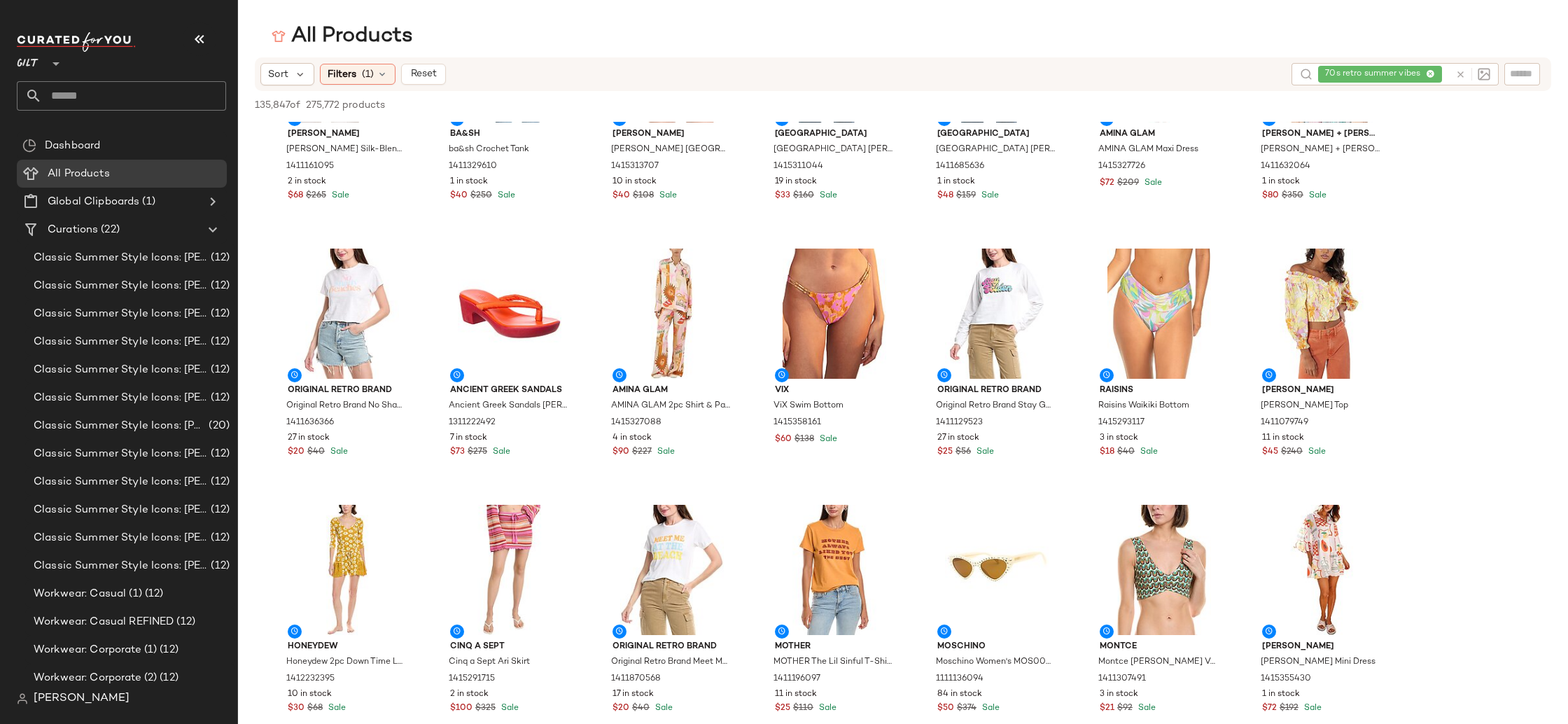
scroll to position [5291, 0]
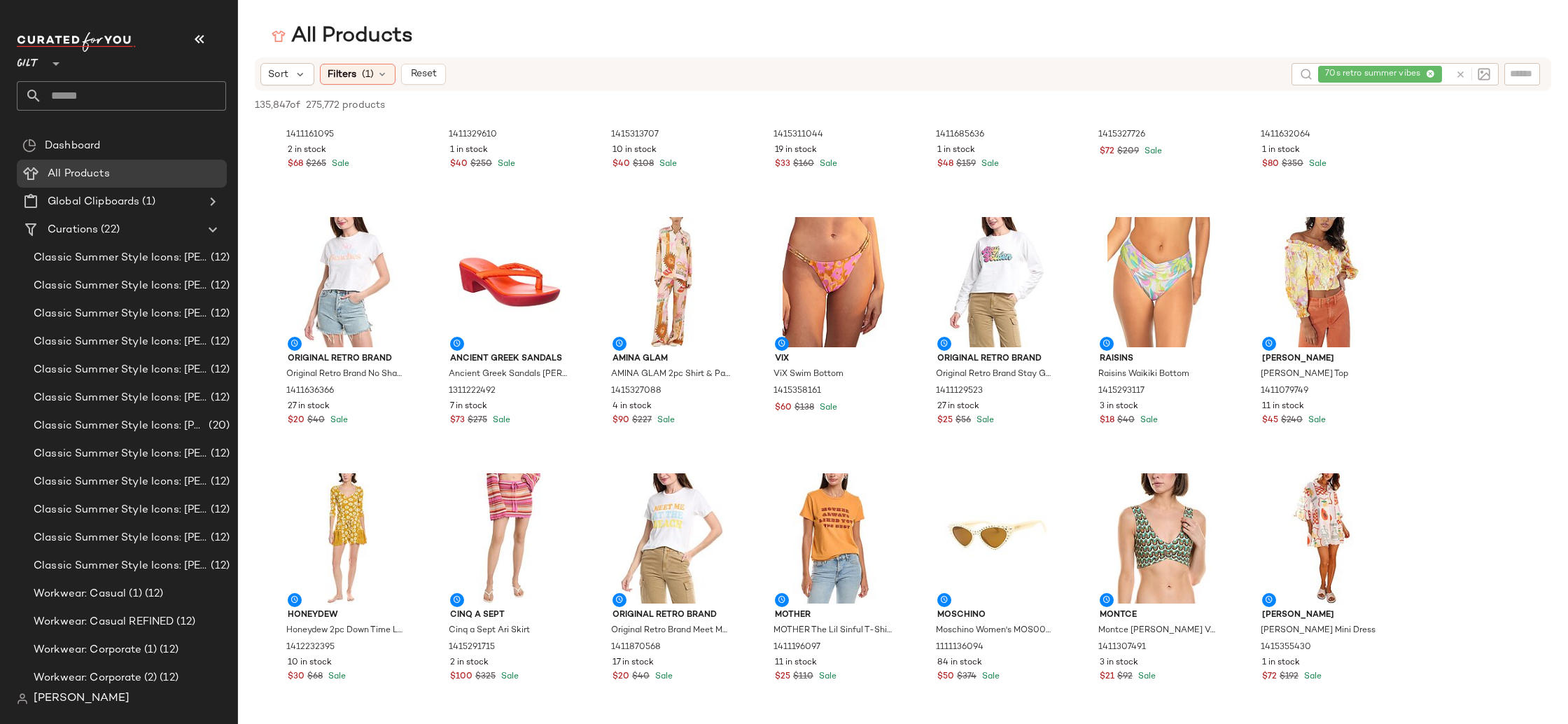
click at [1430, 73] on div "70s retro summer vibes" at bounding box center [1384, 74] width 132 height 22
click at [1393, 72] on icon at bounding box center [1390, 75] width 9 height 9
click at [1393, 72] on input "text" at bounding box center [1411, 75] width 122 height 15
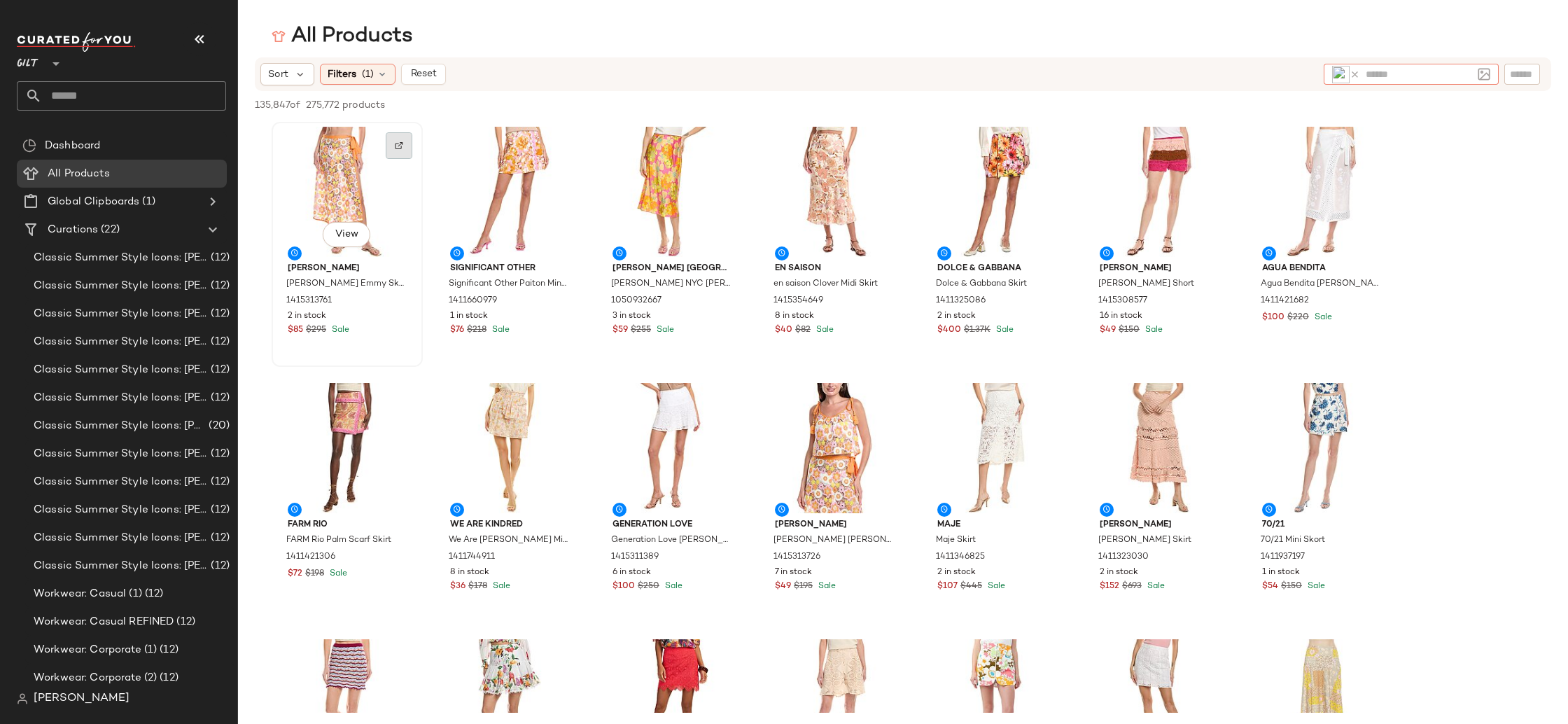
click at [400, 147] on img at bounding box center [398, 145] width 8 height 8
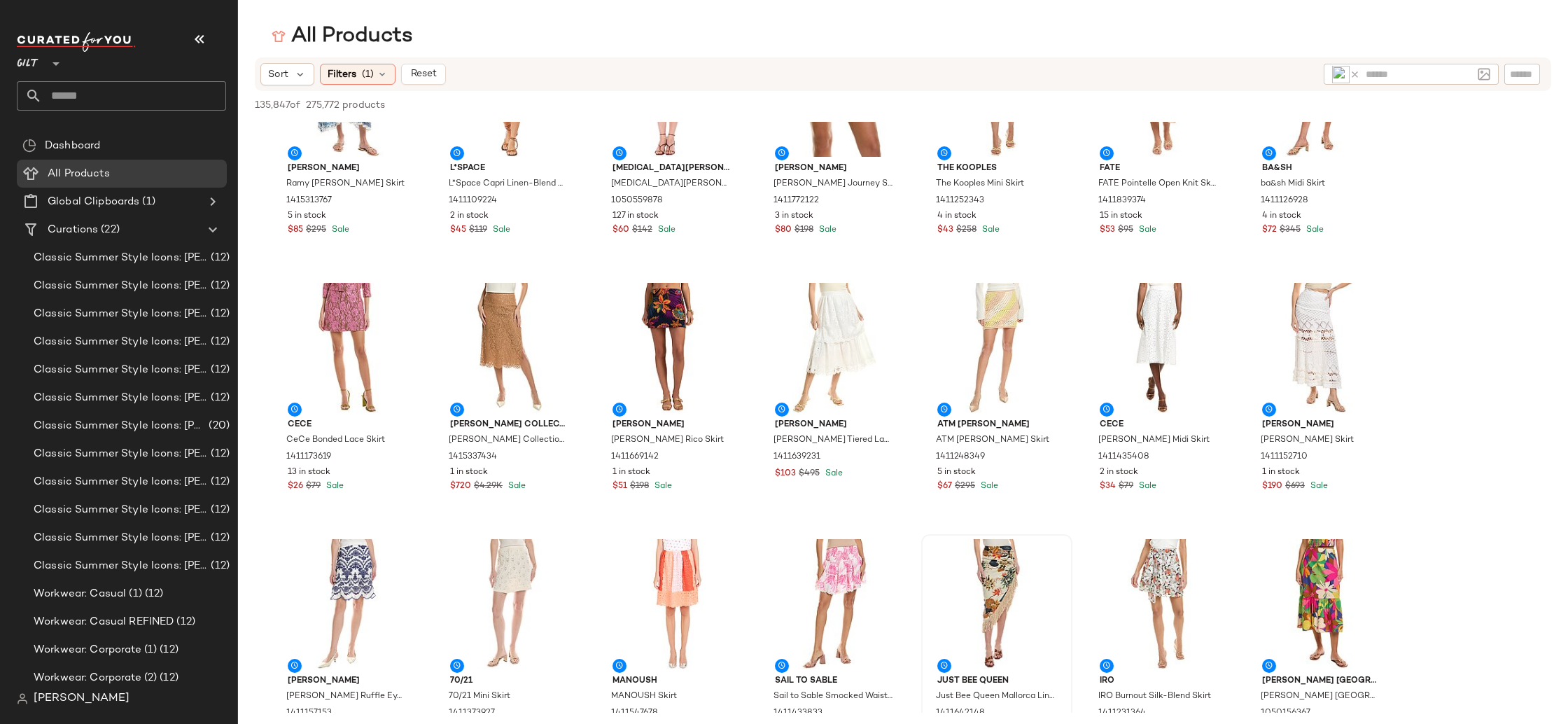
scroll to position [1052, 0]
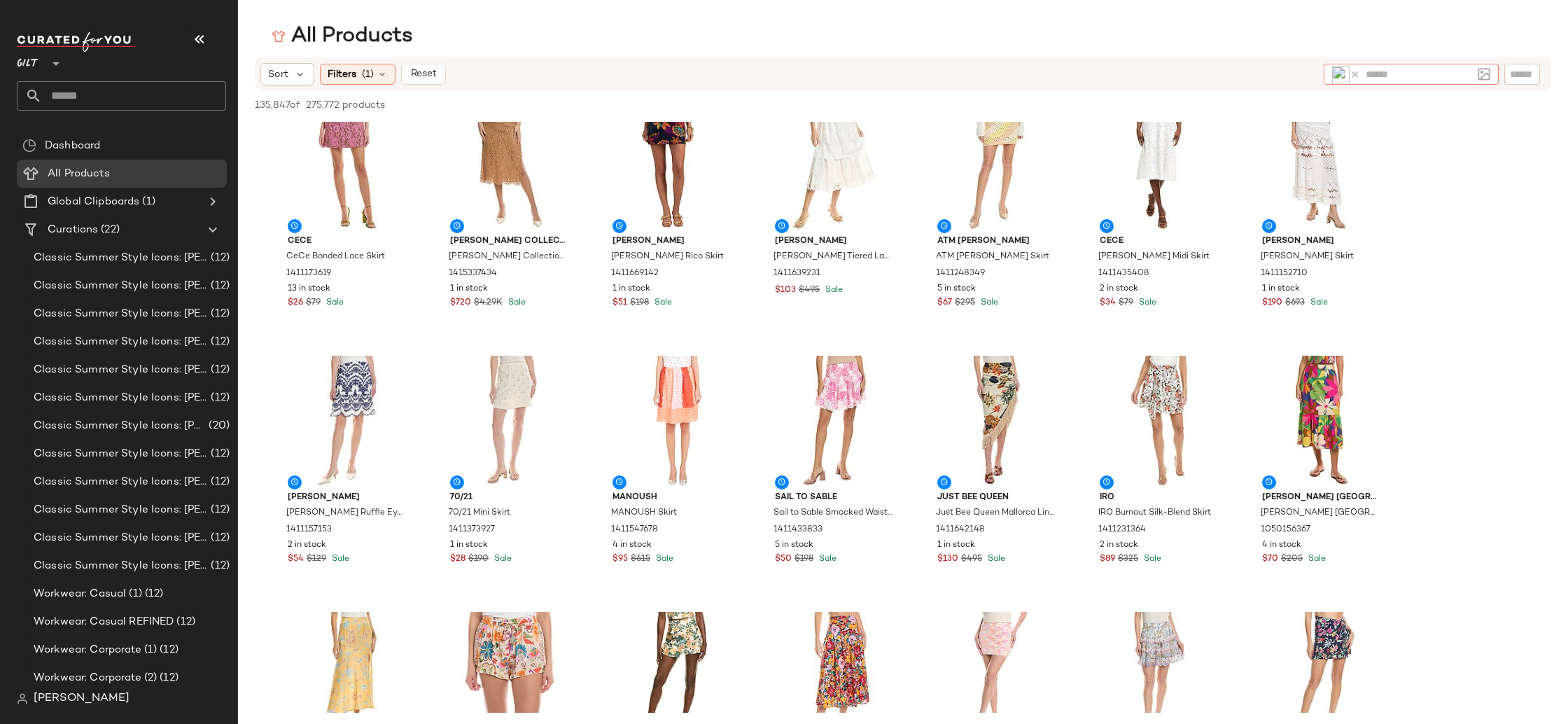
click at [1356, 74] on icon at bounding box center [1354, 75] width 10 height 10
click at [1356, 74] on input "text" at bounding box center [1411, 75] width 122 height 15
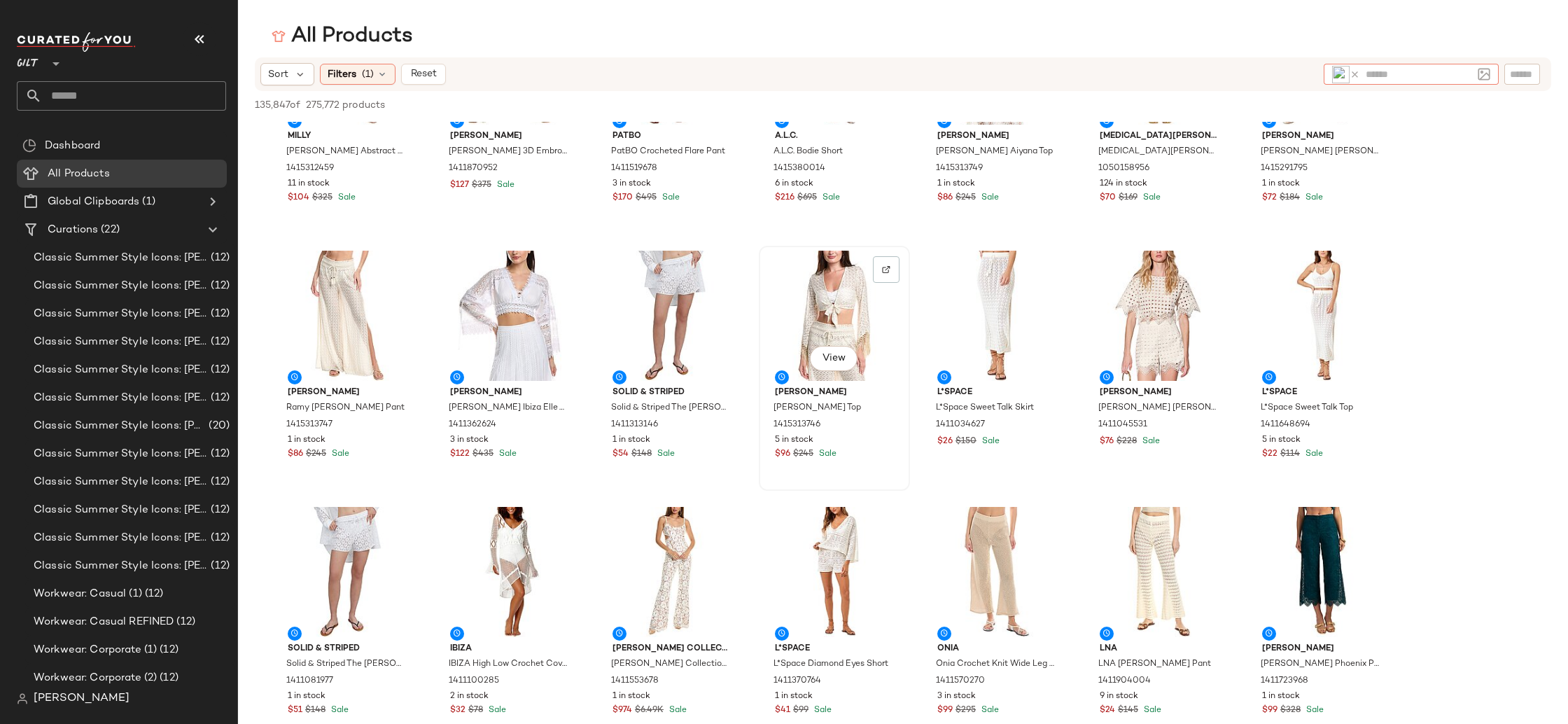
scroll to position [0, 0]
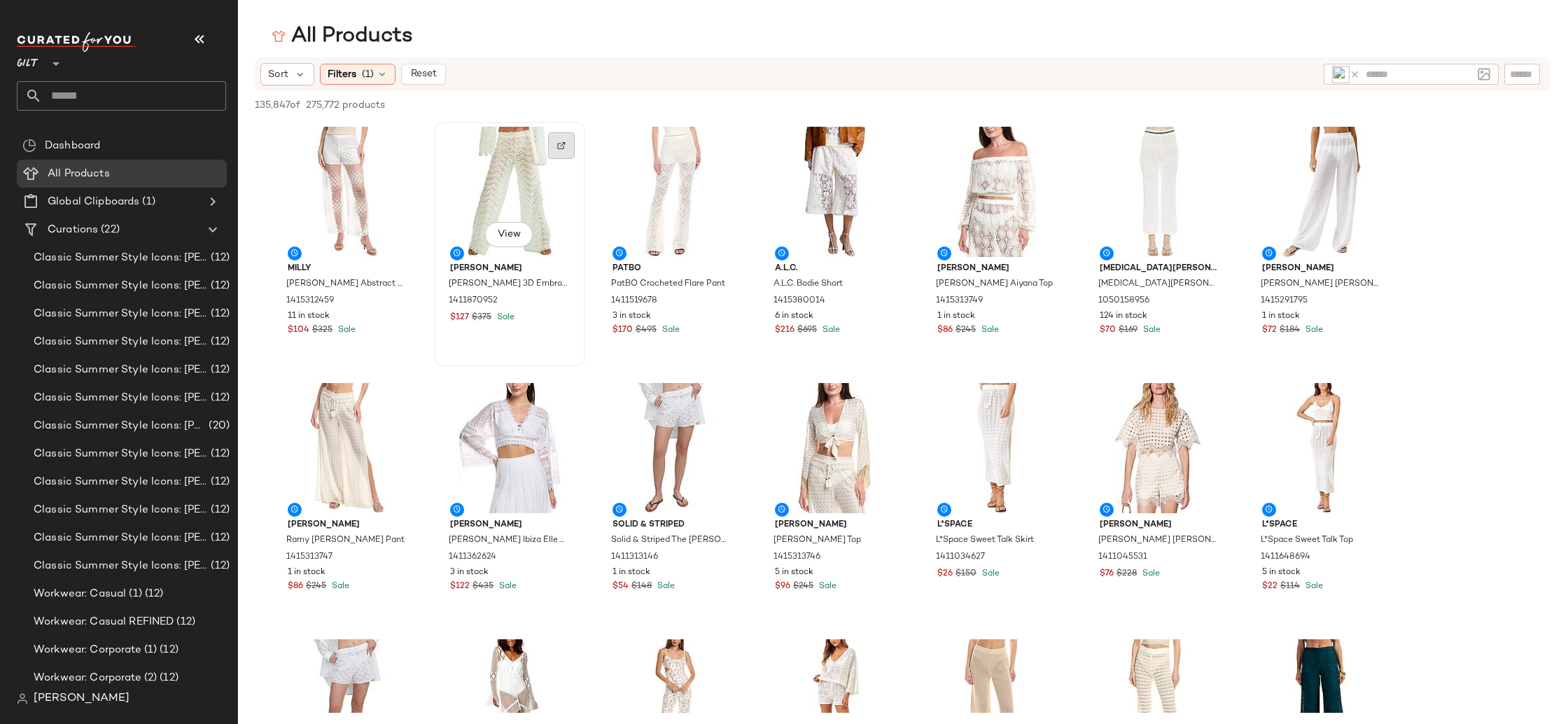
click at [562, 146] on img at bounding box center [561, 145] width 8 height 8
click at [342, 182] on div "View" at bounding box center [347, 192] width 141 height 130
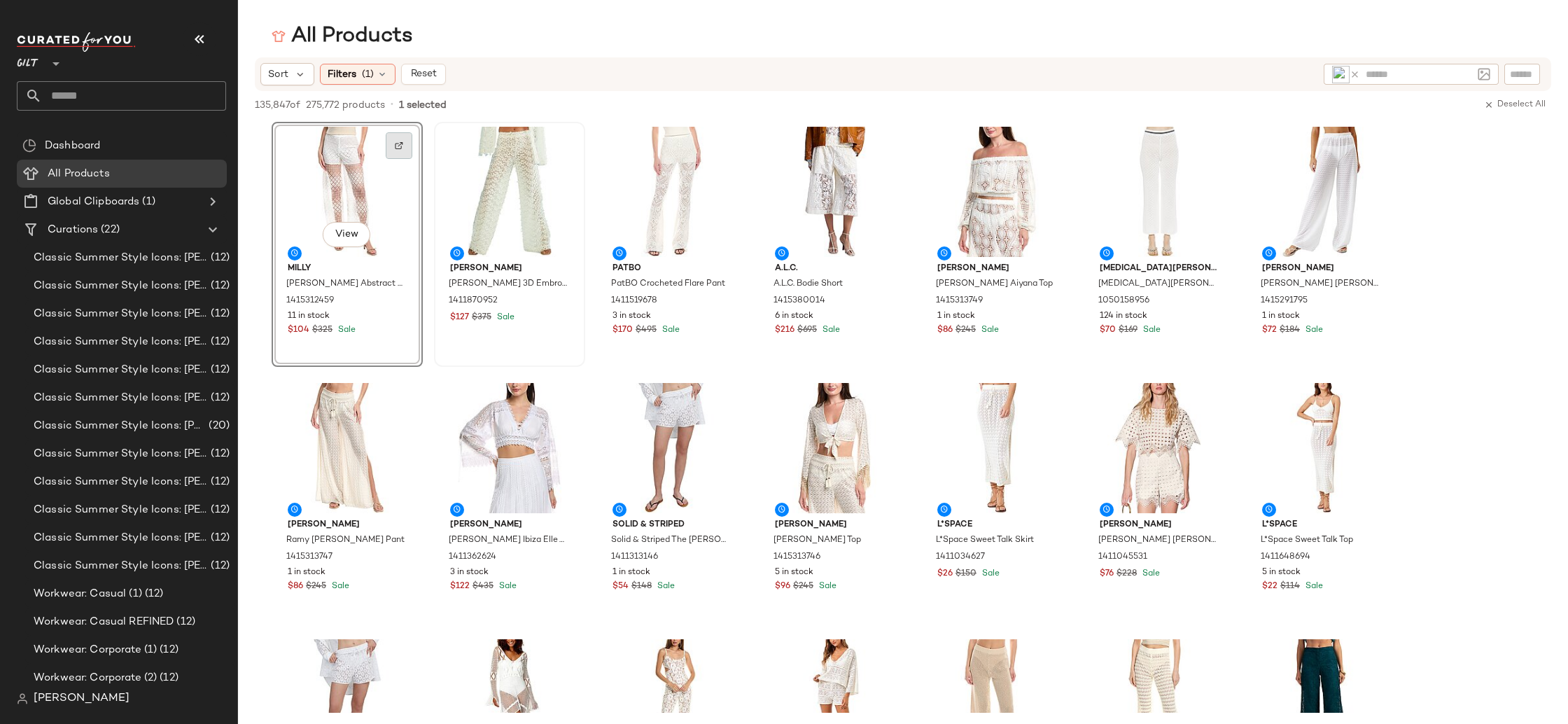
click at [406, 155] on div at bounding box center [399, 146] width 27 height 27
click at [1354, 75] on icon at bounding box center [1354, 75] width 10 height 10
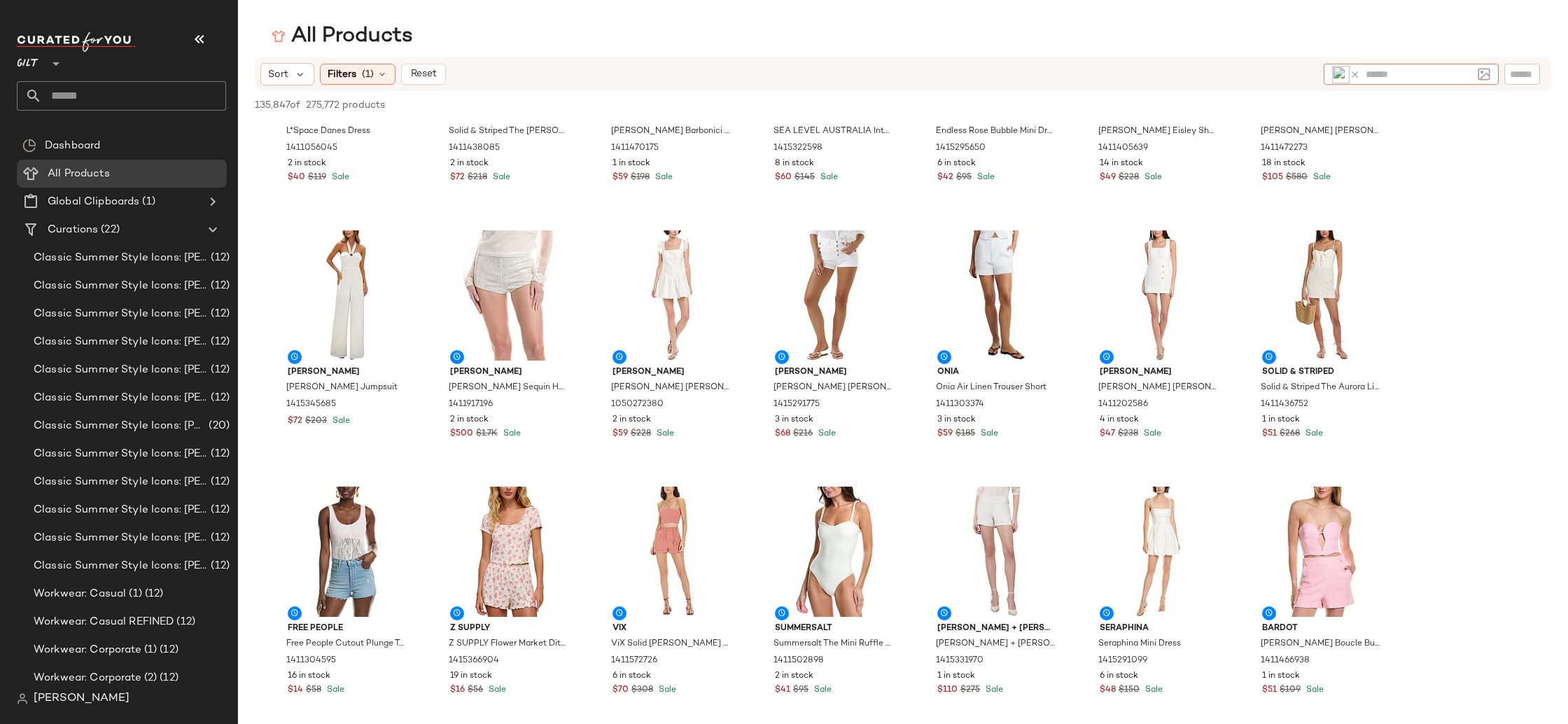
scroll to position [921, 0]
click at [406, 251] on div at bounding box center [399, 250] width 27 height 27
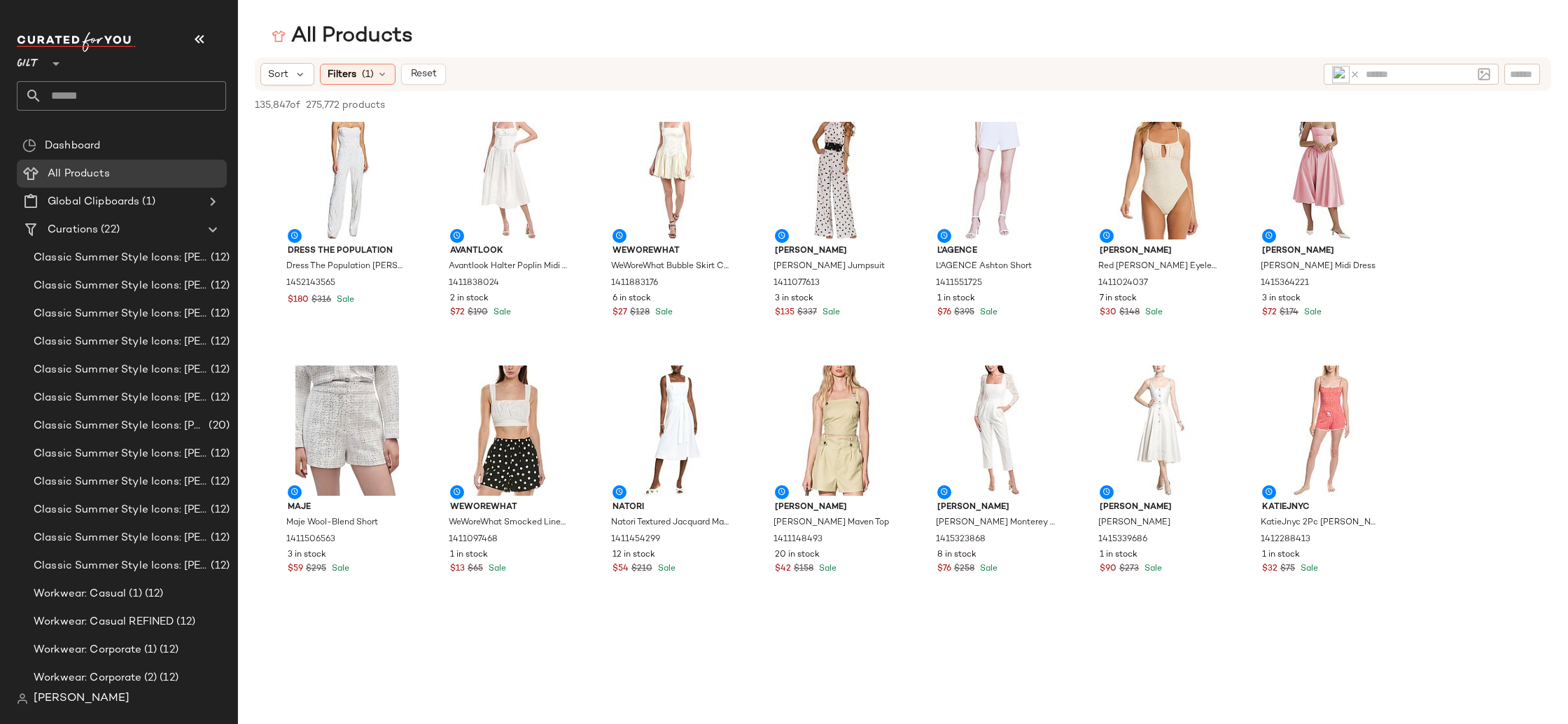
scroll to position [1971, 0]
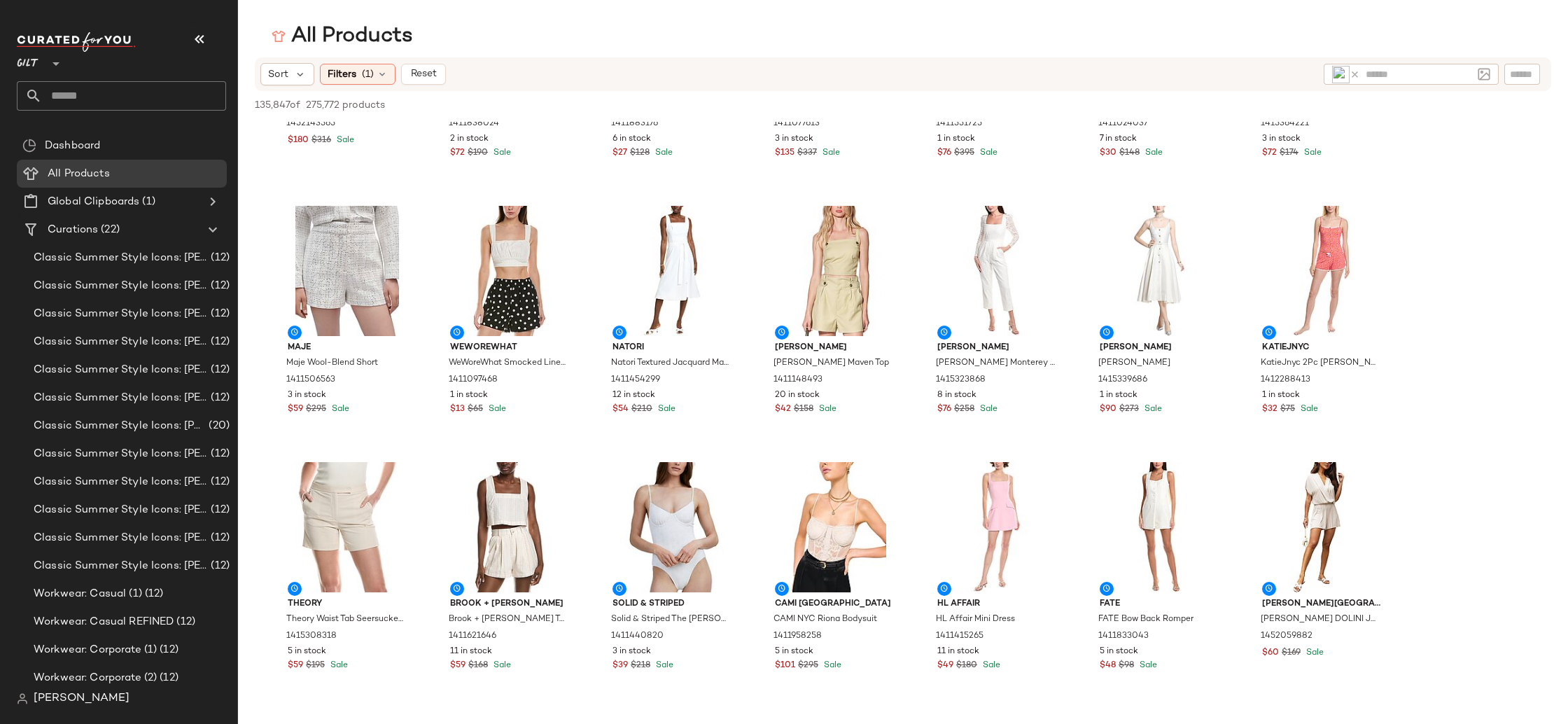
click at [1354, 73] on icon at bounding box center [1354, 75] width 10 height 10
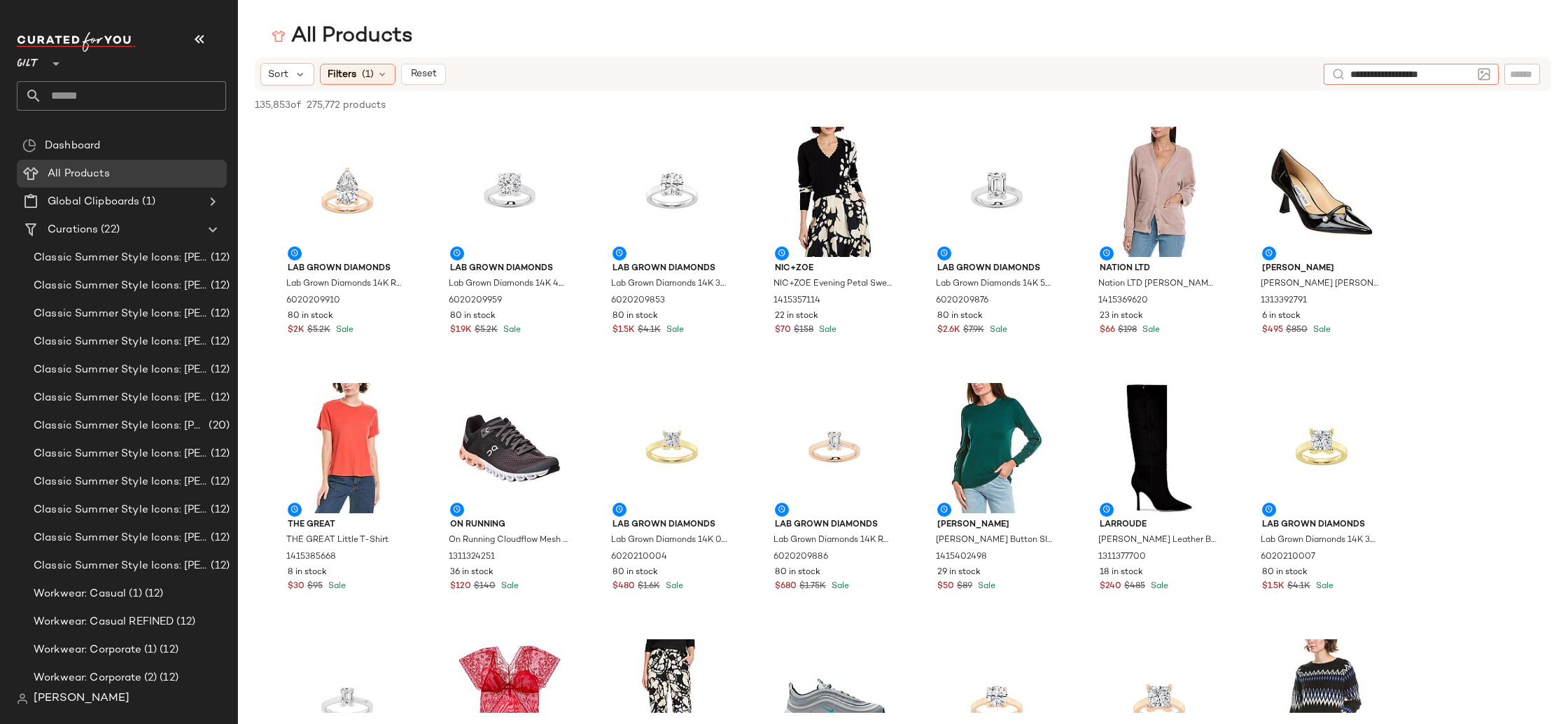
type input "**********"
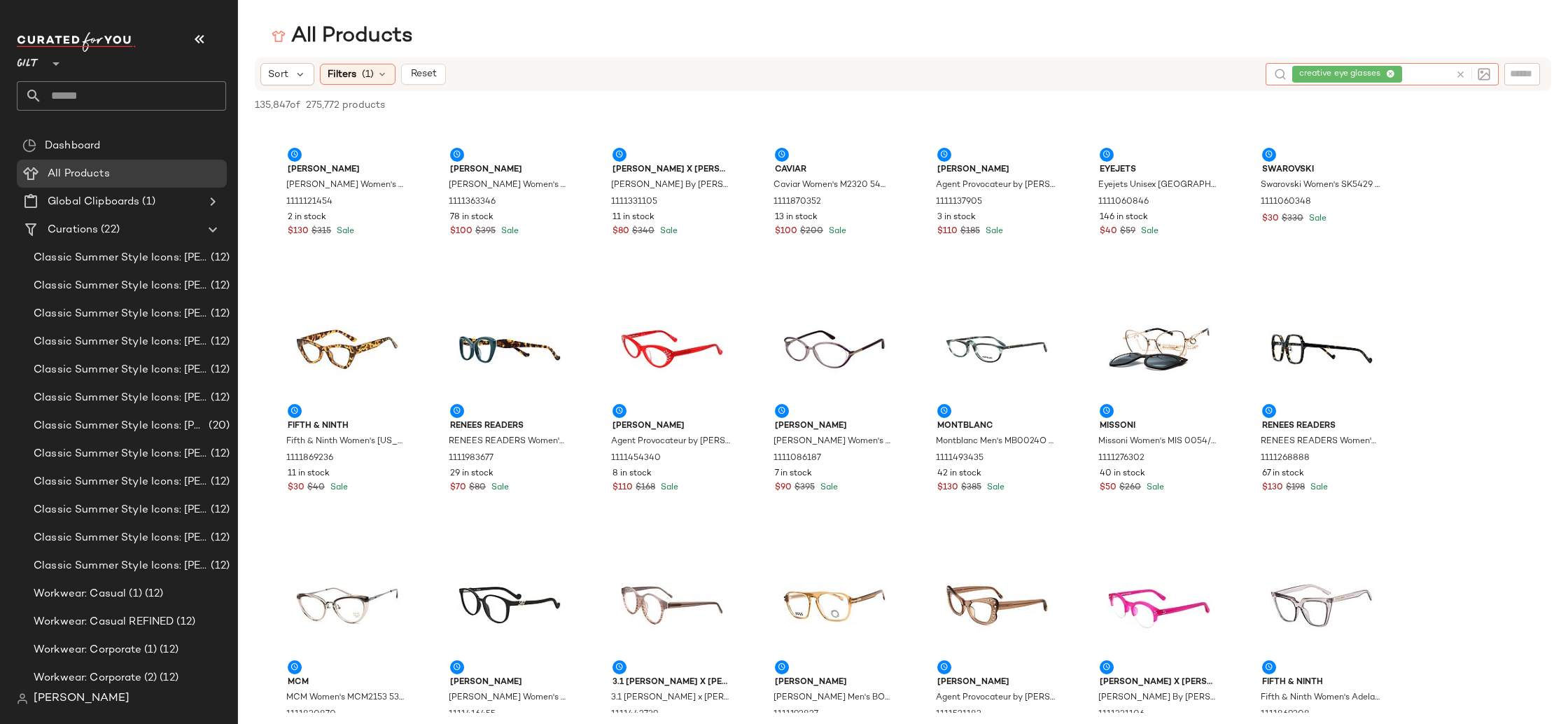
scroll to position [936, 0]
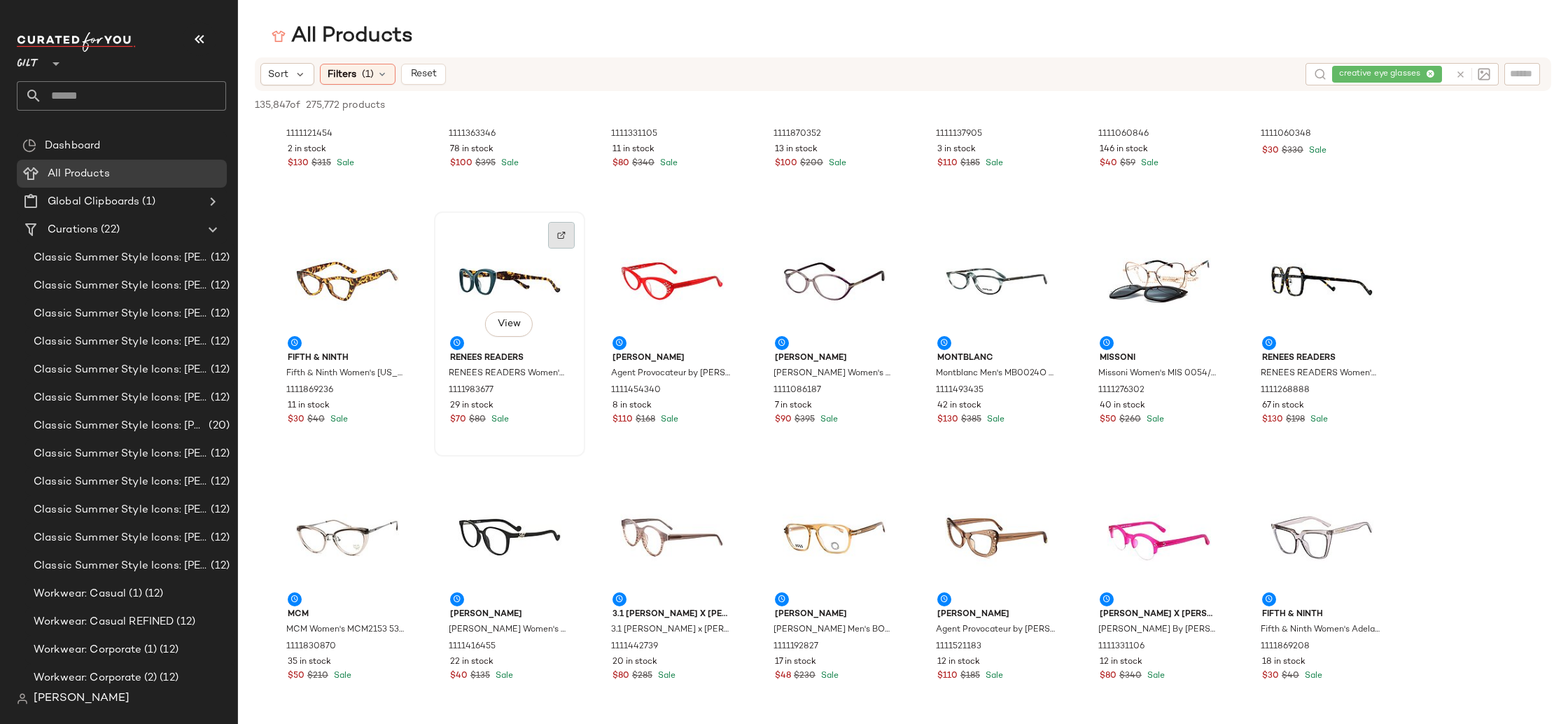
click at [559, 237] on img at bounding box center [561, 234] width 8 height 8
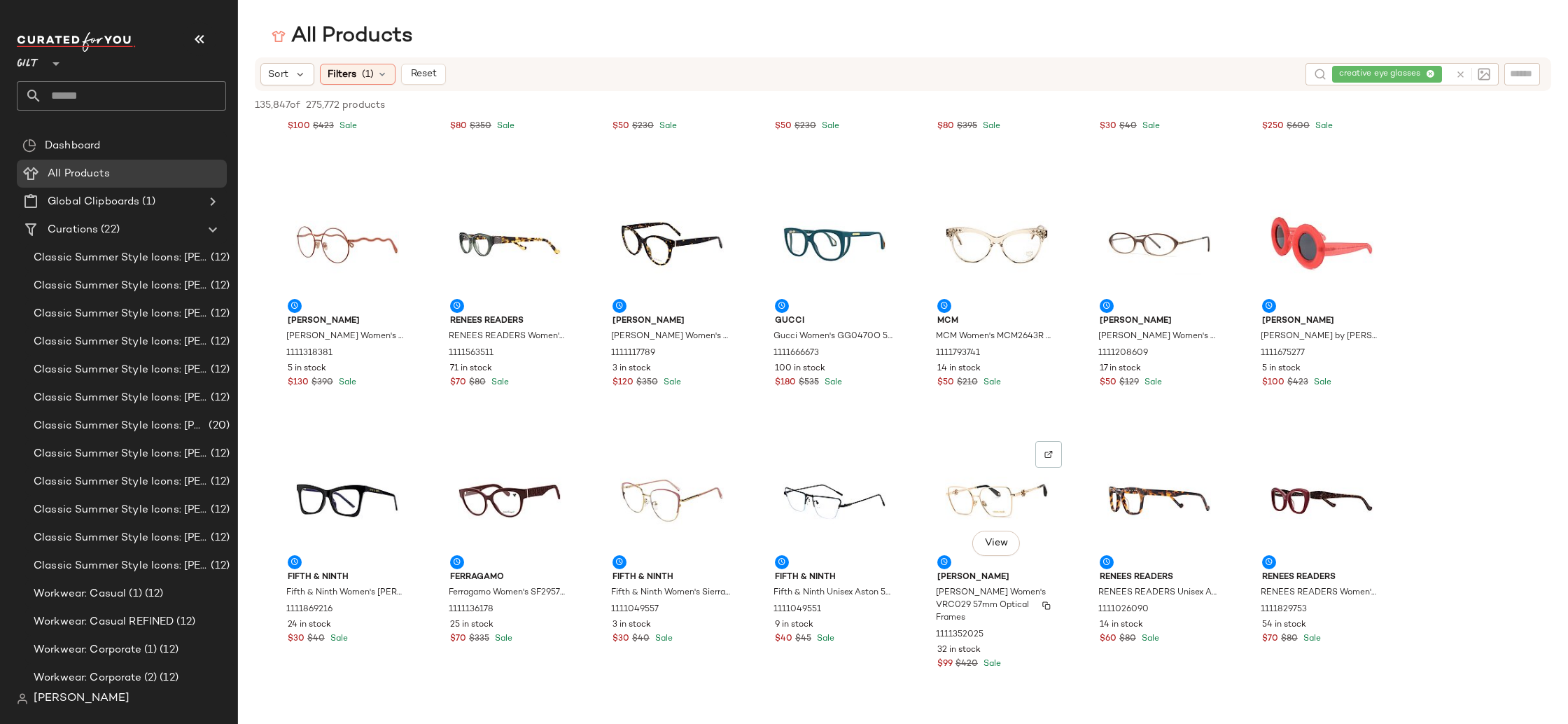
scroll to position [3533, 0]
click at [413, 203] on div "View" at bounding box center [347, 246] width 141 height 130
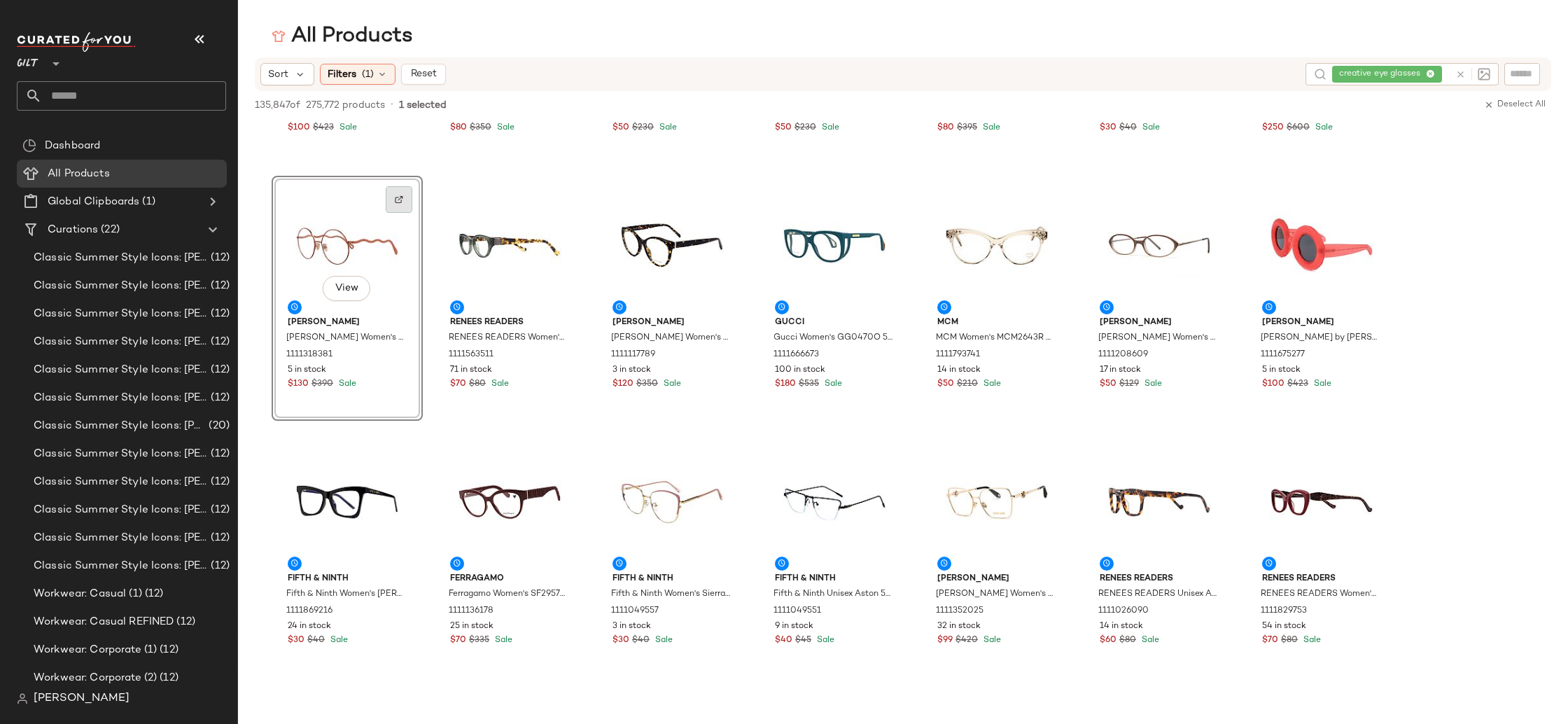
click at [404, 200] on div at bounding box center [399, 200] width 27 height 27
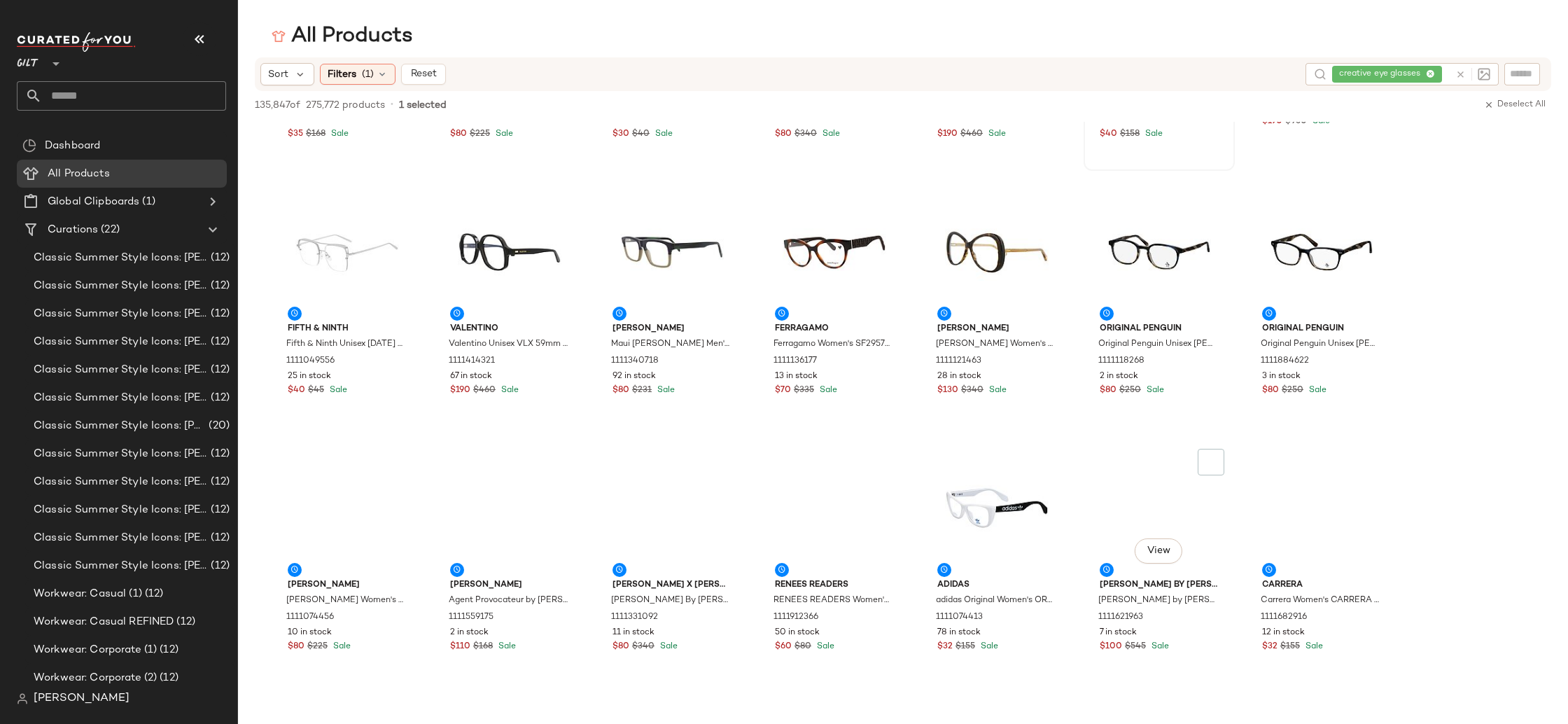
scroll to position [5103, 0]
